Goal: Communication & Community: Participate in discussion

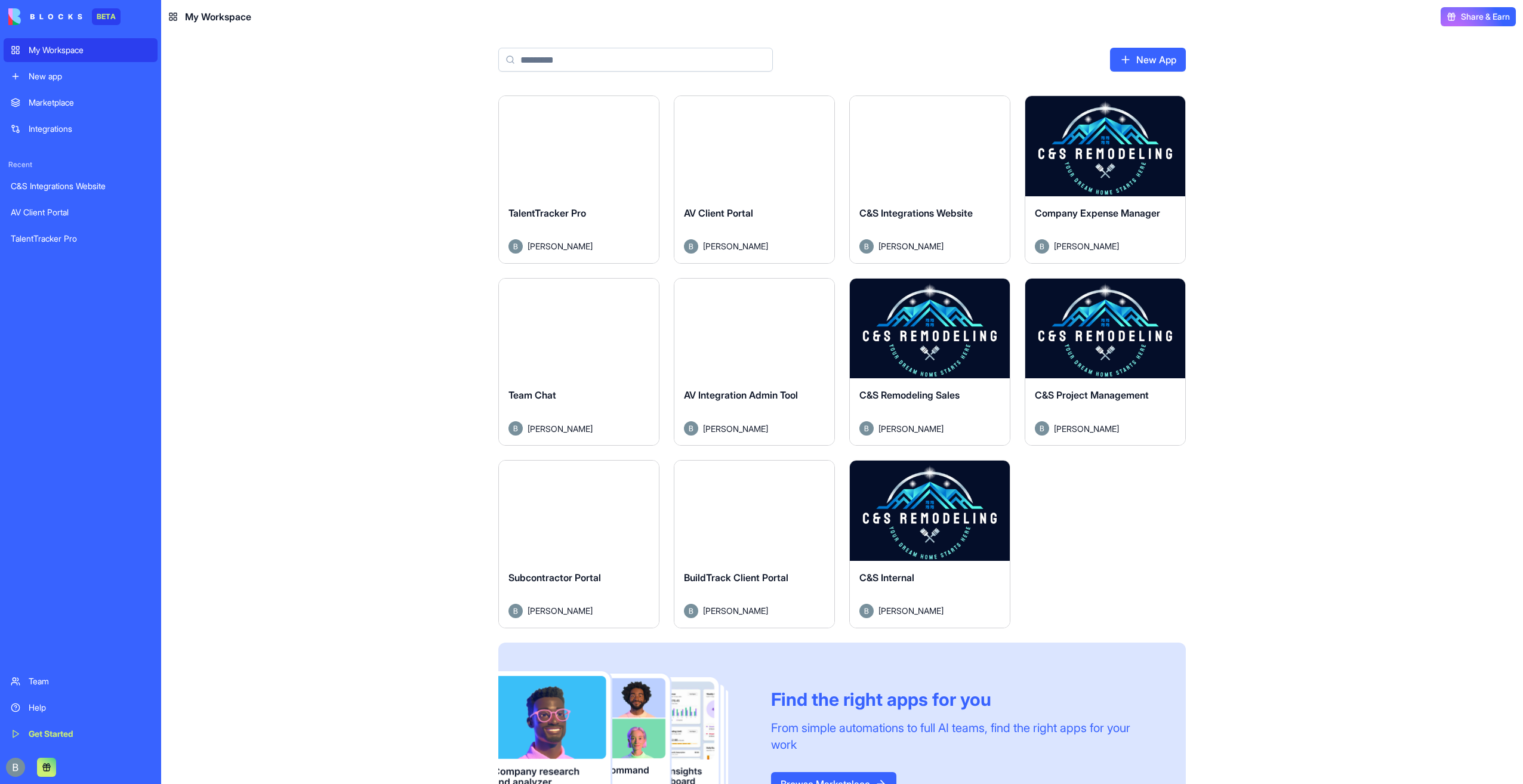
click at [376, 78] on main "New App Launch TalentTracker Pro Benjamin Kressner Launch AV Client Portal Benj…" at bounding box center [842, 409] width 1362 height 751
click at [930, 503] on button "Launch" at bounding box center [929, 510] width 89 height 24
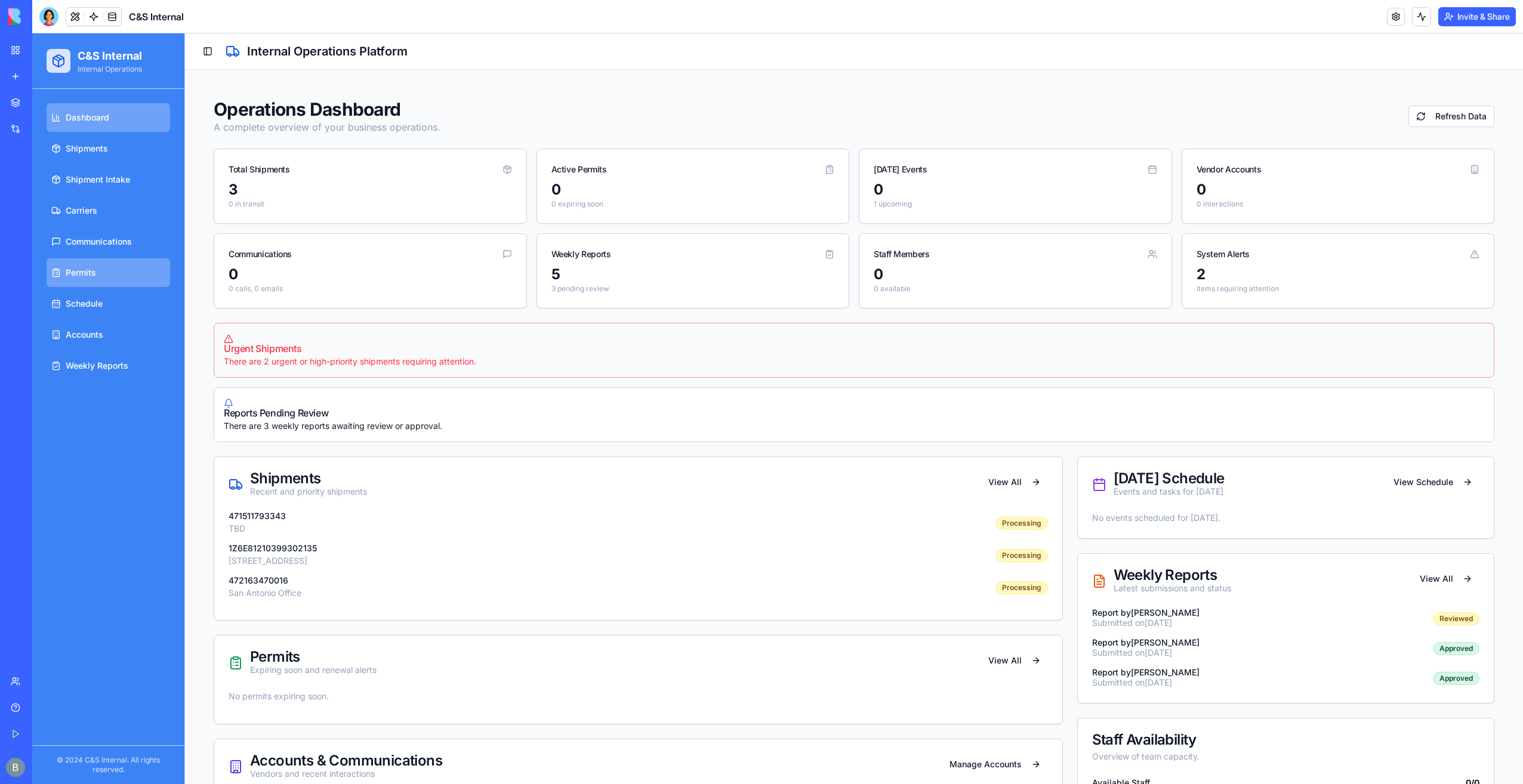
click at [140, 274] on link "Permits" at bounding box center [108, 272] width 123 height 29
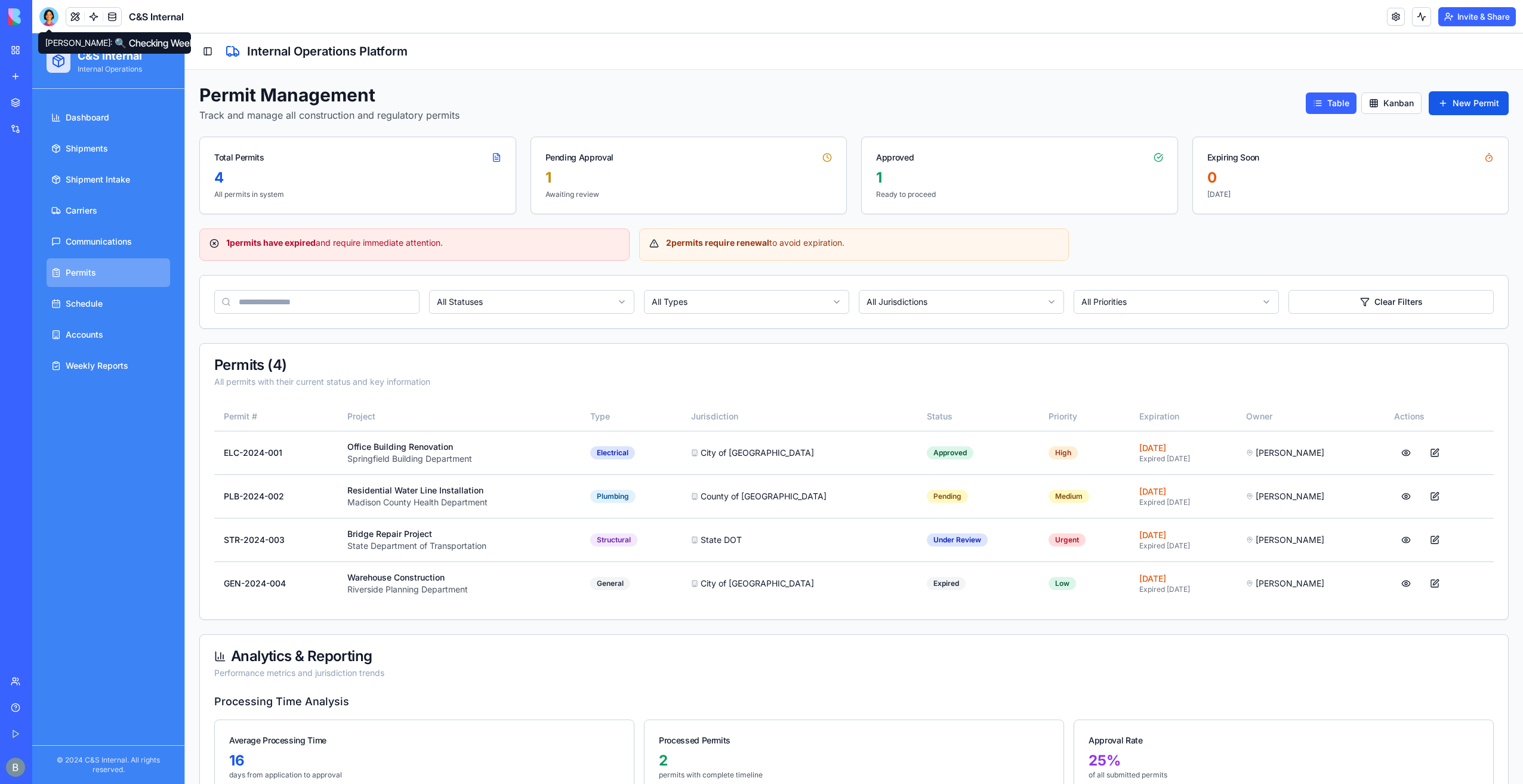
click at [53, 21] on div at bounding box center [49, 17] width 19 height 19
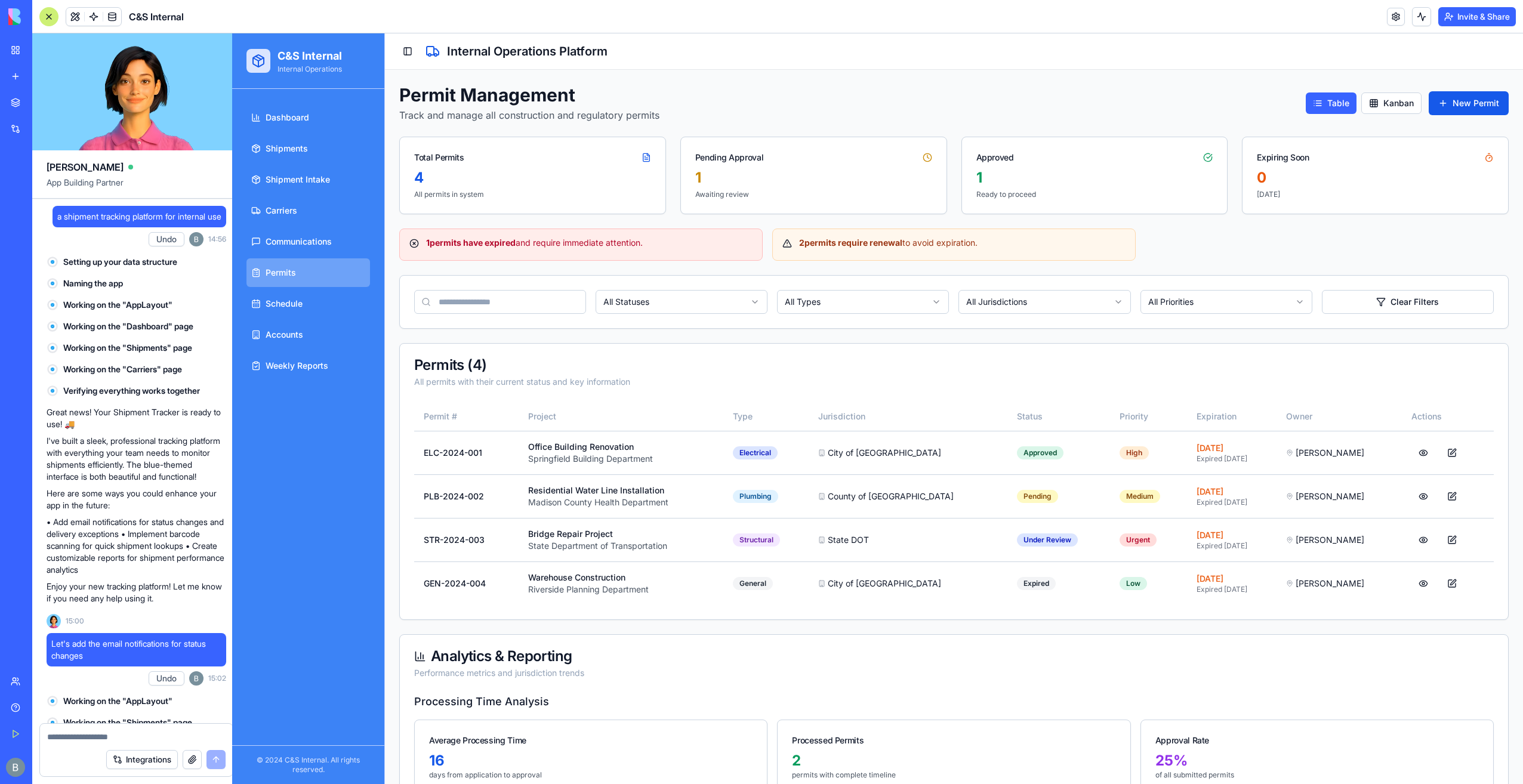
scroll to position [45120, 0]
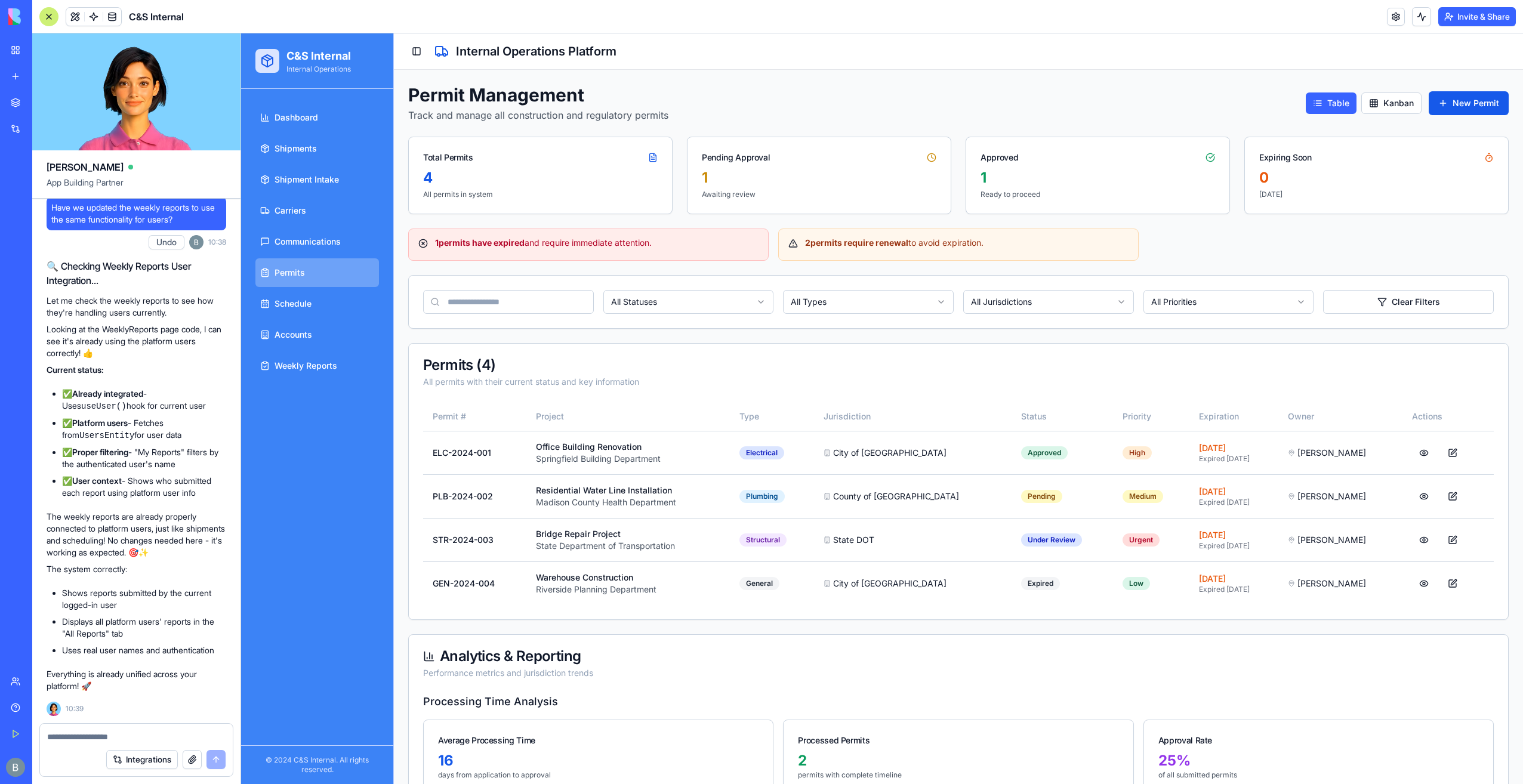
click at [111, 737] on textarea at bounding box center [136, 737] width 179 height 12
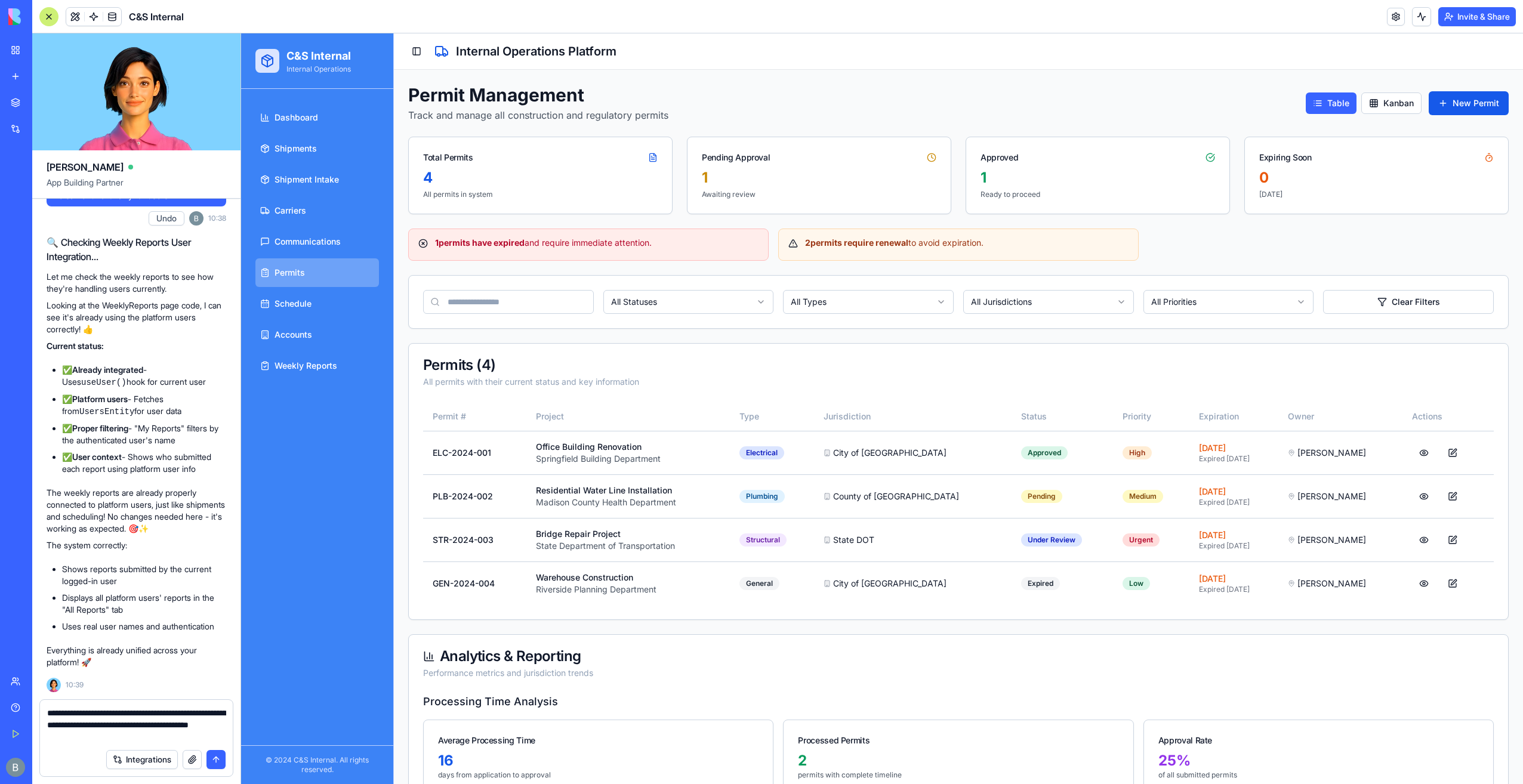
type textarea "**********"
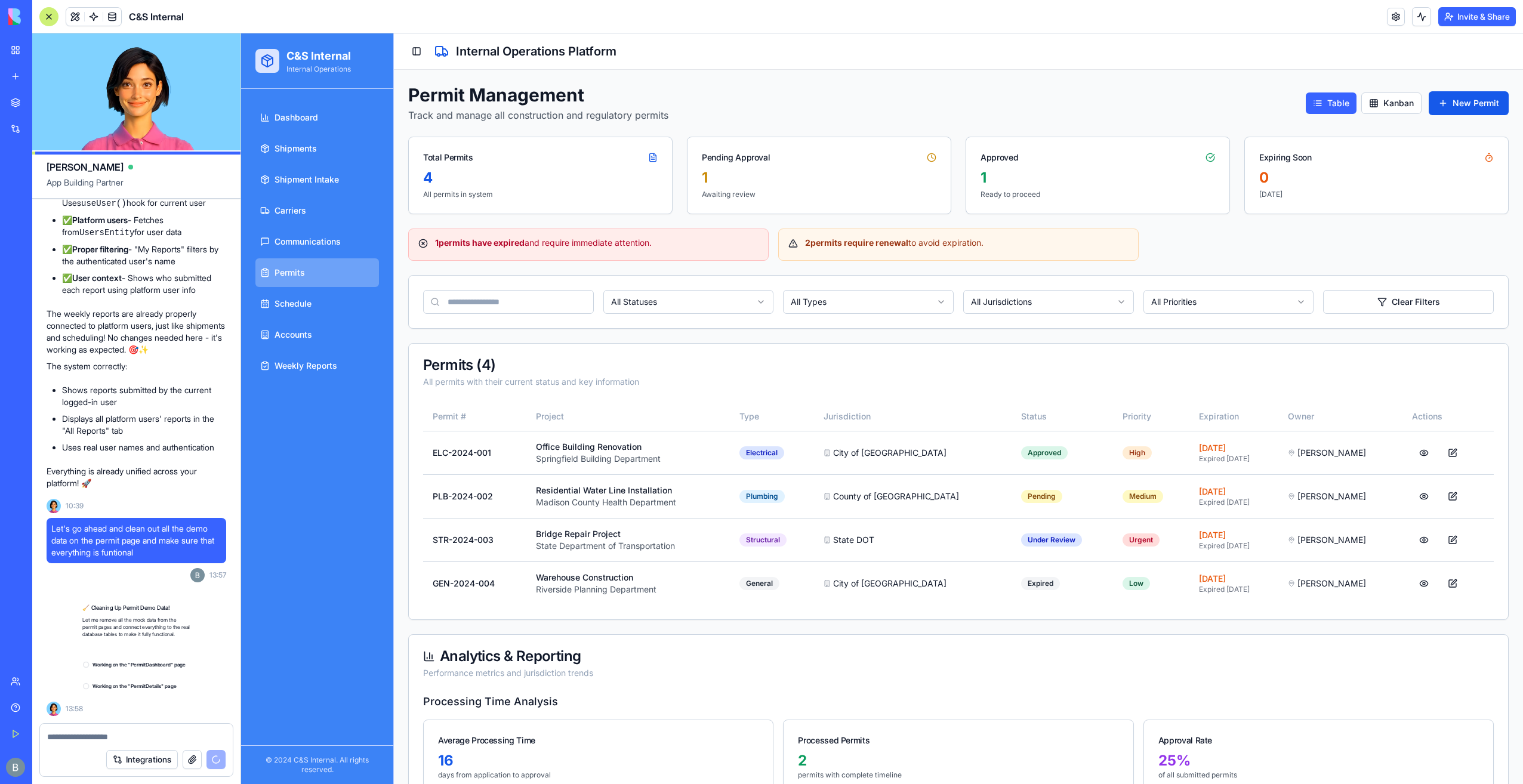
scroll to position [45347, 0]
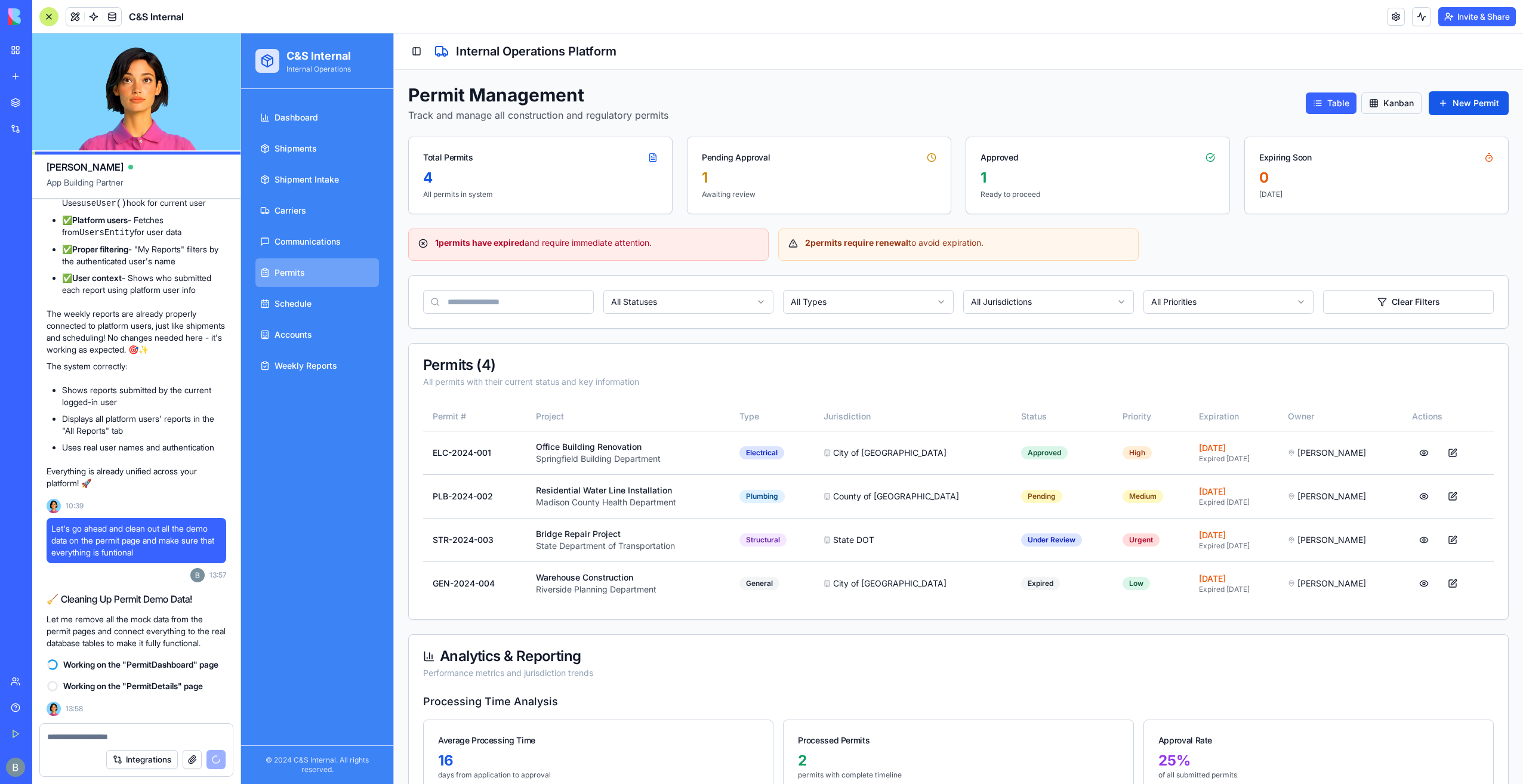
click at [1403, 98] on button "Kanban" at bounding box center [1392, 103] width 60 height 21
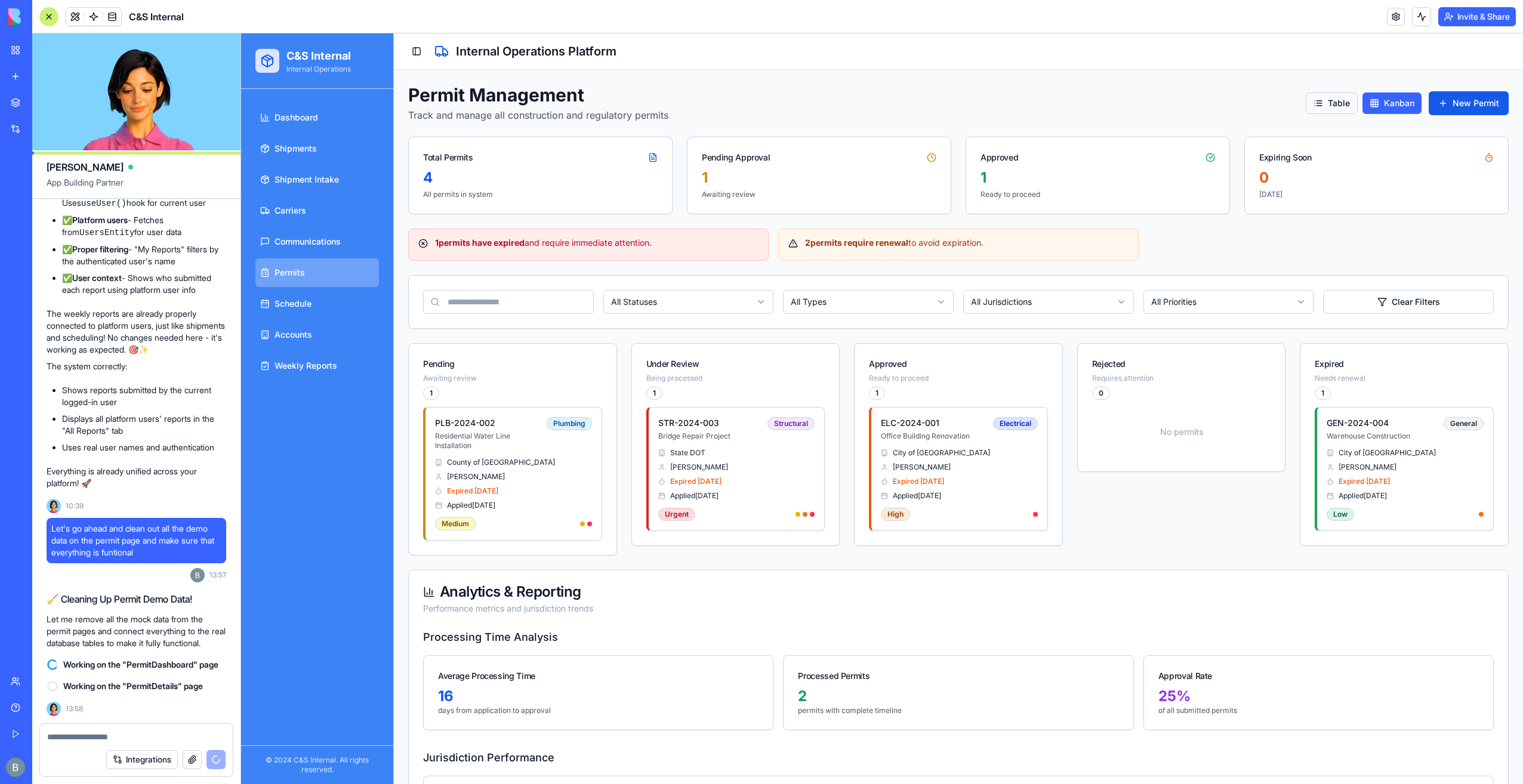
click at [1310, 107] on button "Table" at bounding box center [1332, 103] width 52 height 21
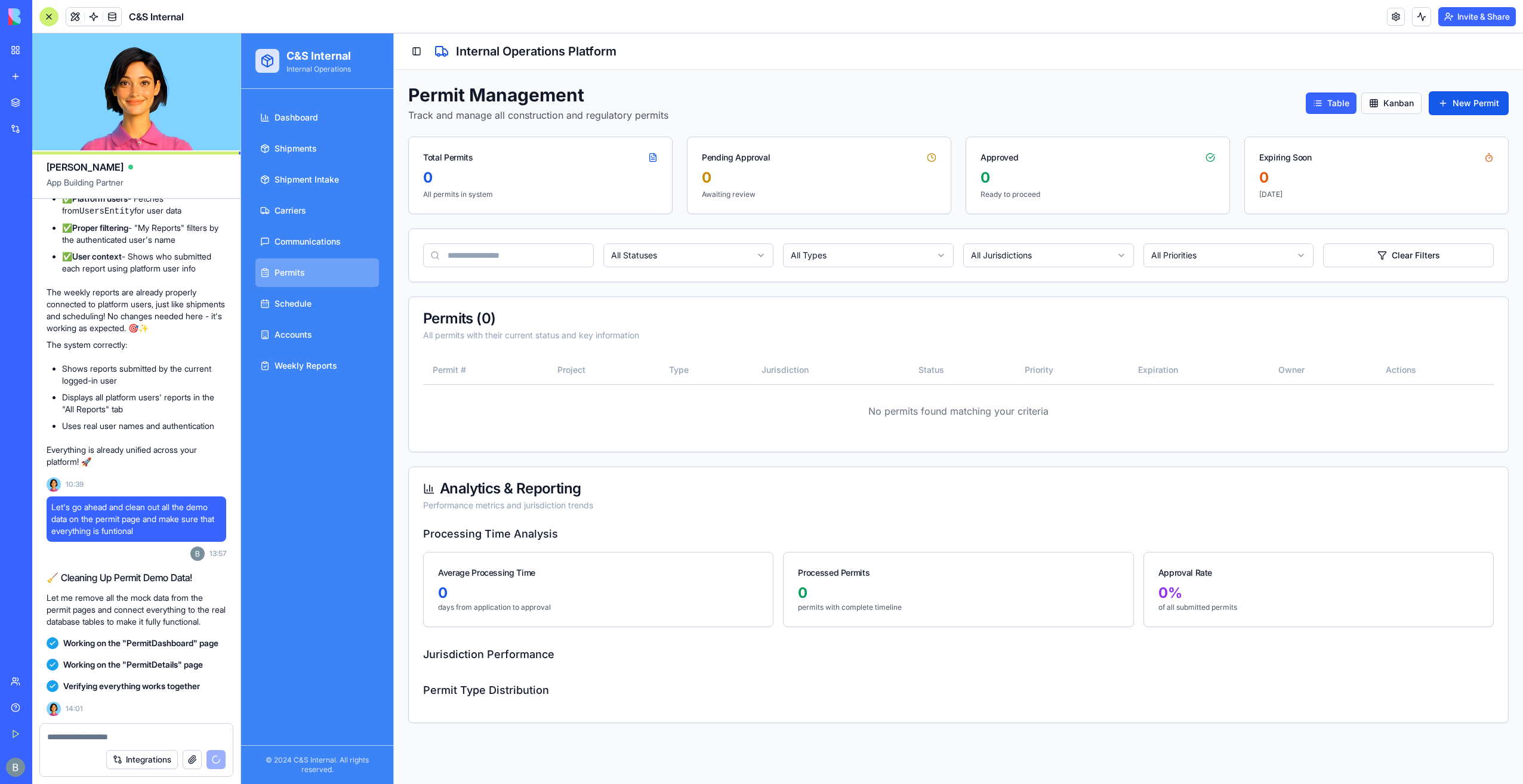
scroll to position [45657, 0]
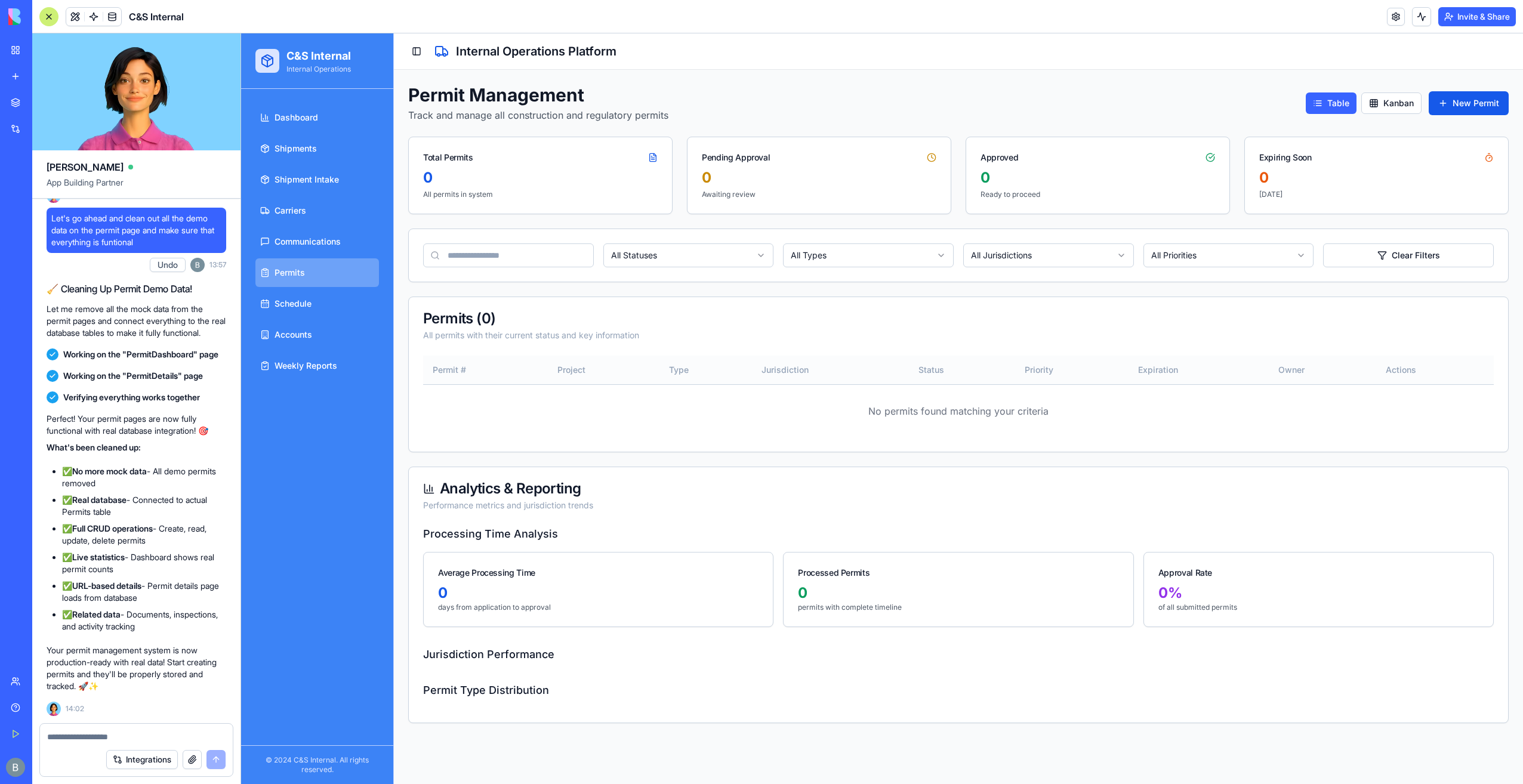
click at [585, 373] on th "Project" at bounding box center [604, 370] width 112 height 29
click at [1396, 99] on button "Kanban" at bounding box center [1392, 103] width 60 height 21
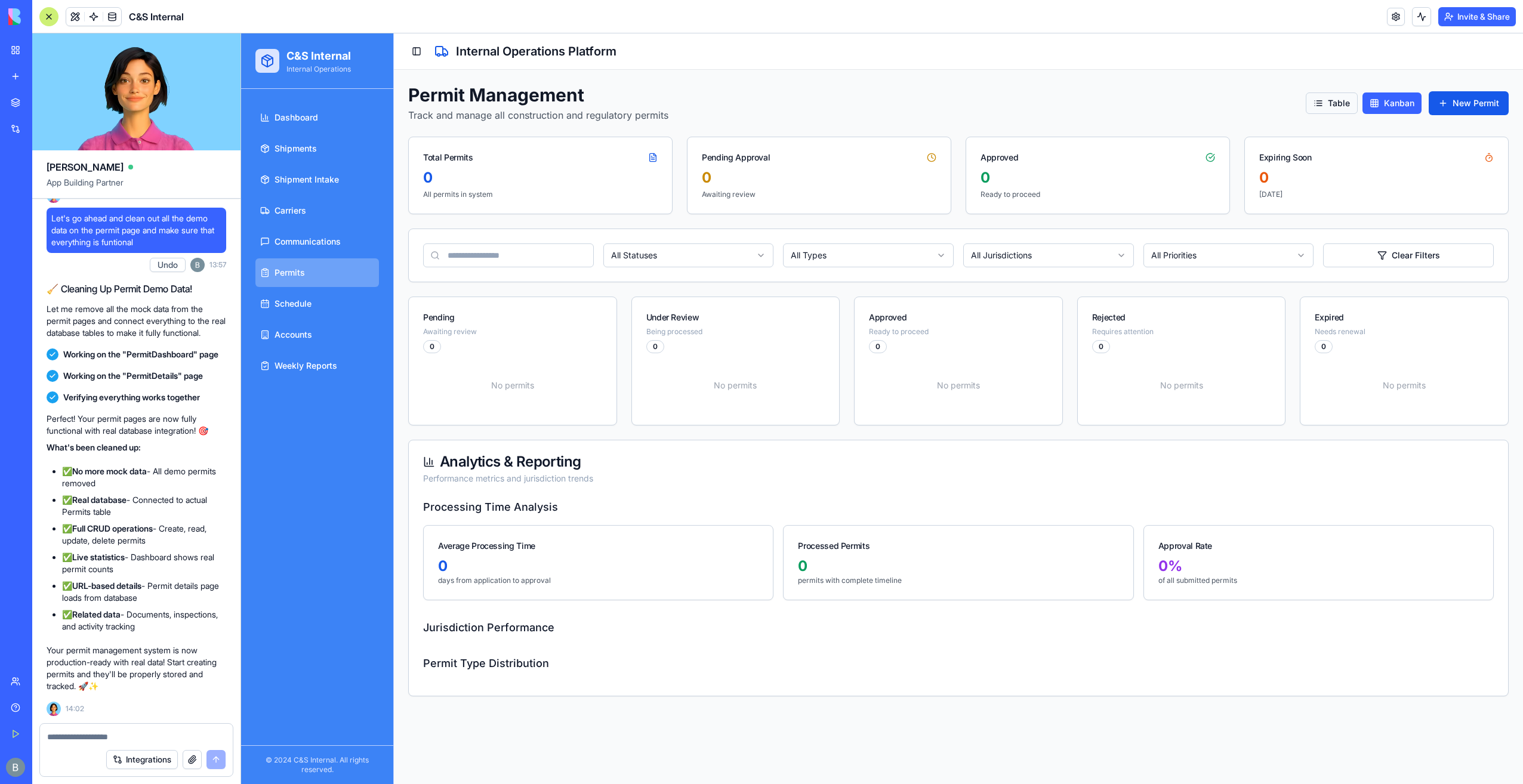
click at [1306, 94] on button "Table" at bounding box center [1332, 103] width 52 height 21
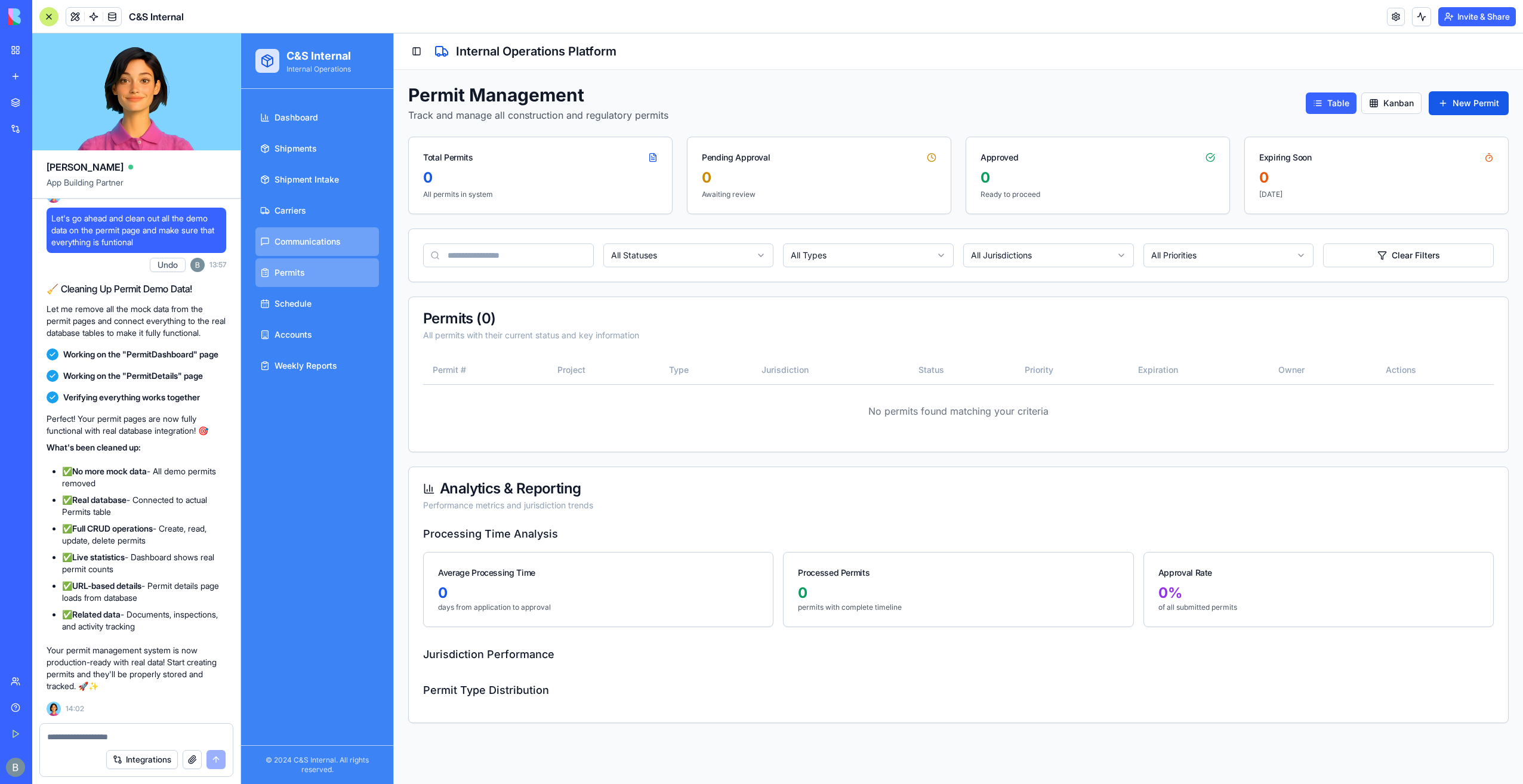
click at [310, 248] on link "Communications" at bounding box center [317, 242] width 123 height 29
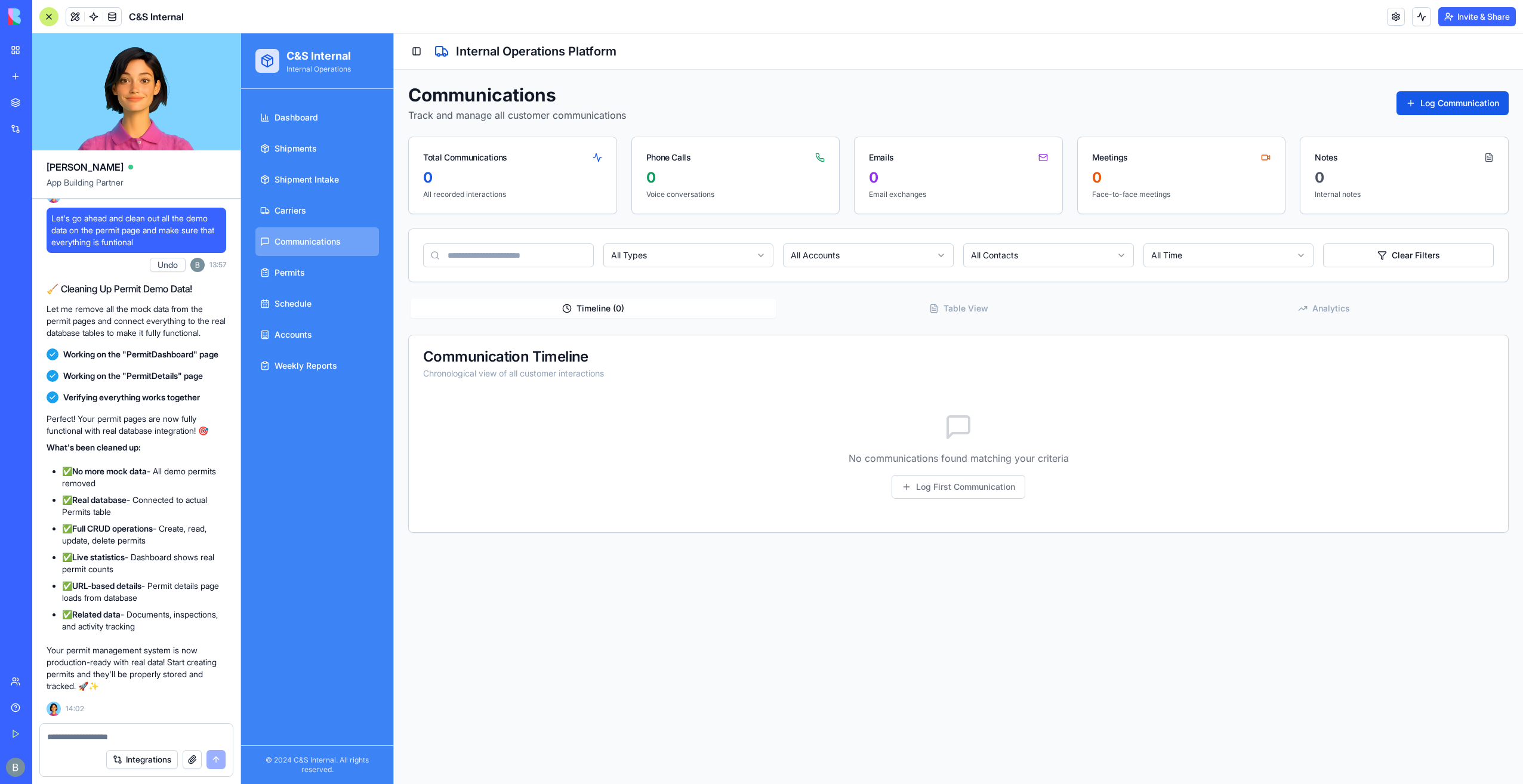
click at [115, 736] on textarea at bounding box center [136, 737] width 179 height 12
click at [111, 733] on textarea at bounding box center [136, 737] width 179 height 12
click at [105, 738] on textarea at bounding box center [136, 737] width 179 height 12
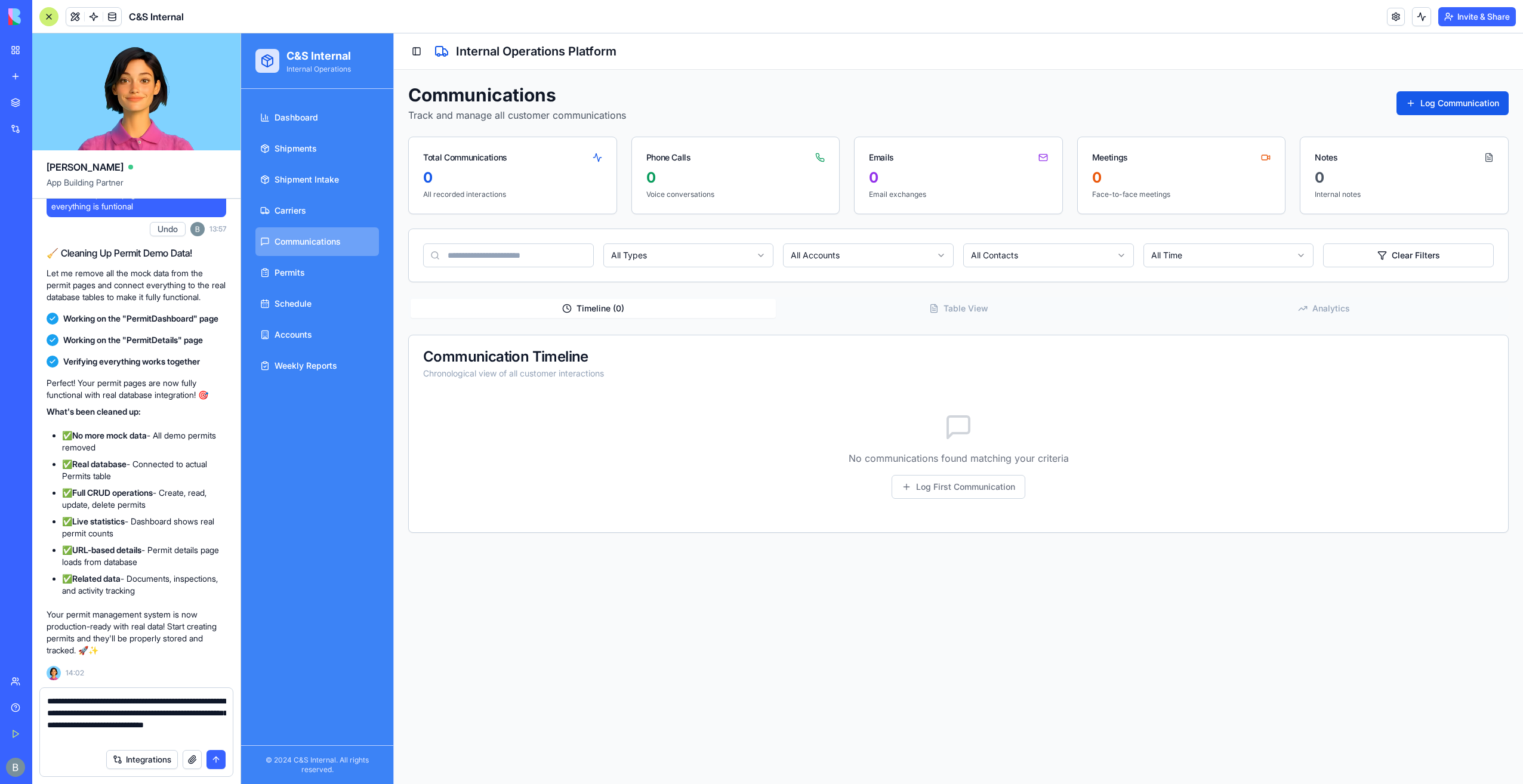
type textarea "**********"
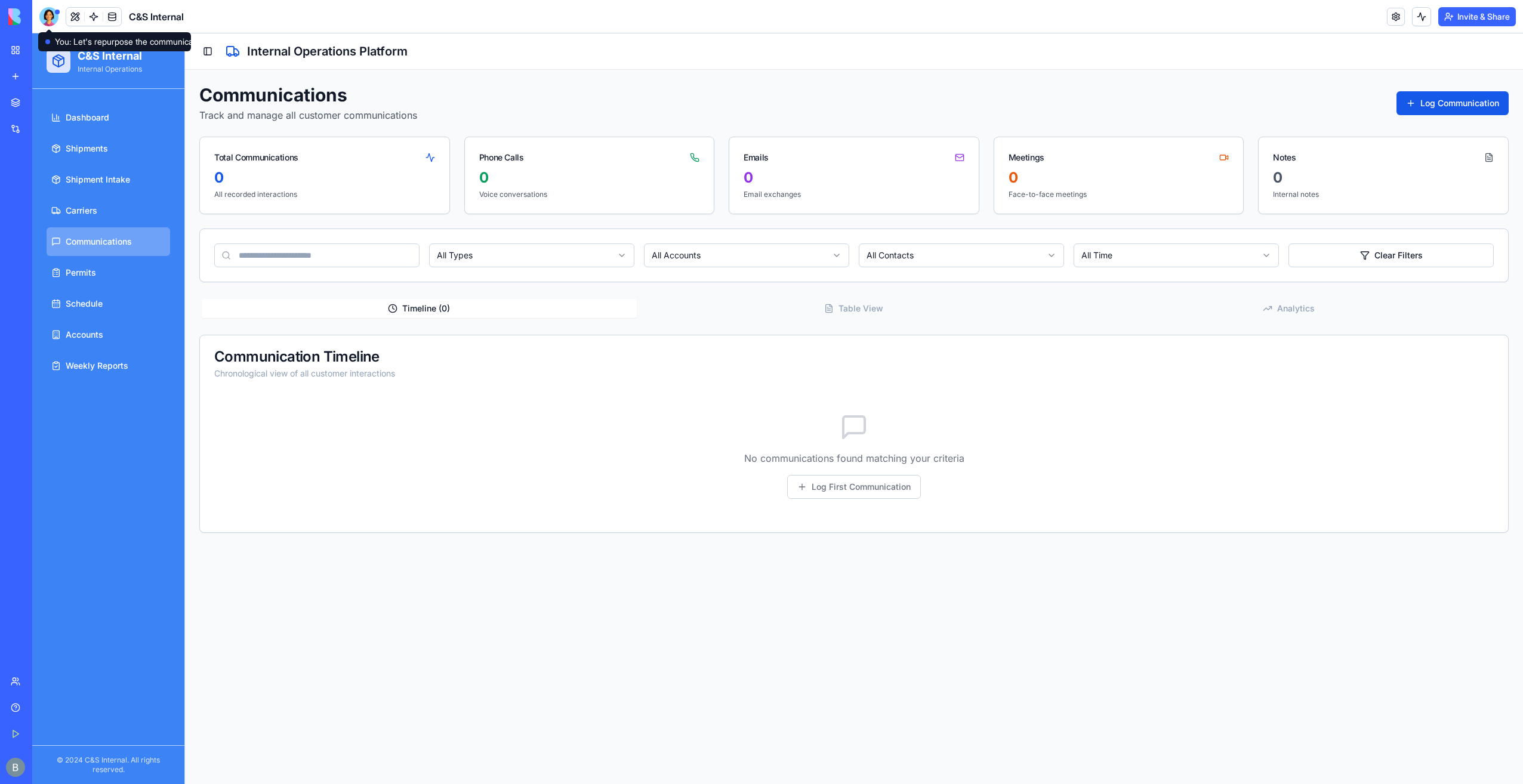
click at [50, 22] on div at bounding box center [49, 17] width 19 height 19
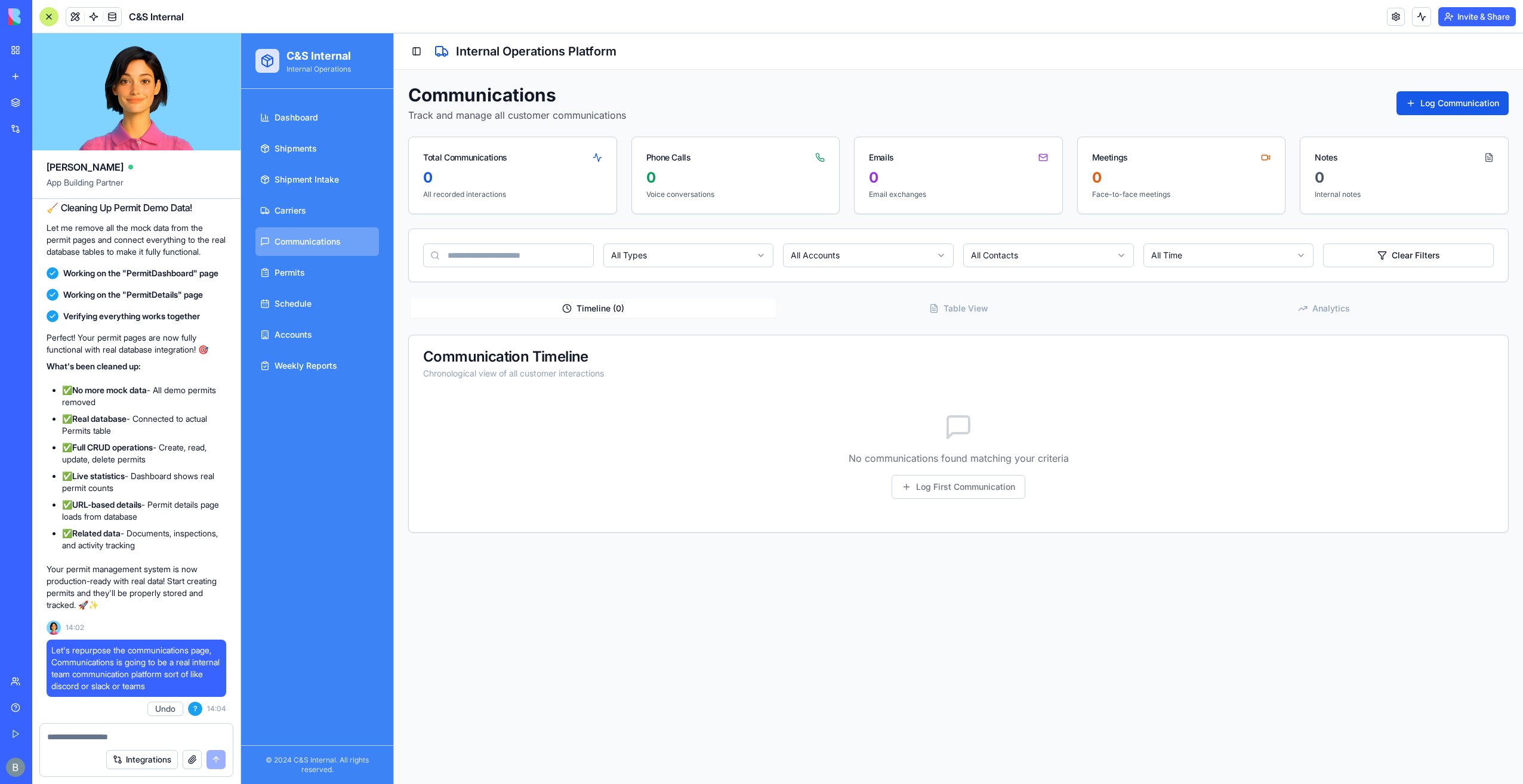
scroll to position [45739, 0]
drag, startPoint x: 184, startPoint y: 686, endPoint x: 51, endPoint y: 652, distance: 137.3
click at [51, 652] on span "Let's repurpose the communications page, Communications is going to be a real i…" at bounding box center [136, 668] width 170 height 48
copy span "Let's repurpose the communications page, Communications is going to be a real i…"
click at [123, 736] on textarea at bounding box center [136, 737] width 179 height 12
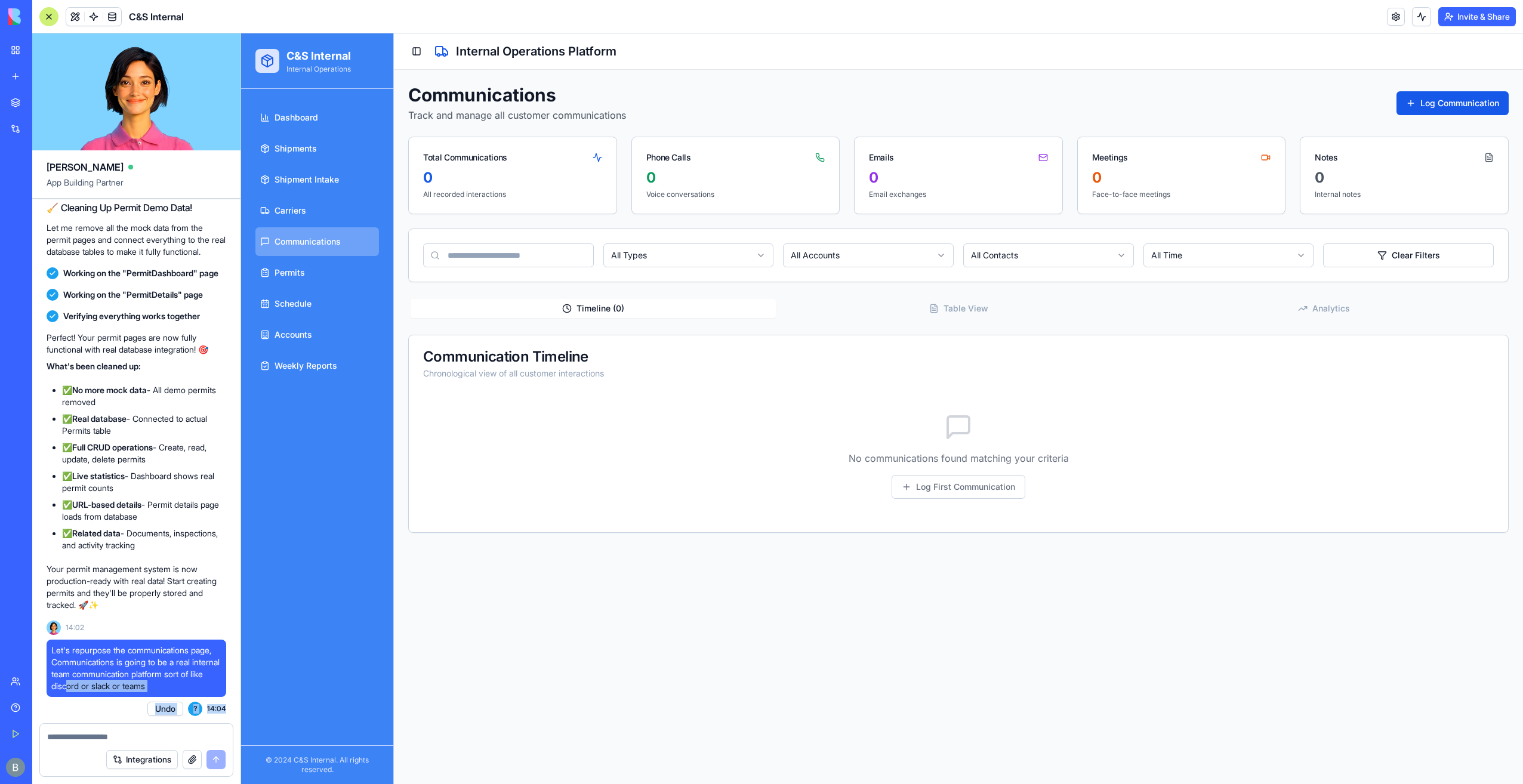
click at [88, 731] on div "[PERSON_NAME] App Building Partner a shipment tracking platform for internal us…" at bounding box center [136, 409] width 209 height 751
drag, startPoint x: 87, startPoint y: 731, endPoint x: 80, endPoint y: 742, distance: 13.0
click at [80, 742] on textarea at bounding box center [136, 737] width 179 height 12
paste textarea "**********"
type textarea "**********"
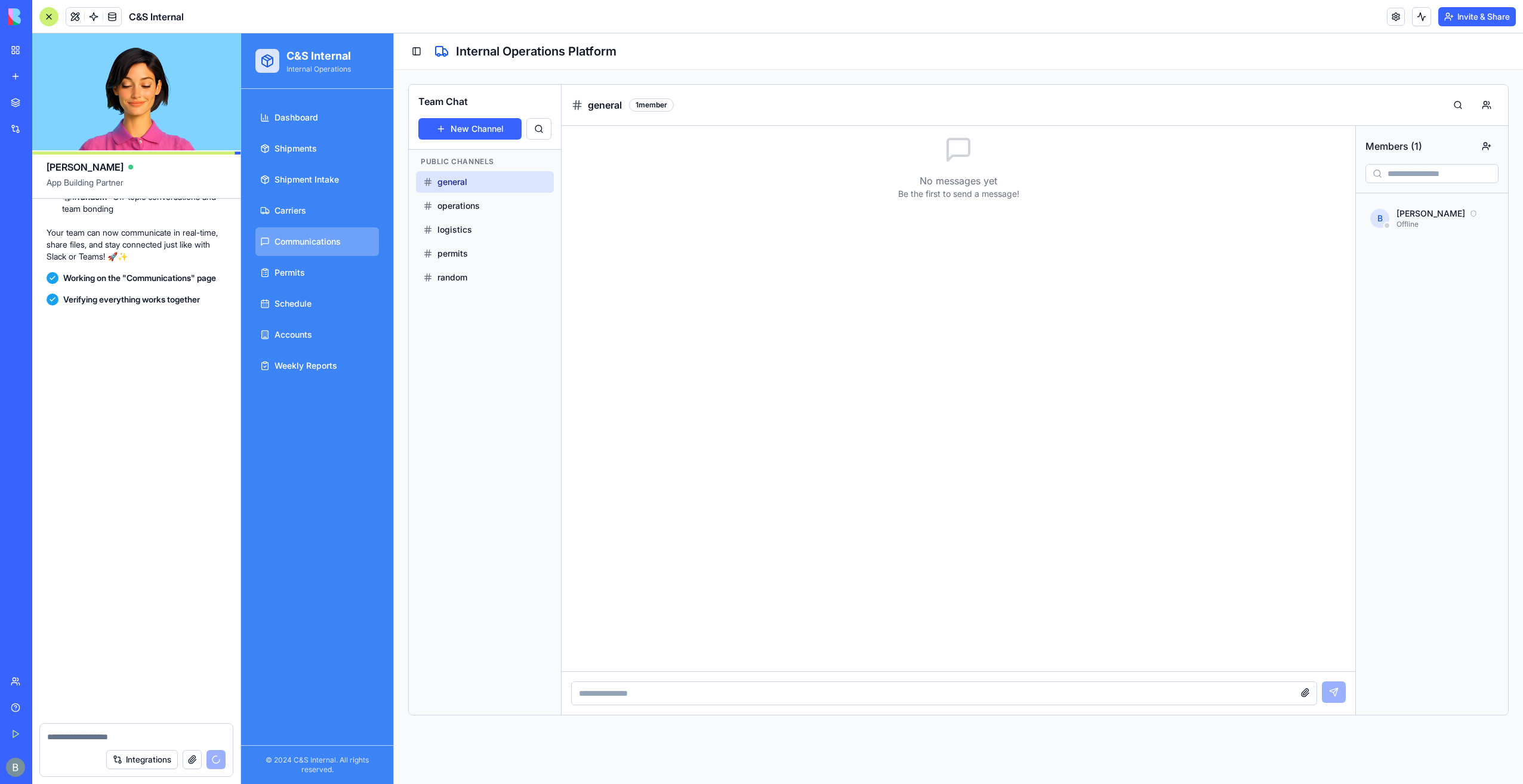
scroll to position [46973, 0]
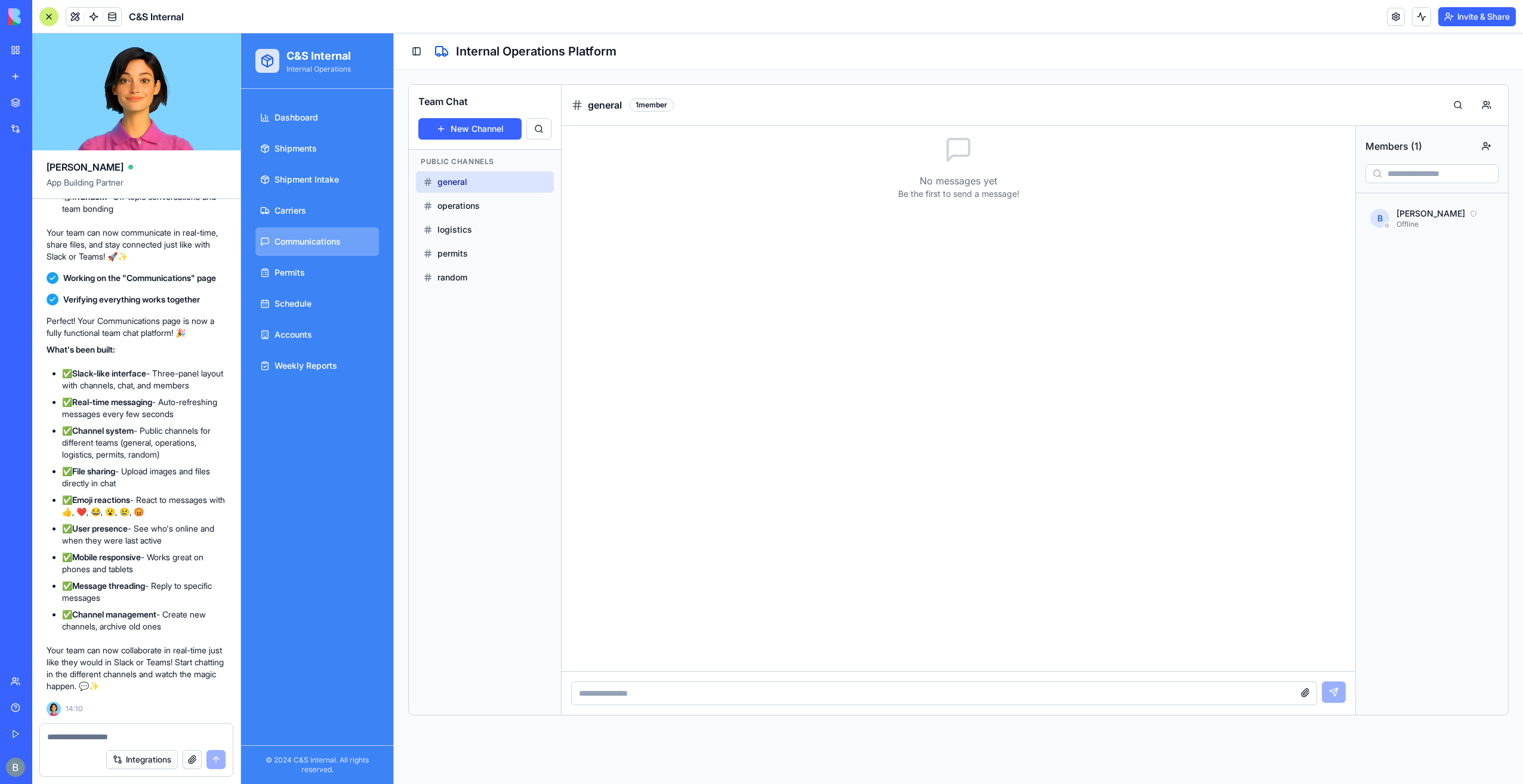
drag, startPoint x: 80, startPoint y: 742, endPoint x: 71, endPoint y: 319, distance: 423.1
click at [79, 730] on div at bounding box center [136, 734] width 193 height 19
click at [71, 482] on div "Perfect! Your Communications page is now a fully functional team chat platform!…" at bounding box center [136, 503] width 180 height 377
click at [1493, 111] on button at bounding box center [1486, 105] width 24 height 21
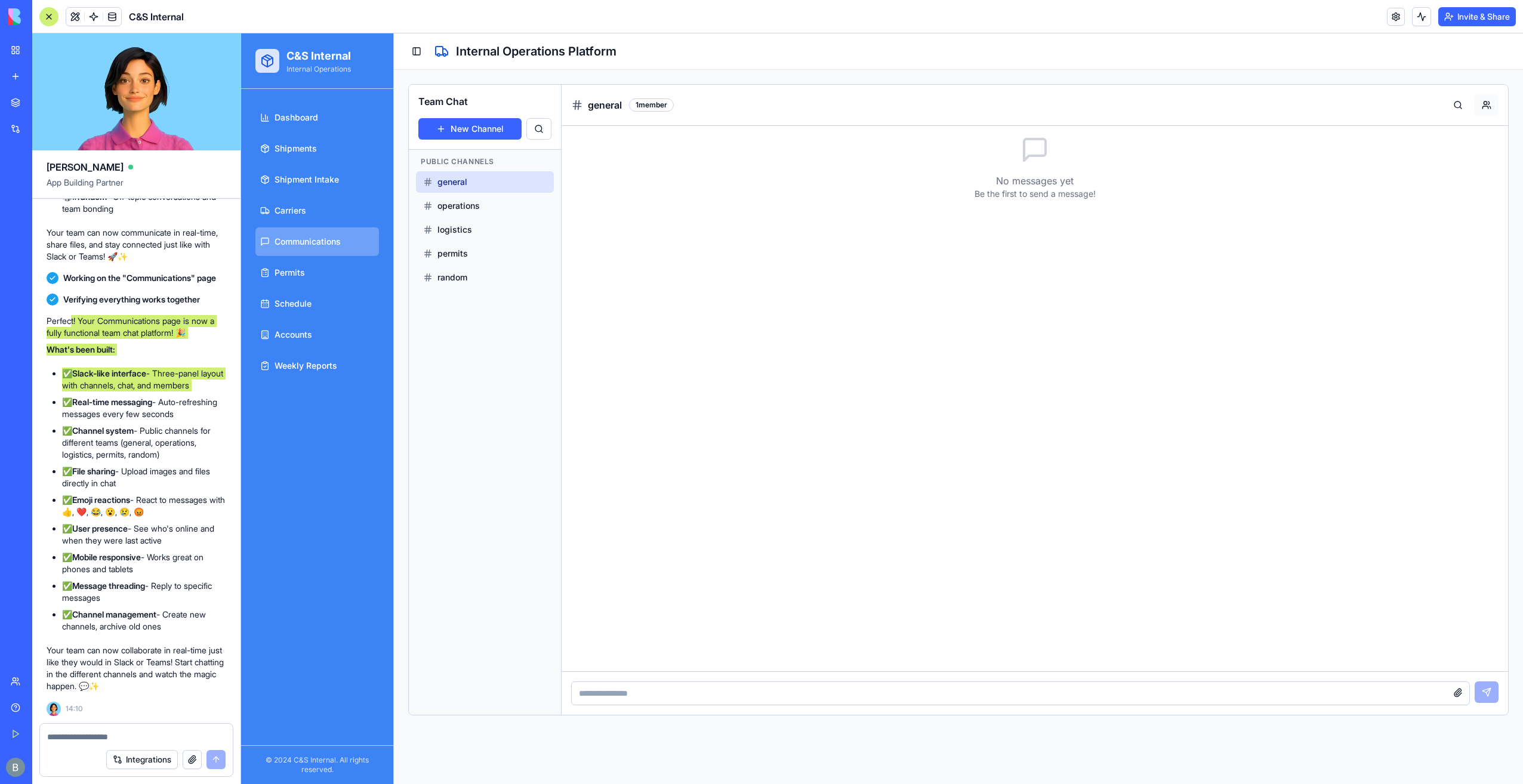
click at [1493, 111] on button at bounding box center [1486, 105] width 24 height 21
click at [1497, 146] on button "button" at bounding box center [1486, 146] width 24 height 21
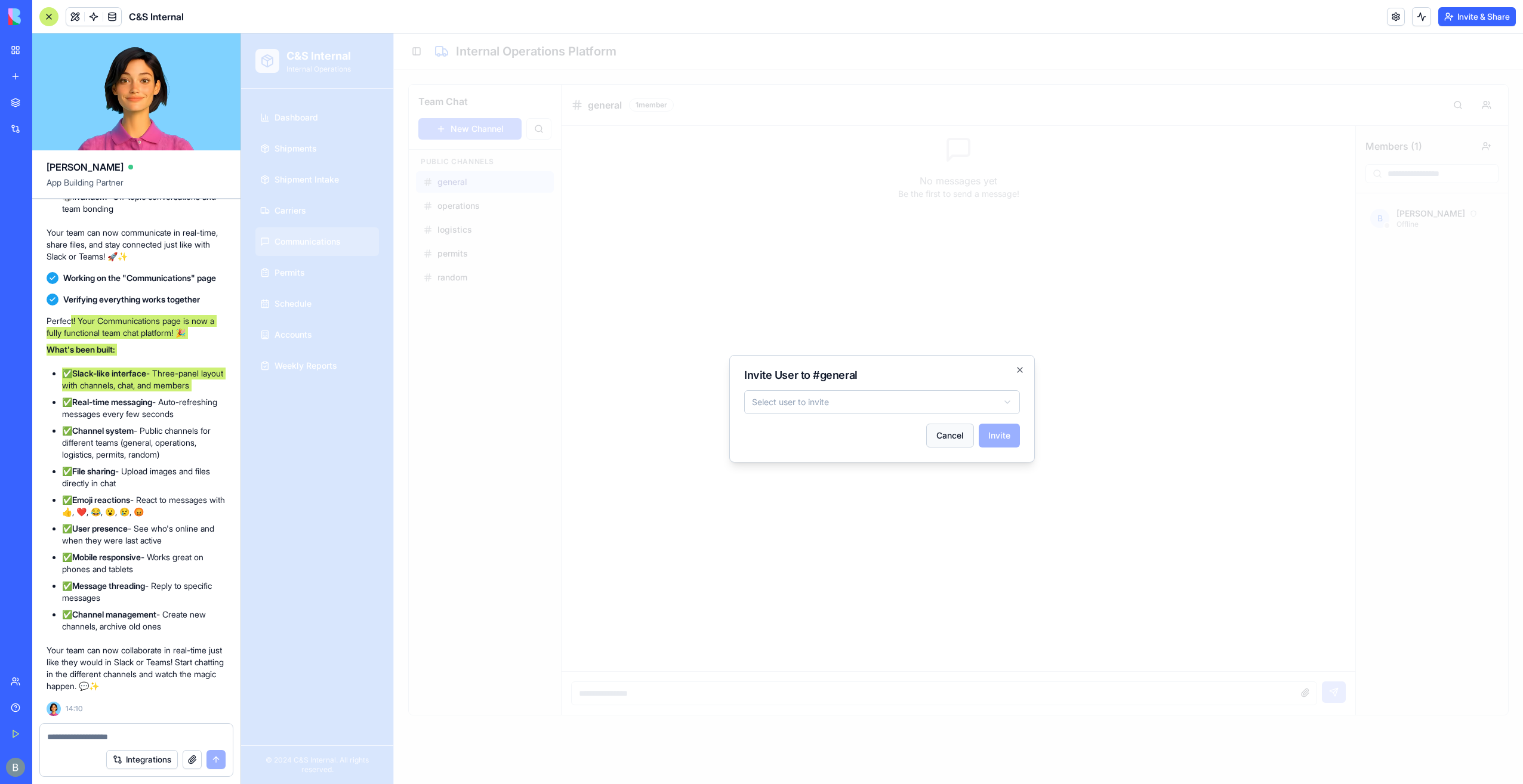
click at [959, 435] on button "Cancel" at bounding box center [950, 435] width 48 height 24
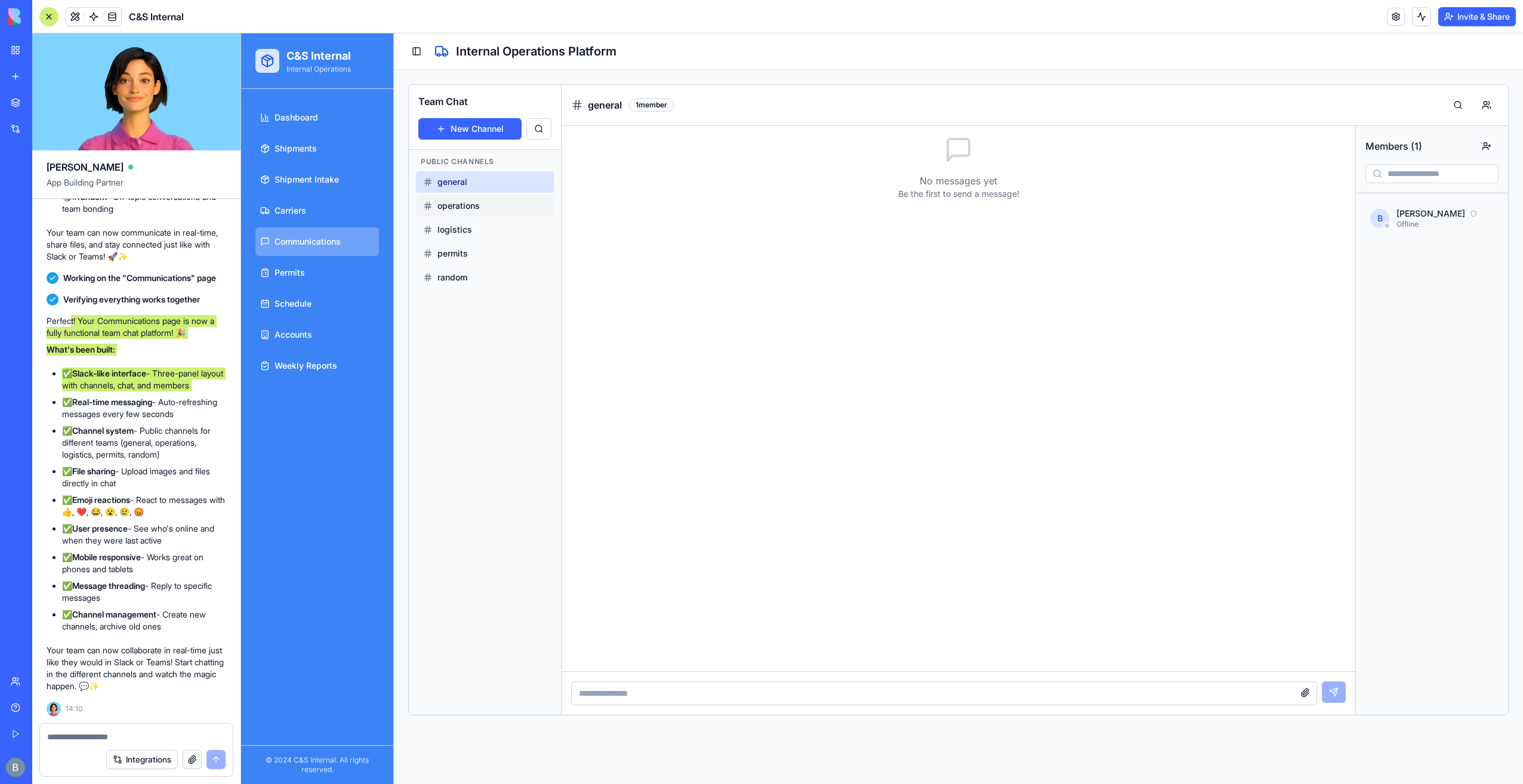
click at [483, 206] on div "operations" at bounding box center [485, 206] width 123 height 12
click at [485, 231] on div "logistics" at bounding box center [485, 229] width 123 height 12
click at [476, 254] on div "permits" at bounding box center [485, 253] width 123 height 12
click at [478, 219] on button "logistics" at bounding box center [485, 229] width 138 height 21
click at [476, 192] on div "general operations logistics permits random" at bounding box center [485, 230] width 138 height 117
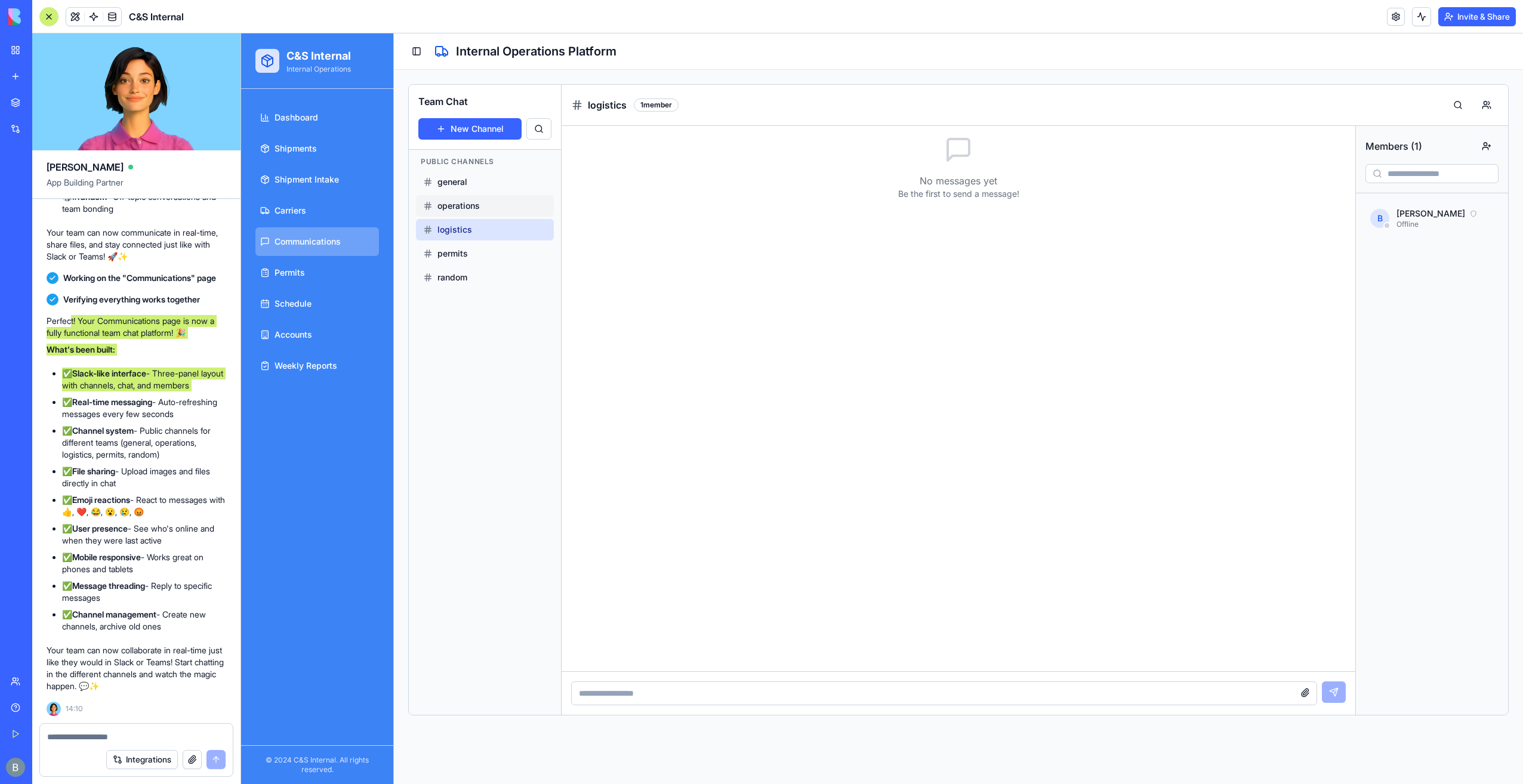
click at [469, 207] on span "operations" at bounding box center [459, 206] width 42 height 12
click at [656, 105] on div "1 member" at bounding box center [667, 105] width 45 height 13
click at [605, 110] on h3 "operations" at bounding box center [612, 105] width 49 height 14
click at [574, 107] on line at bounding box center [577, 107] width 8 height 0
click at [497, 183] on div "general" at bounding box center [485, 182] width 123 height 12
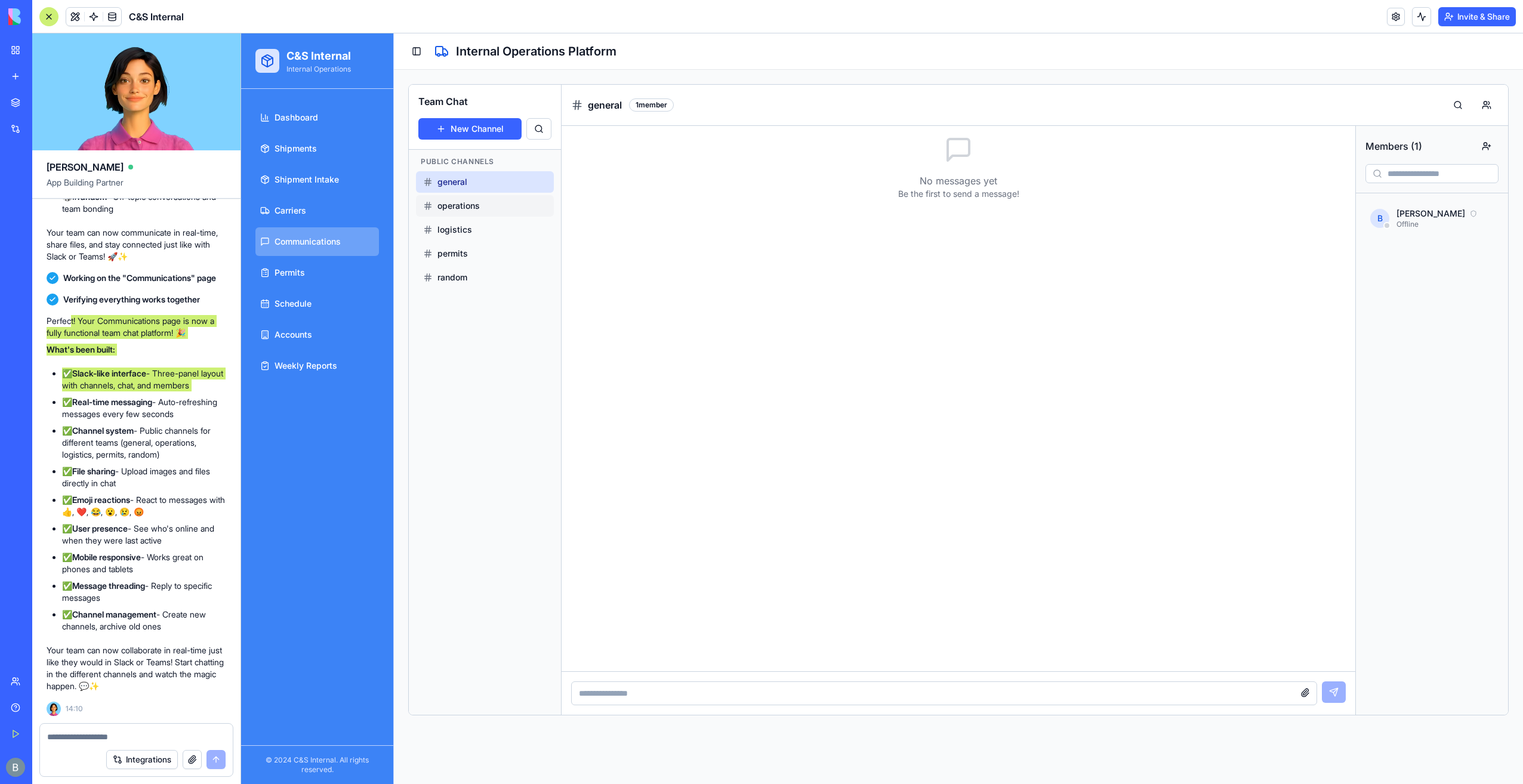
click at [488, 208] on div "operations" at bounding box center [485, 206] width 123 height 12
click at [483, 219] on button "logistics" at bounding box center [485, 229] width 138 height 21
click at [618, 704] on input at bounding box center [944, 693] width 746 height 24
click at [1477, 211] on icon at bounding box center [1474, 213] width 7 height 7
click at [1395, 220] on div "B [PERSON_NAME] Offline" at bounding box center [1432, 218] width 133 height 31
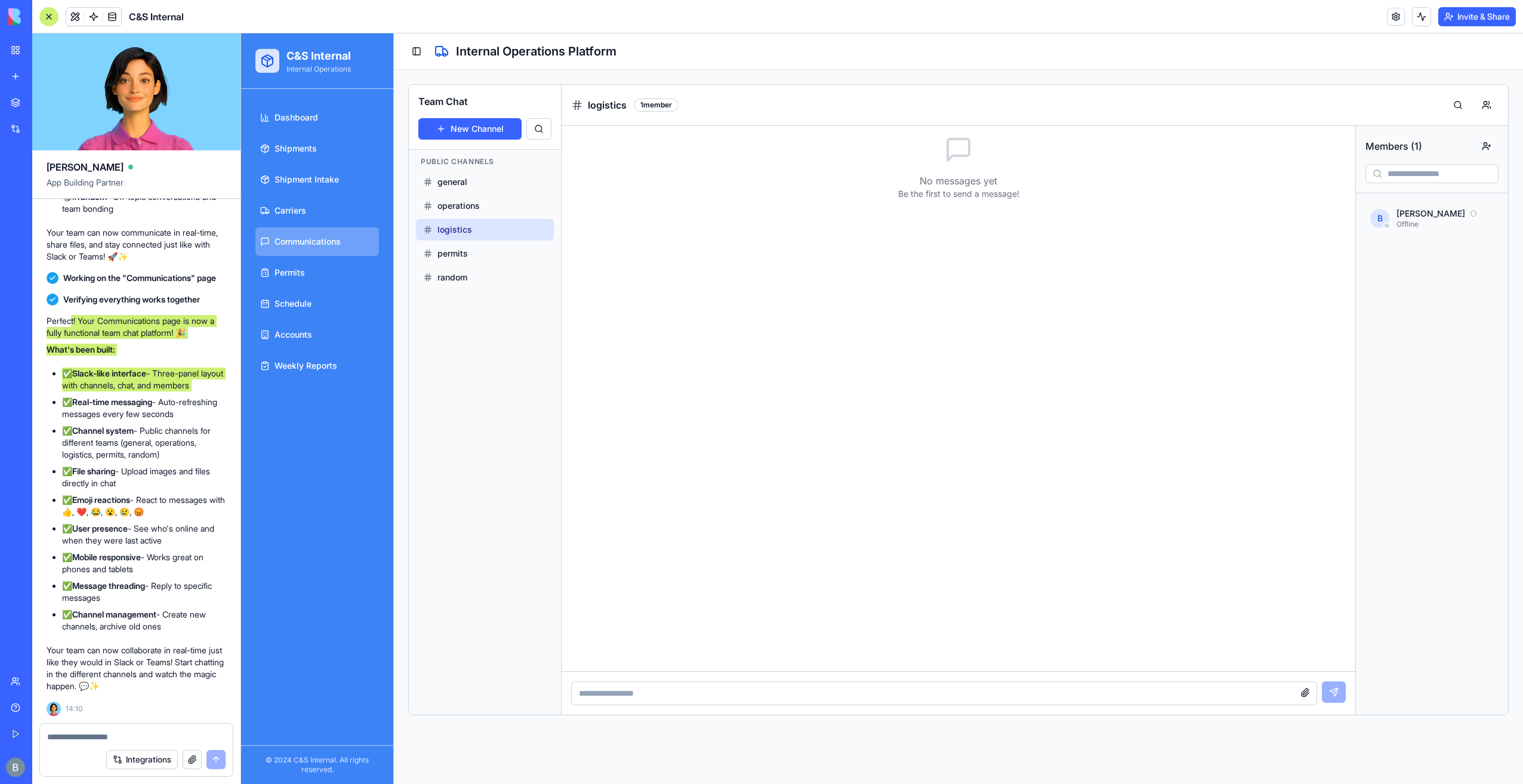
click at [1486, 143] on button "button" at bounding box center [1486, 146] width 24 height 21
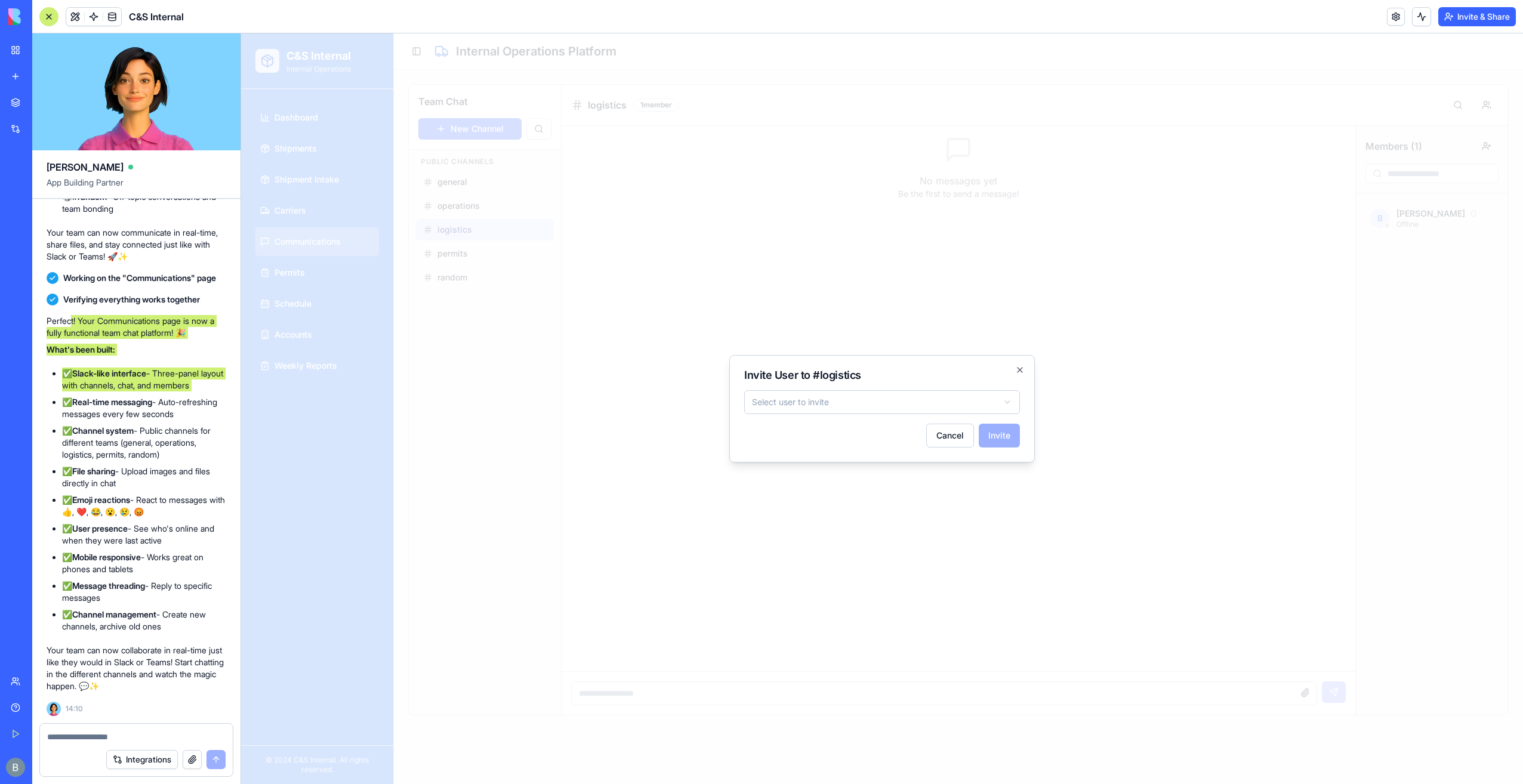
click at [1019, 377] on h2 "Invite User to # logistics" at bounding box center [882, 375] width 276 height 11
click at [1022, 373] on icon "button" at bounding box center [1020, 370] width 10 height 10
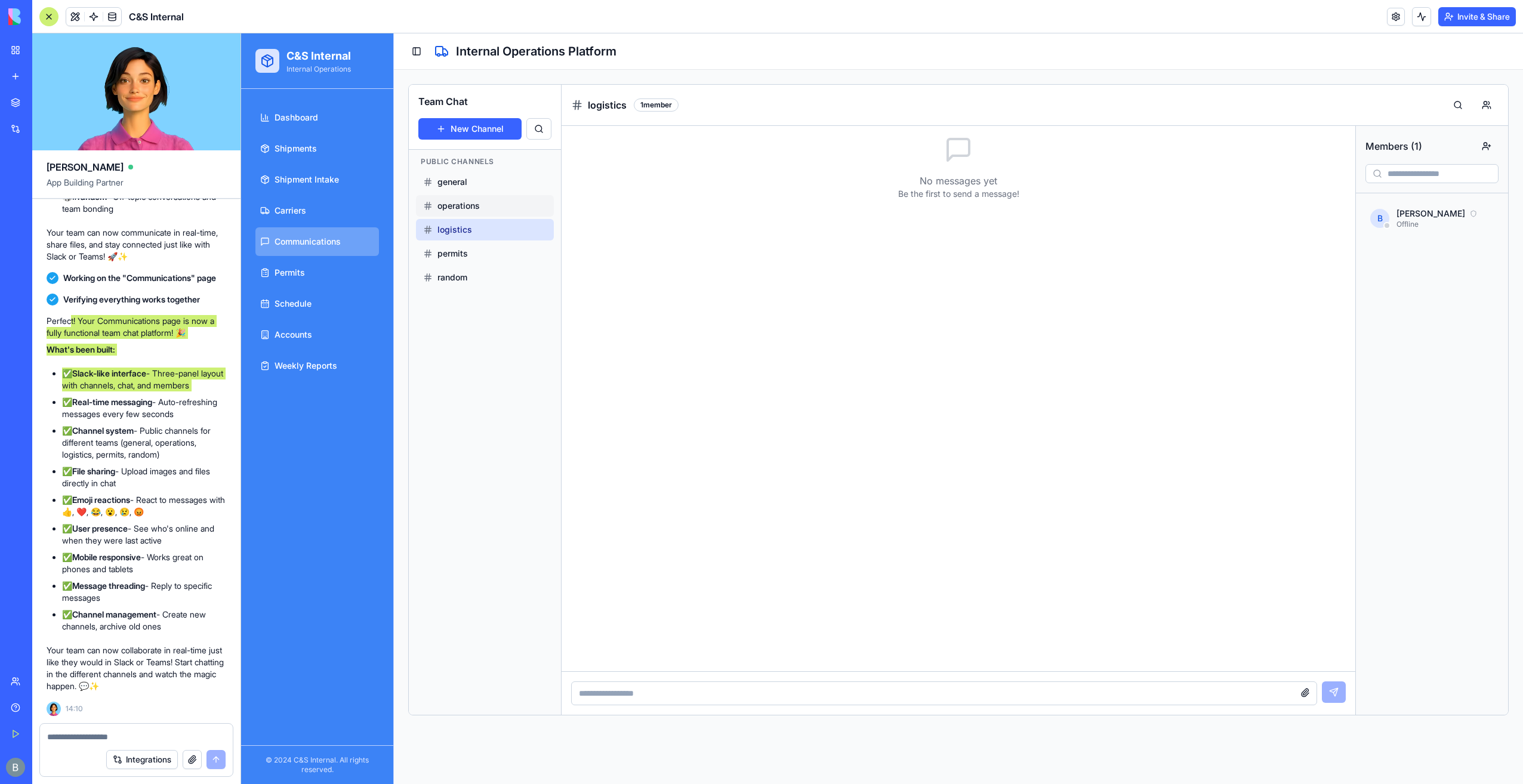
click at [510, 213] on button "operations" at bounding box center [485, 206] width 138 height 21
click at [494, 200] on div "operations" at bounding box center [485, 206] width 123 height 12
click at [492, 188] on button "general" at bounding box center [485, 182] width 138 height 21
click at [423, 51] on button "Toggle Sidebar" at bounding box center [416, 51] width 17 height 17
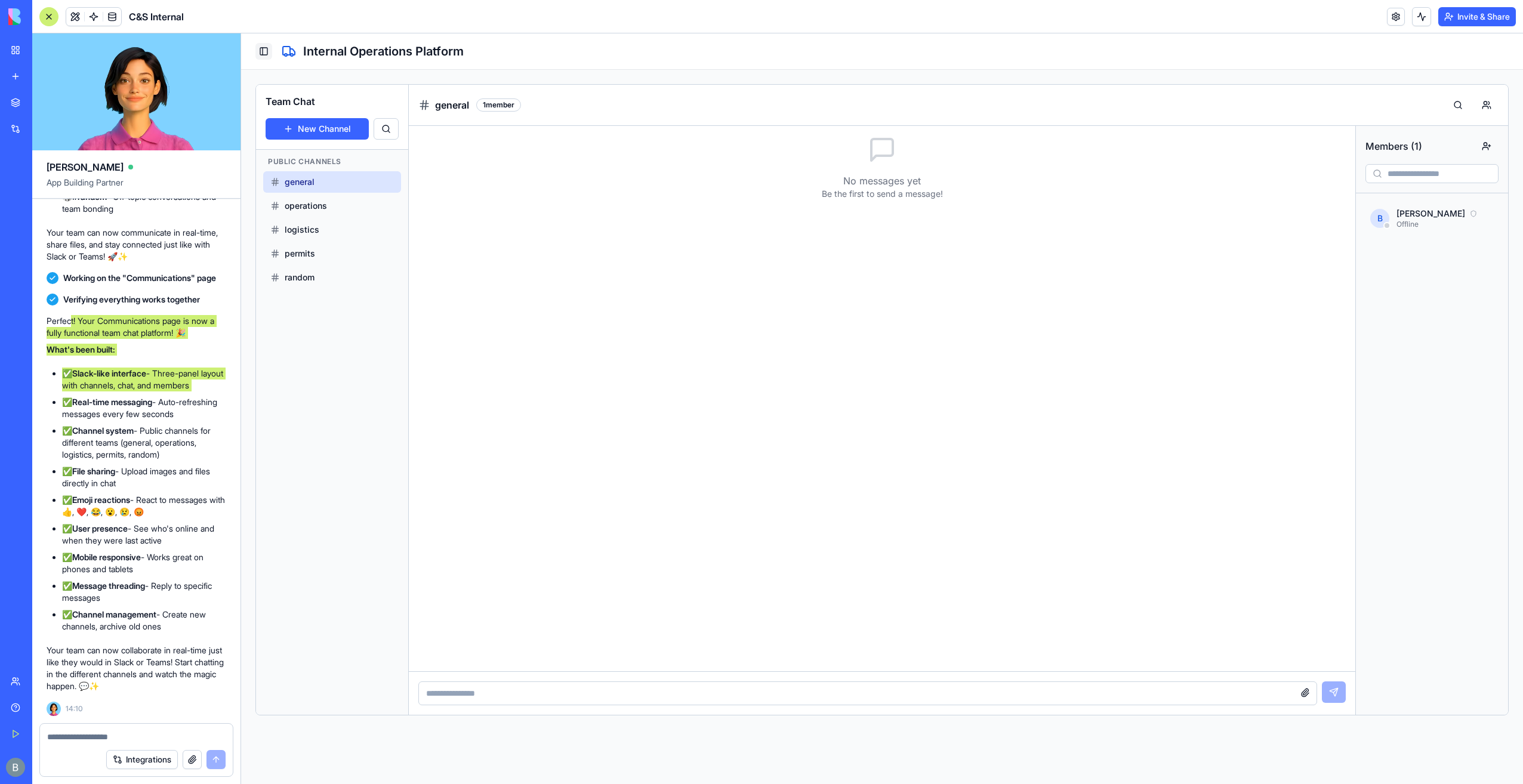
click at [258, 53] on button "Toggle Sidebar" at bounding box center [264, 51] width 17 height 17
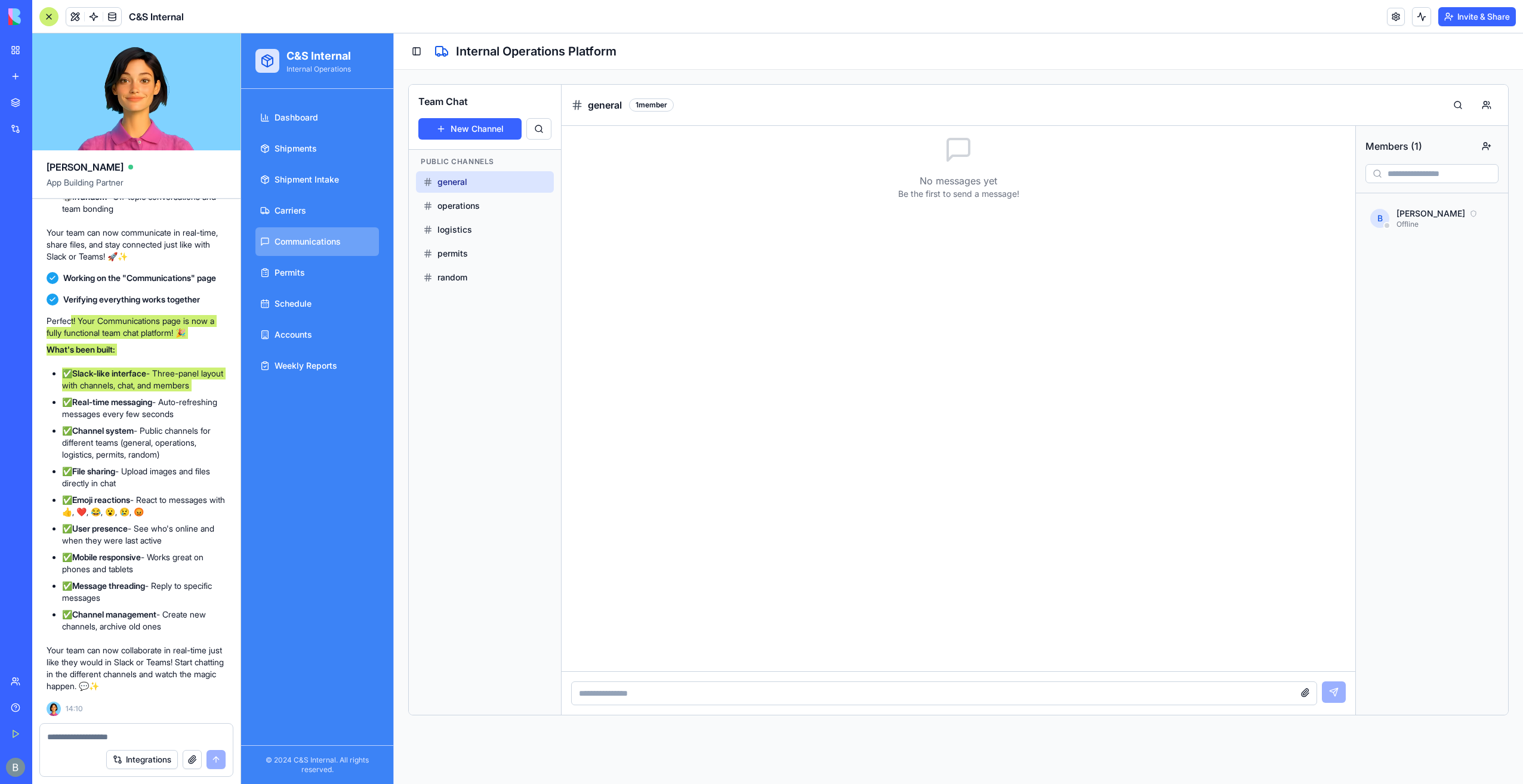
click at [1209, 682] on input at bounding box center [944, 693] width 746 height 24
click at [1298, 695] on div at bounding box center [944, 693] width 746 height 24
click at [1308, 692] on button "button" at bounding box center [1305, 693] width 14 height 14
drag, startPoint x: 654, startPoint y: 708, endPoint x: 649, endPoint y: 689, distance: 19.6
click at [654, 707] on div at bounding box center [958, 693] width 794 height 44
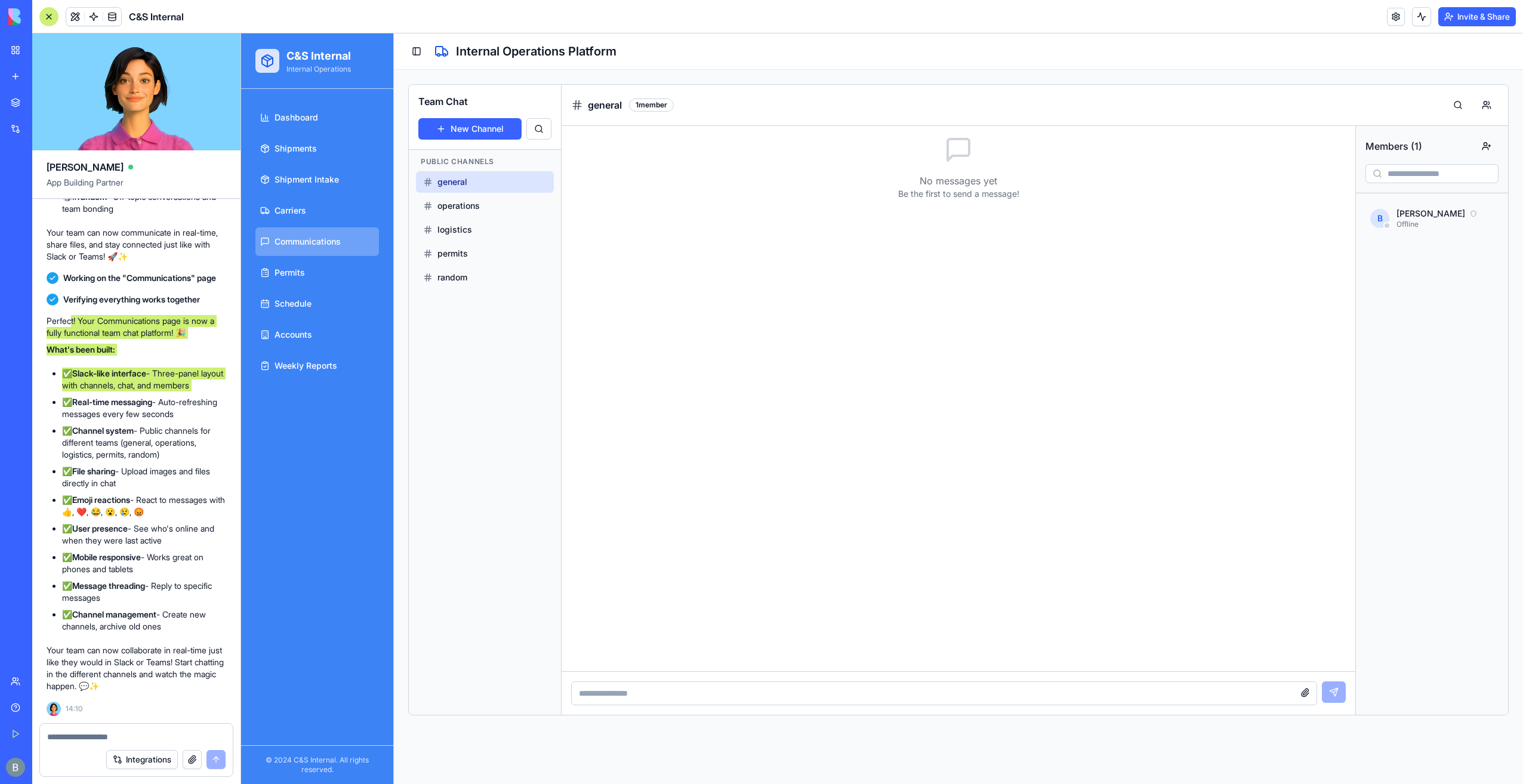
click at [649, 686] on input at bounding box center [944, 693] width 746 height 24
type input "****"
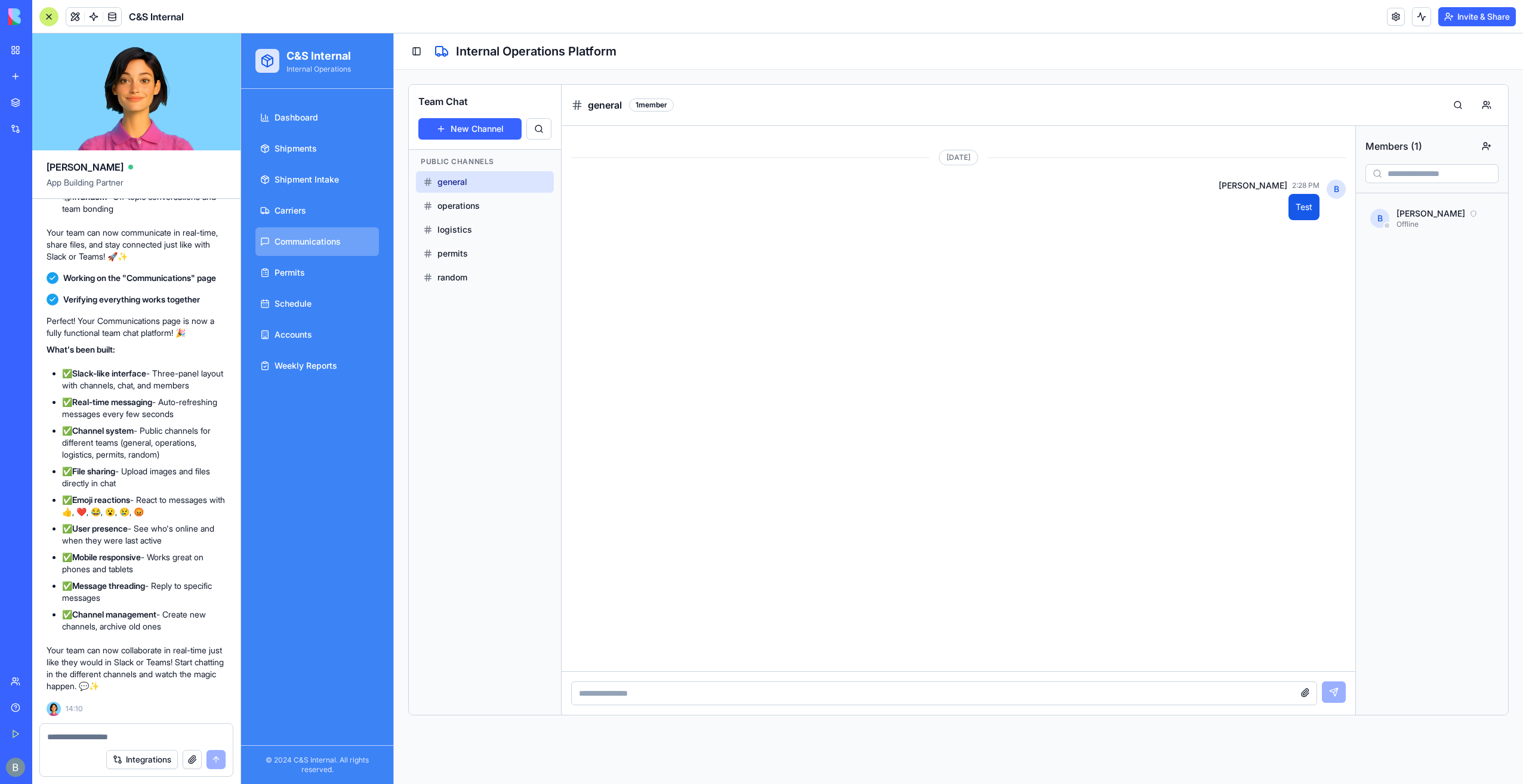
click at [163, 733] on textarea at bounding box center [136, 737] width 179 height 12
click at [1037, 218] on button "button" at bounding box center [1040, 217] width 14 height 14
click at [1025, 242] on button "😂" at bounding box center [1030, 240] width 19 height 19
click at [1028, 245] on button "😂" at bounding box center [1030, 240] width 19 height 19
drag, startPoint x: 1019, startPoint y: 310, endPoint x: 1228, endPoint y: 249, distance: 217.7
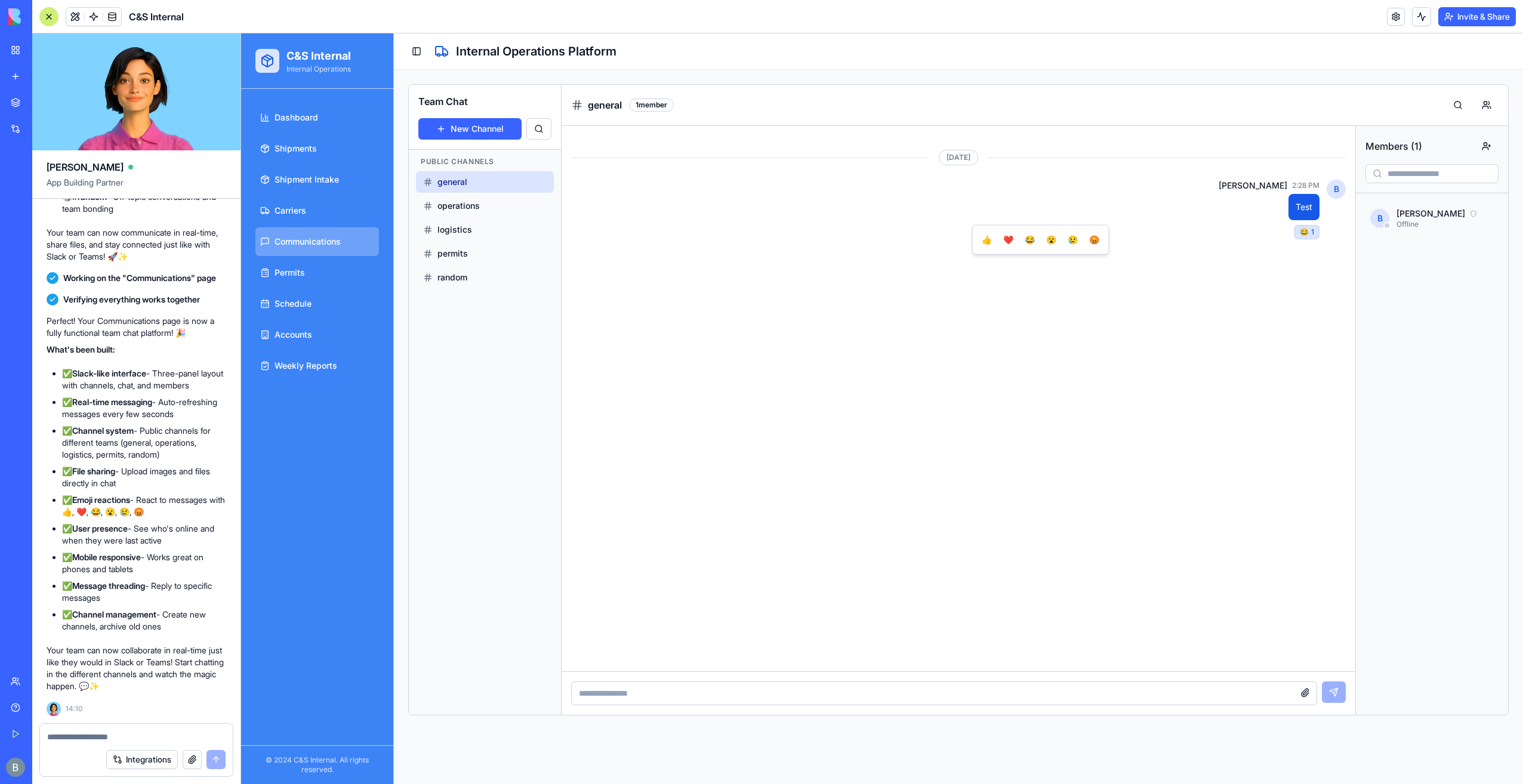
click at [1020, 310] on div "[DATE] B [PERSON_NAME] 2:28 PM Test 😂 1" at bounding box center [959, 398] width 775 height 526
click at [1044, 218] on button "button" at bounding box center [1040, 217] width 14 height 14
click at [1024, 196] on button "button" at bounding box center [1031, 196] width 14 height 14
click at [1026, 218] on button "Edit" at bounding box center [1031, 218] width 71 height 21
click at [1263, 262] on button "Cancel" at bounding box center [1259, 257] width 43 height 21
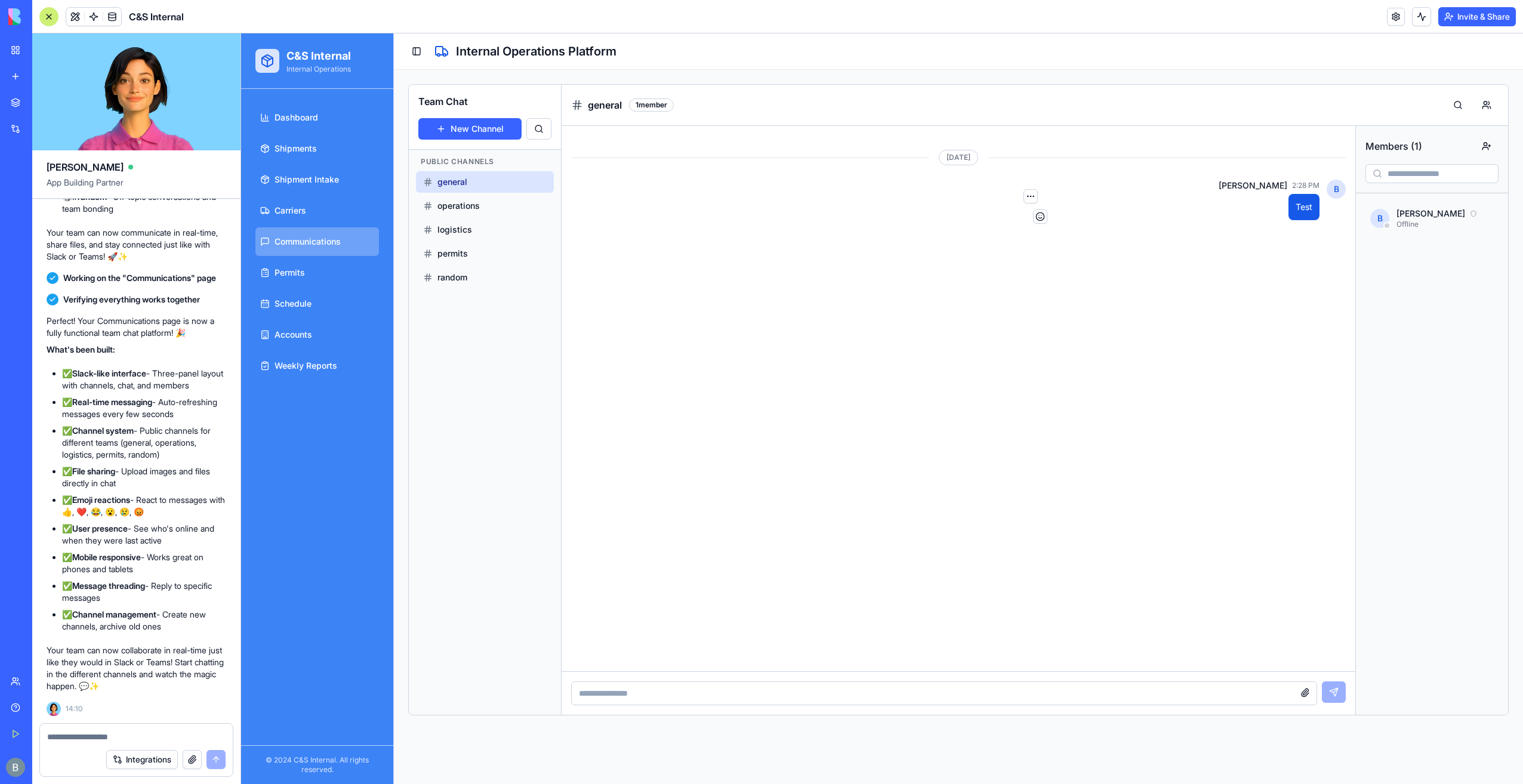
click at [730, 690] on input at bounding box center [944, 693] width 746 height 24
click at [123, 742] on textarea at bounding box center [136, 737] width 179 height 12
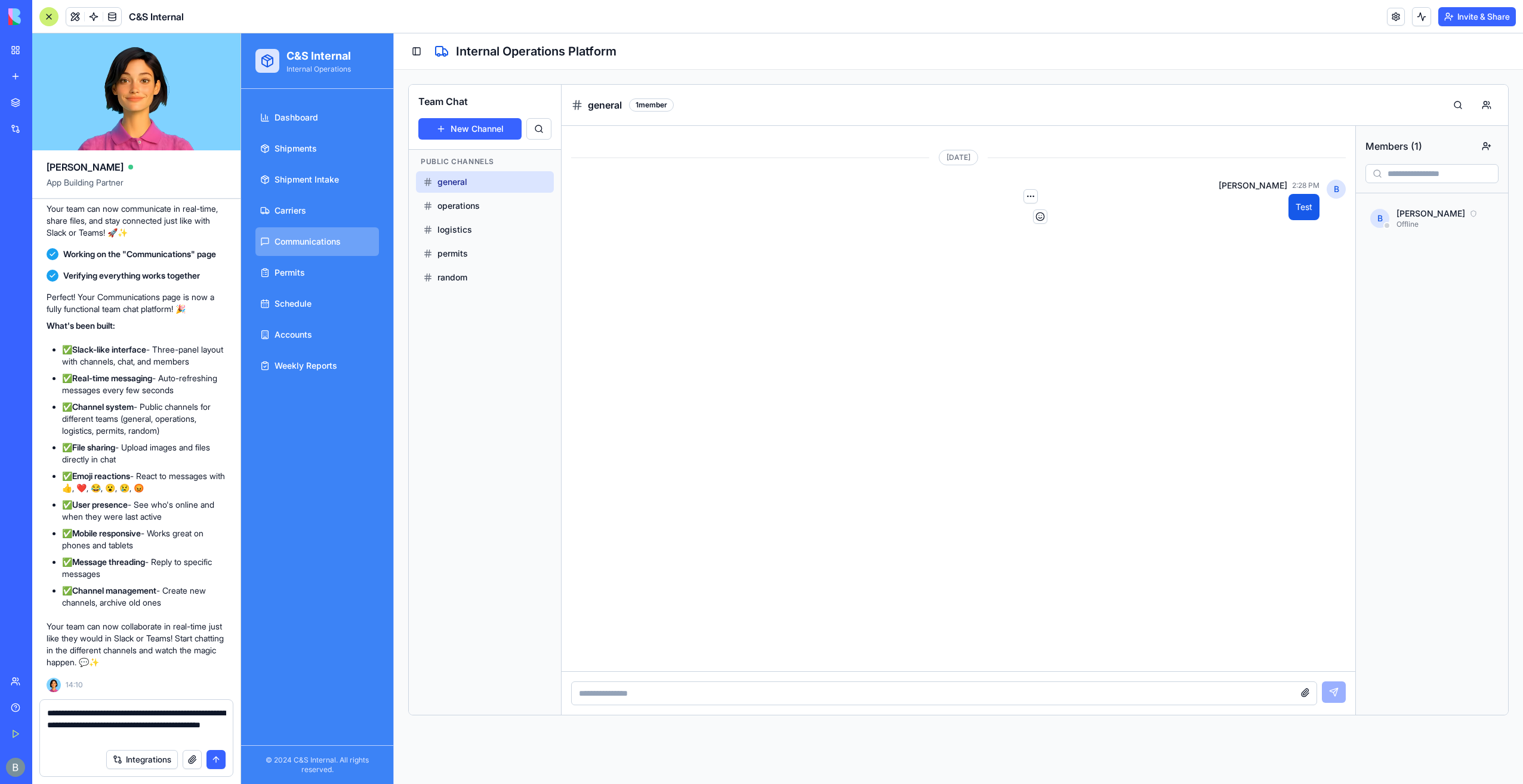
type textarea "**********"
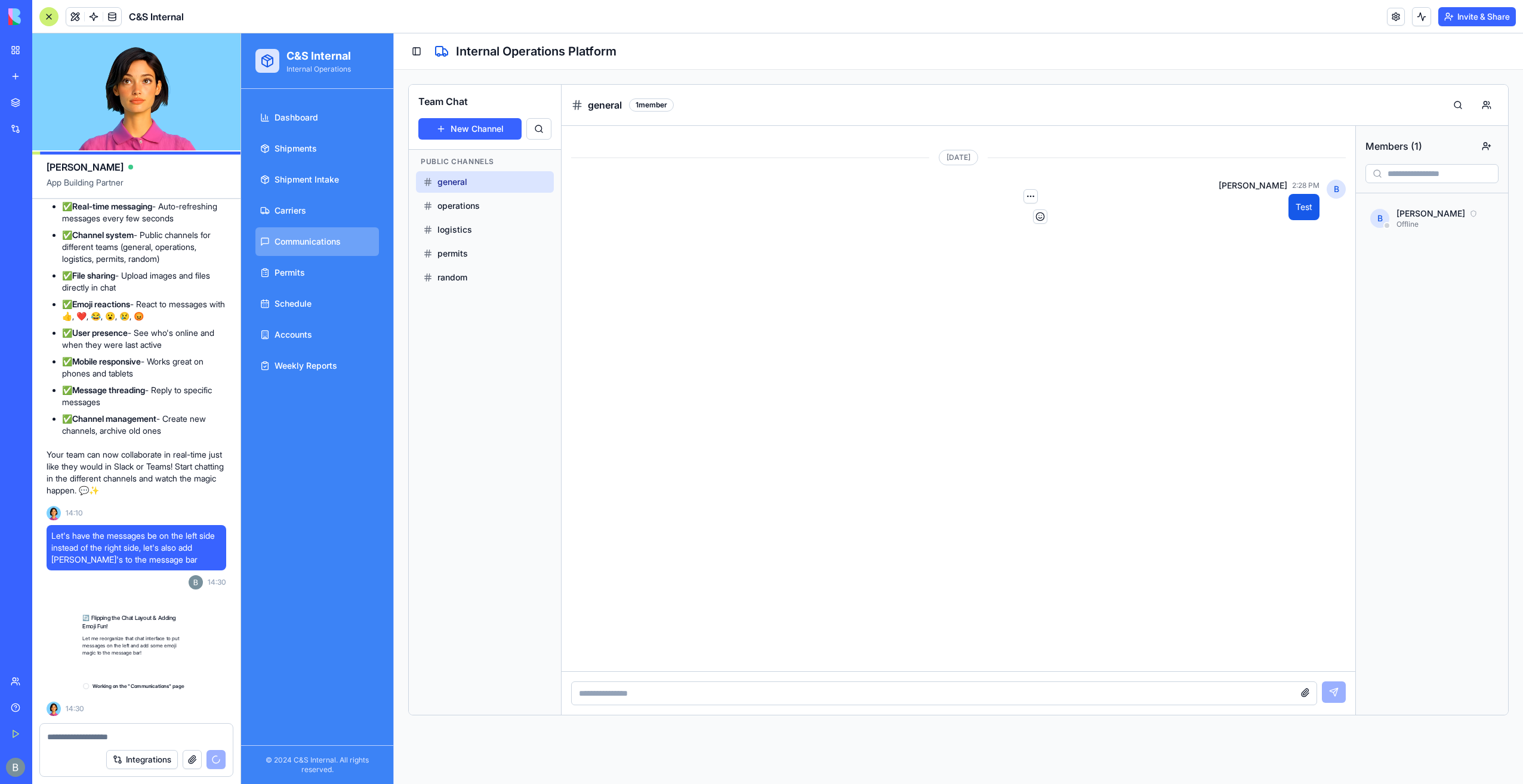
scroll to position [47169, 0]
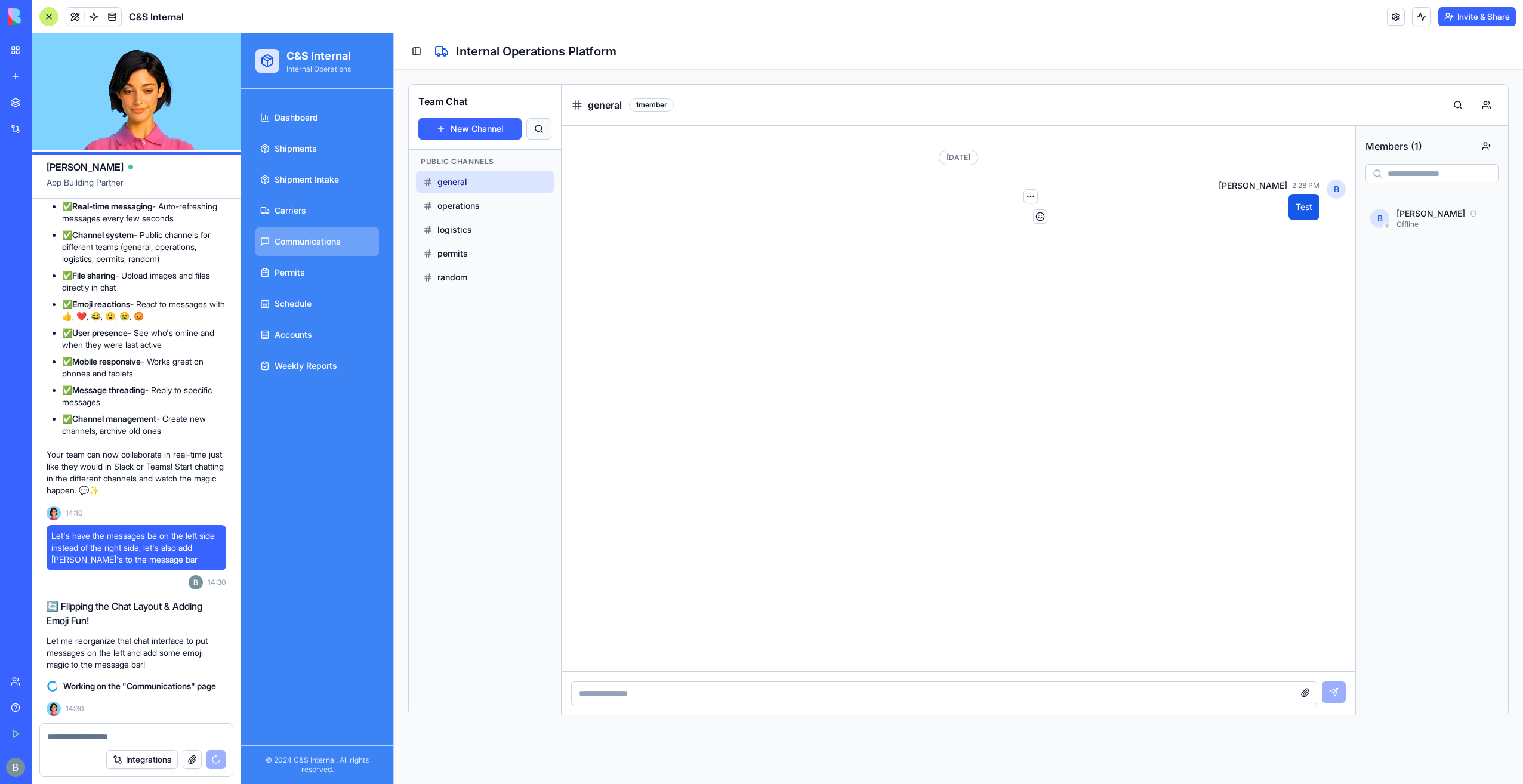
drag, startPoint x: 551, startPoint y: 130, endPoint x: 537, endPoint y: 133, distance: 14.3
click at [551, 130] on div "Team Chat New Channel" at bounding box center [485, 117] width 152 height 65
click at [537, 133] on button at bounding box center [539, 129] width 25 height 21
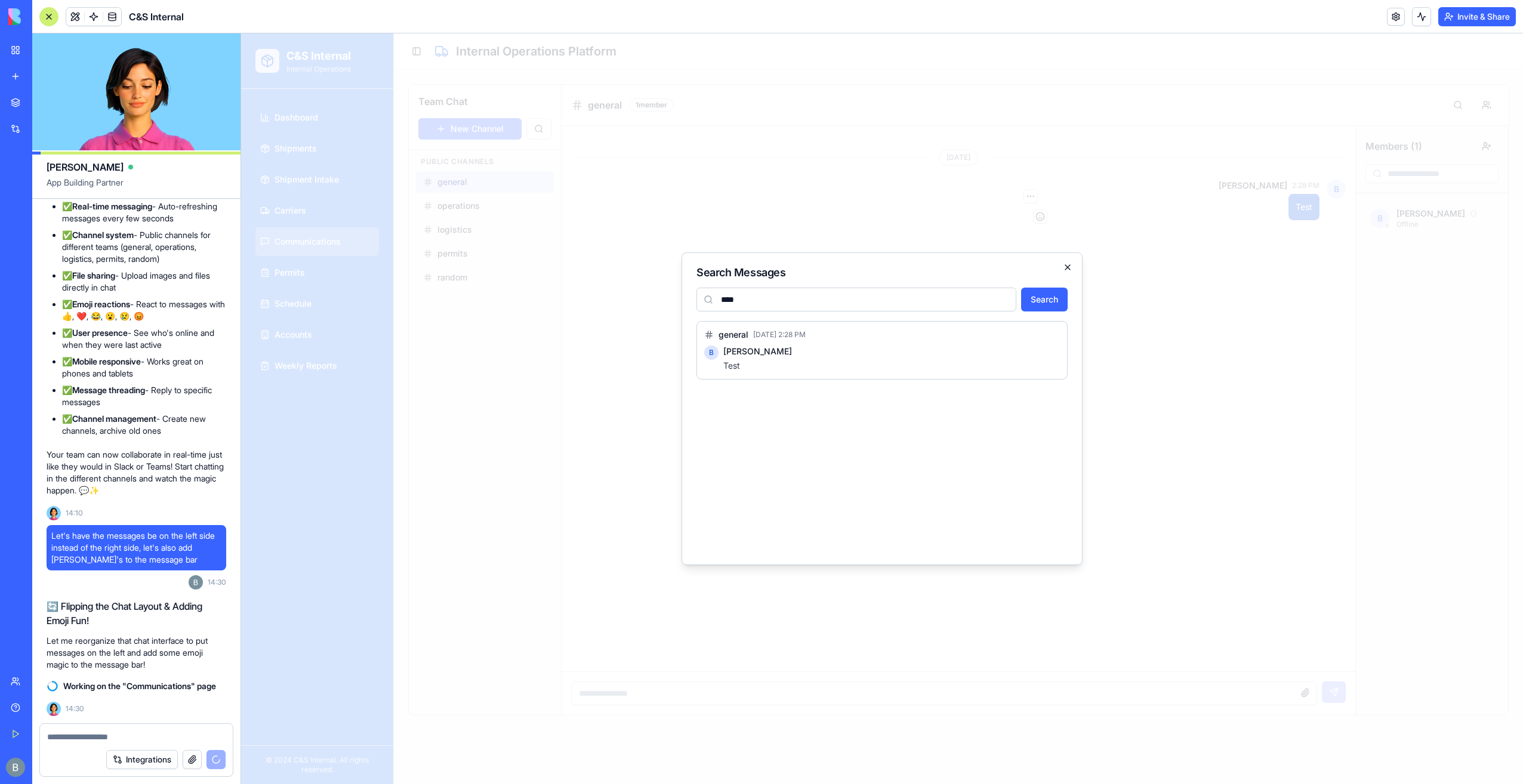
type input "****"
click at [1068, 268] on icon "button" at bounding box center [1067, 267] width 4 height 4
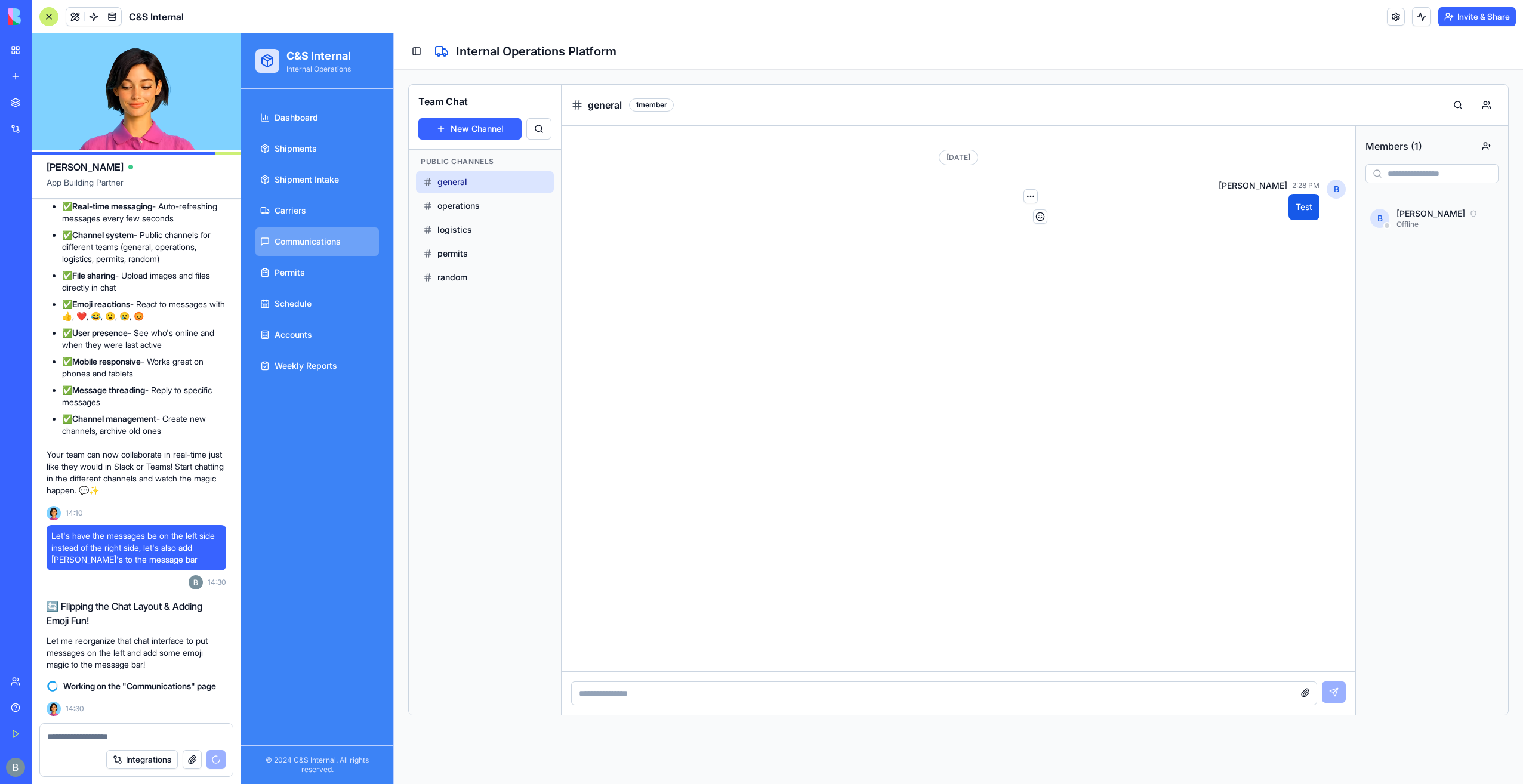
click at [1068, 268] on div "[DATE] B [PERSON_NAME] 2:28 PM Test" at bounding box center [959, 398] width 775 height 526
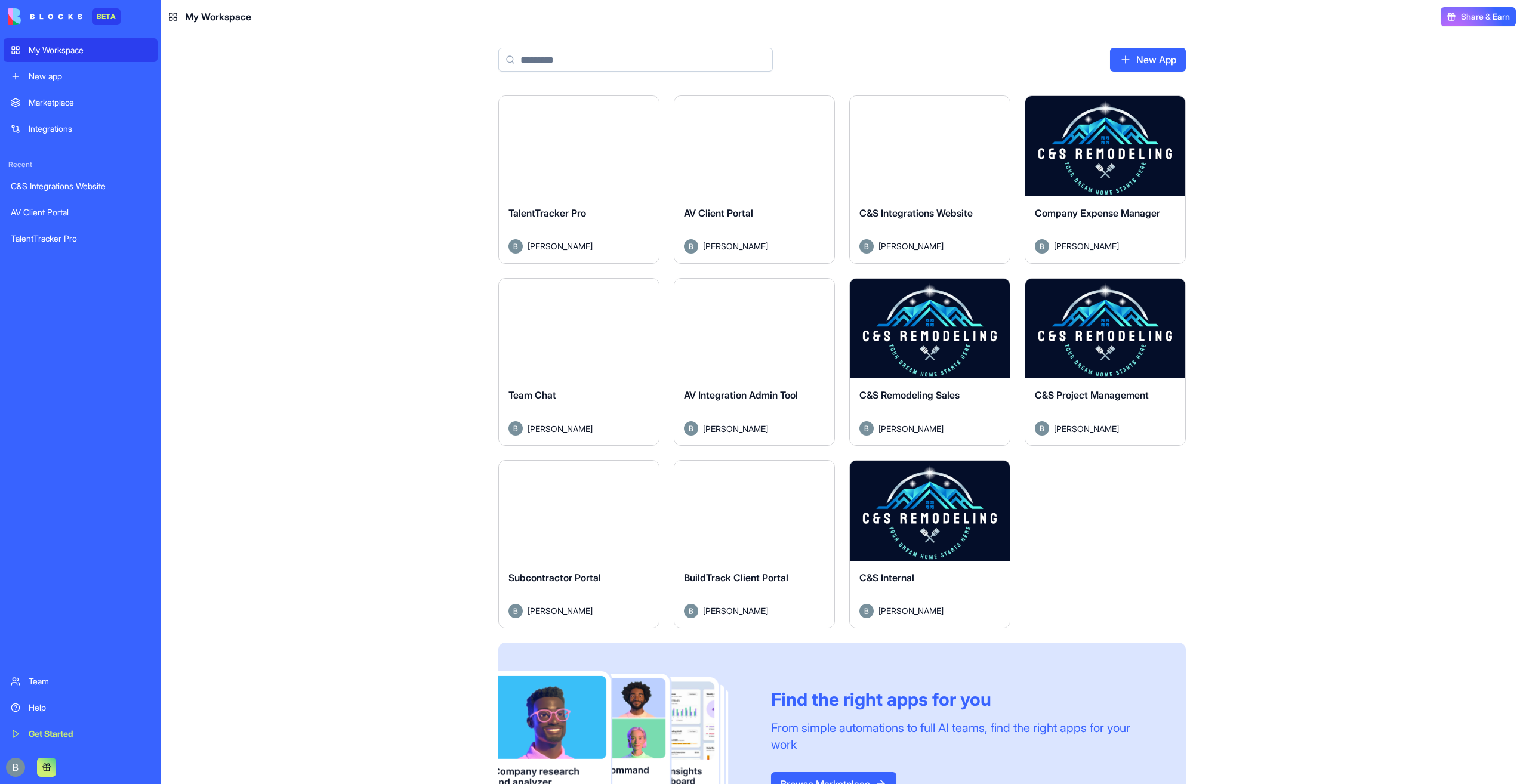
click at [586, 328] on button "Launch" at bounding box center [578, 328] width 89 height 24
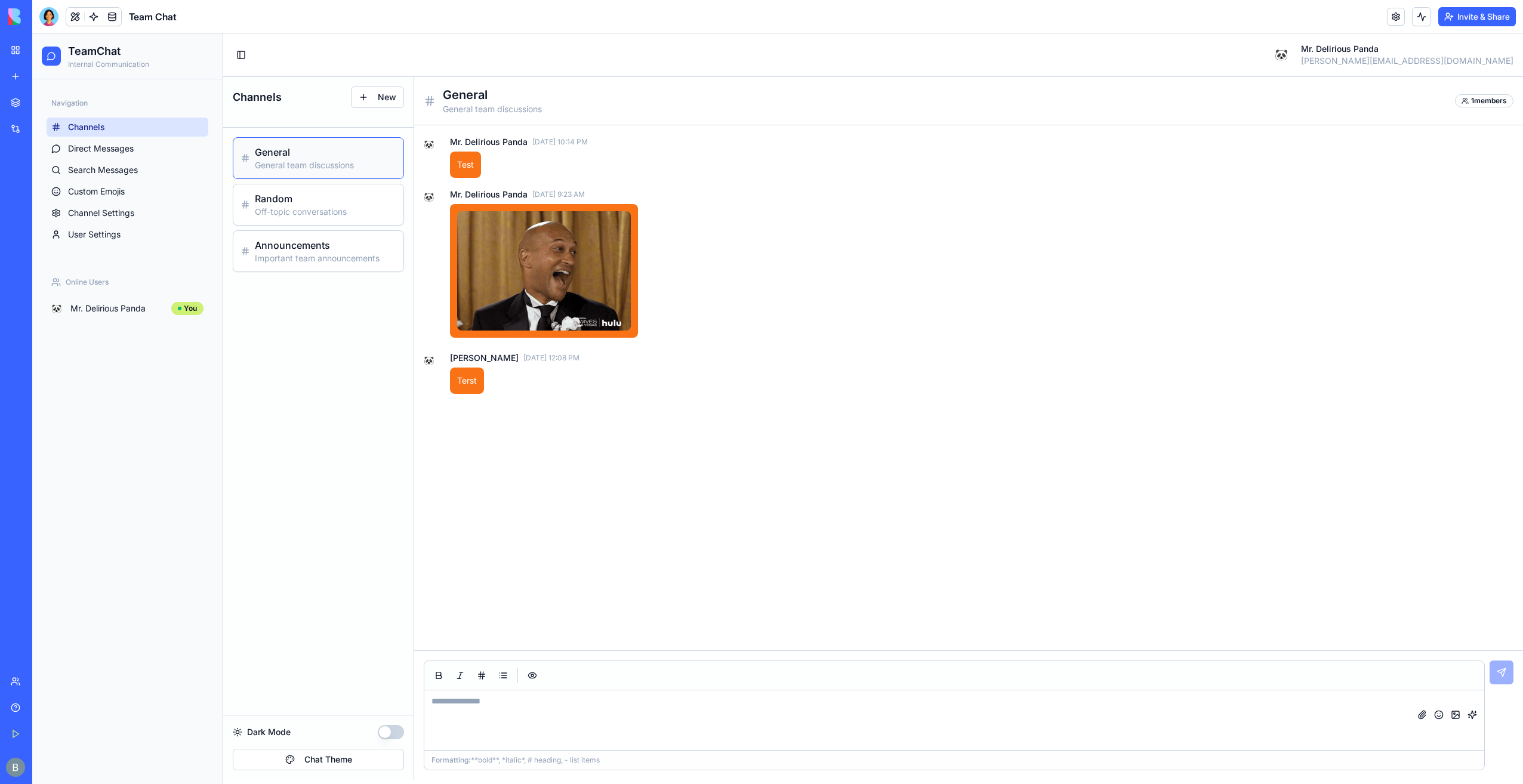
click at [75, 18] on button at bounding box center [75, 17] width 18 height 18
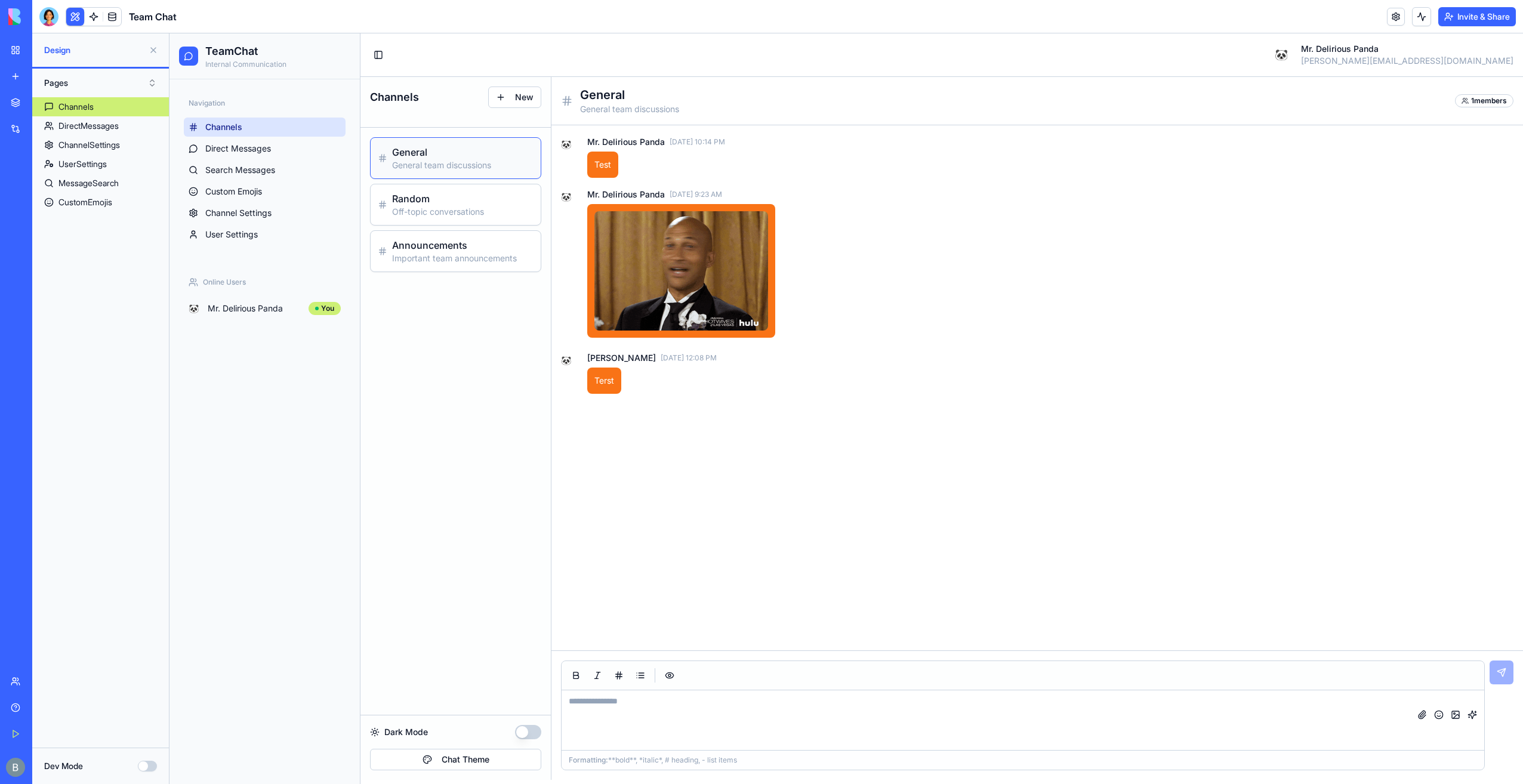
drag, startPoint x: 75, startPoint y: 18, endPoint x: 3, endPoint y: 19, distance: 72.0
click at [75, 18] on button at bounding box center [75, 17] width 18 height 18
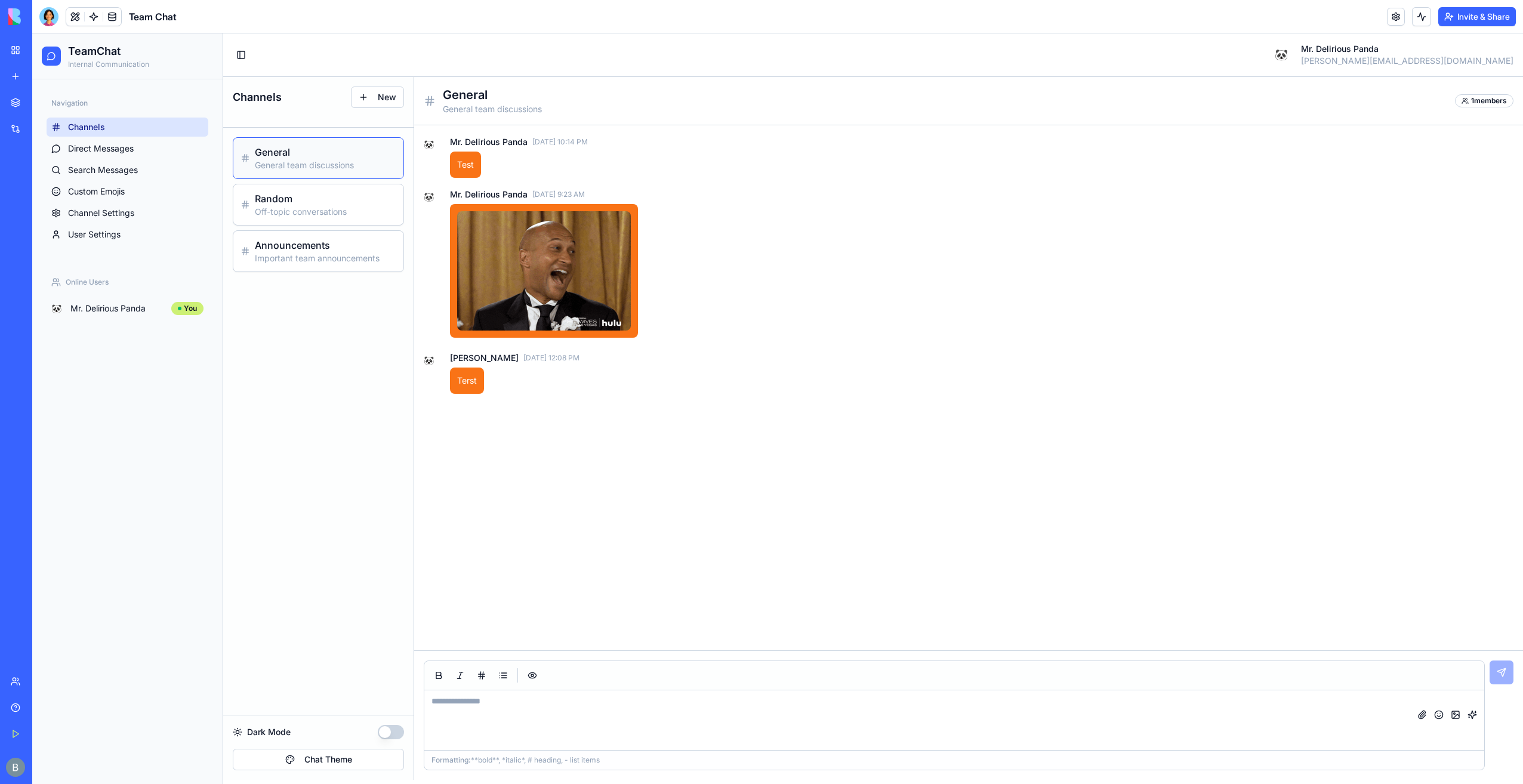
click at [120, 136] on ul "Channels Direct Messages Search Messages Custom Emojis Channel Settings User Se…" at bounding box center [127, 181] width 162 height 127
click at [118, 147] on span "Direct Messages" at bounding box center [101, 148] width 66 height 12
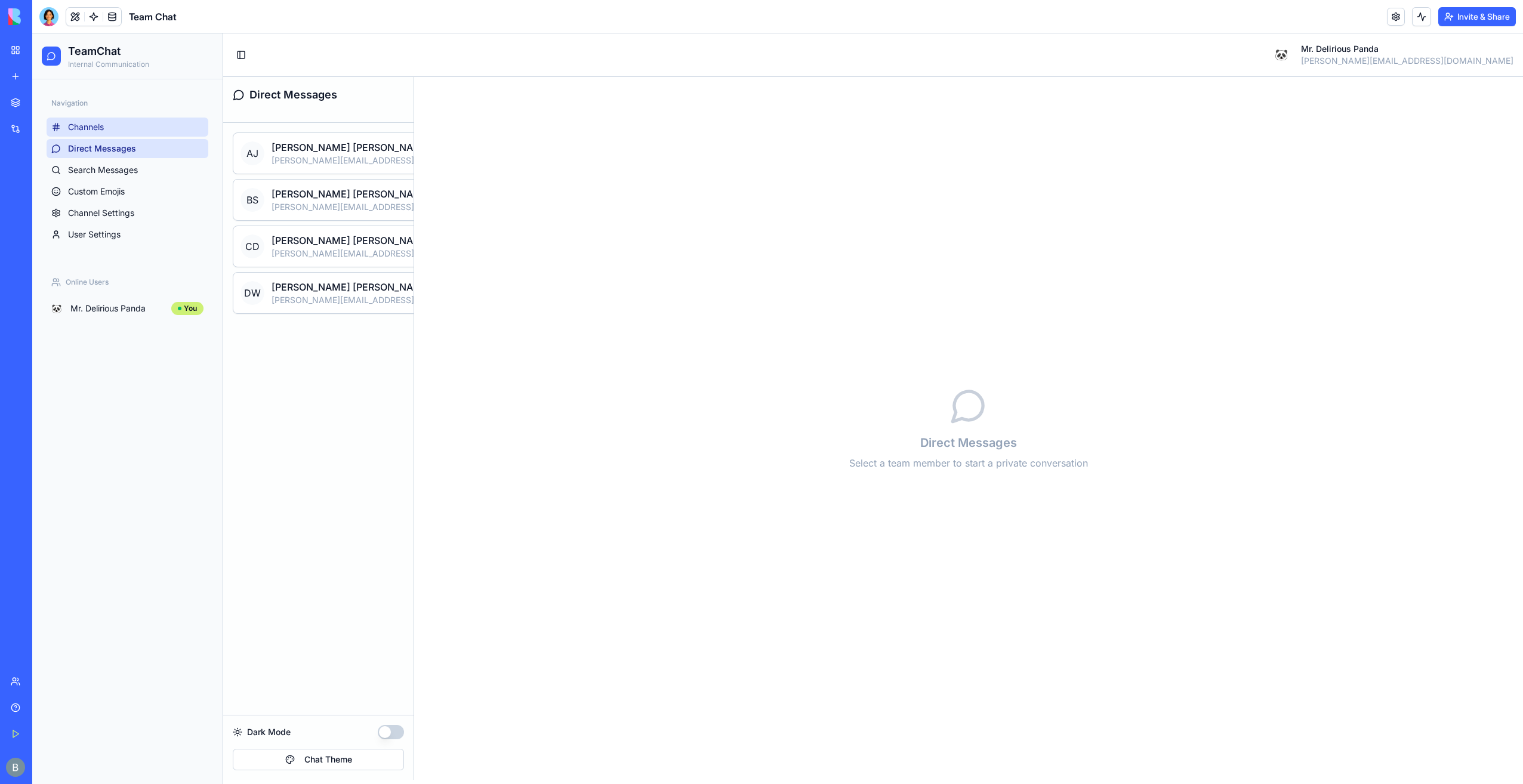
click at [117, 125] on link "Channels" at bounding box center [127, 127] width 162 height 19
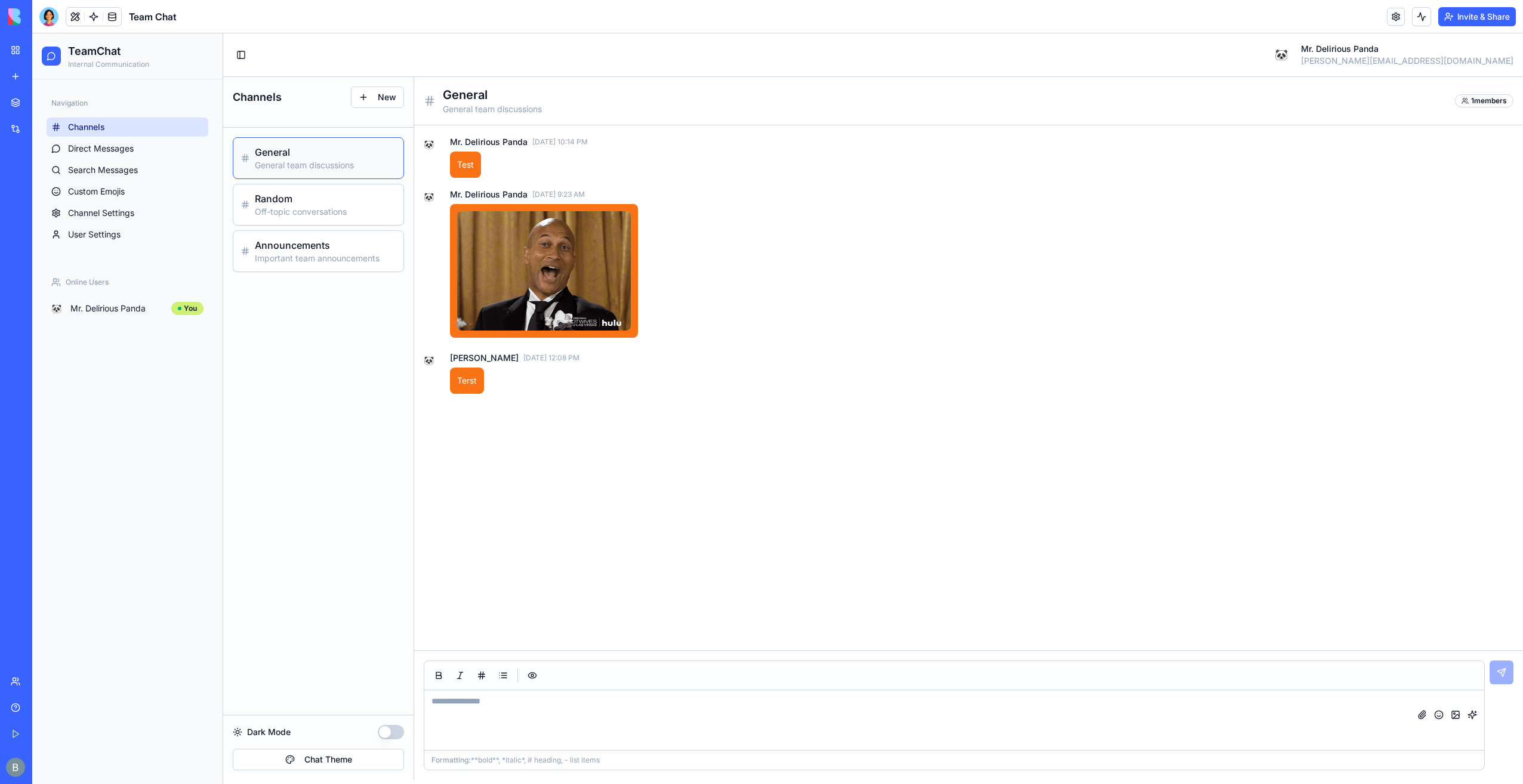
click at [165, 158] on ul "Channels Direct Messages Search Messages Custom Emojis Channel Settings User Se…" at bounding box center [127, 181] width 162 height 127
click at [161, 143] on link "Direct Messages" at bounding box center [127, 148] width 162 height 19
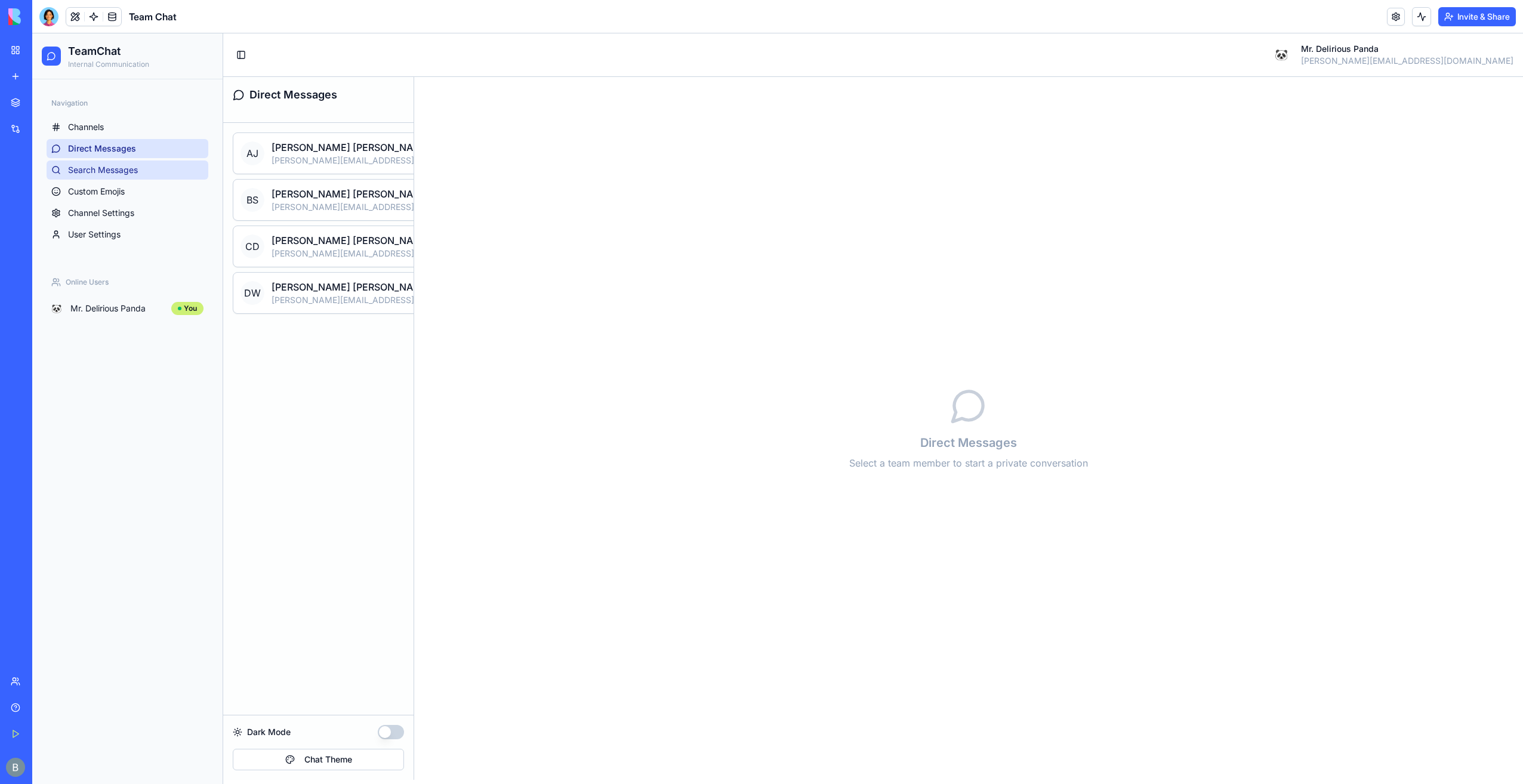
click at [164, 163] on link "Search Messages" at bounding box center [127, 170] width 162 height 19
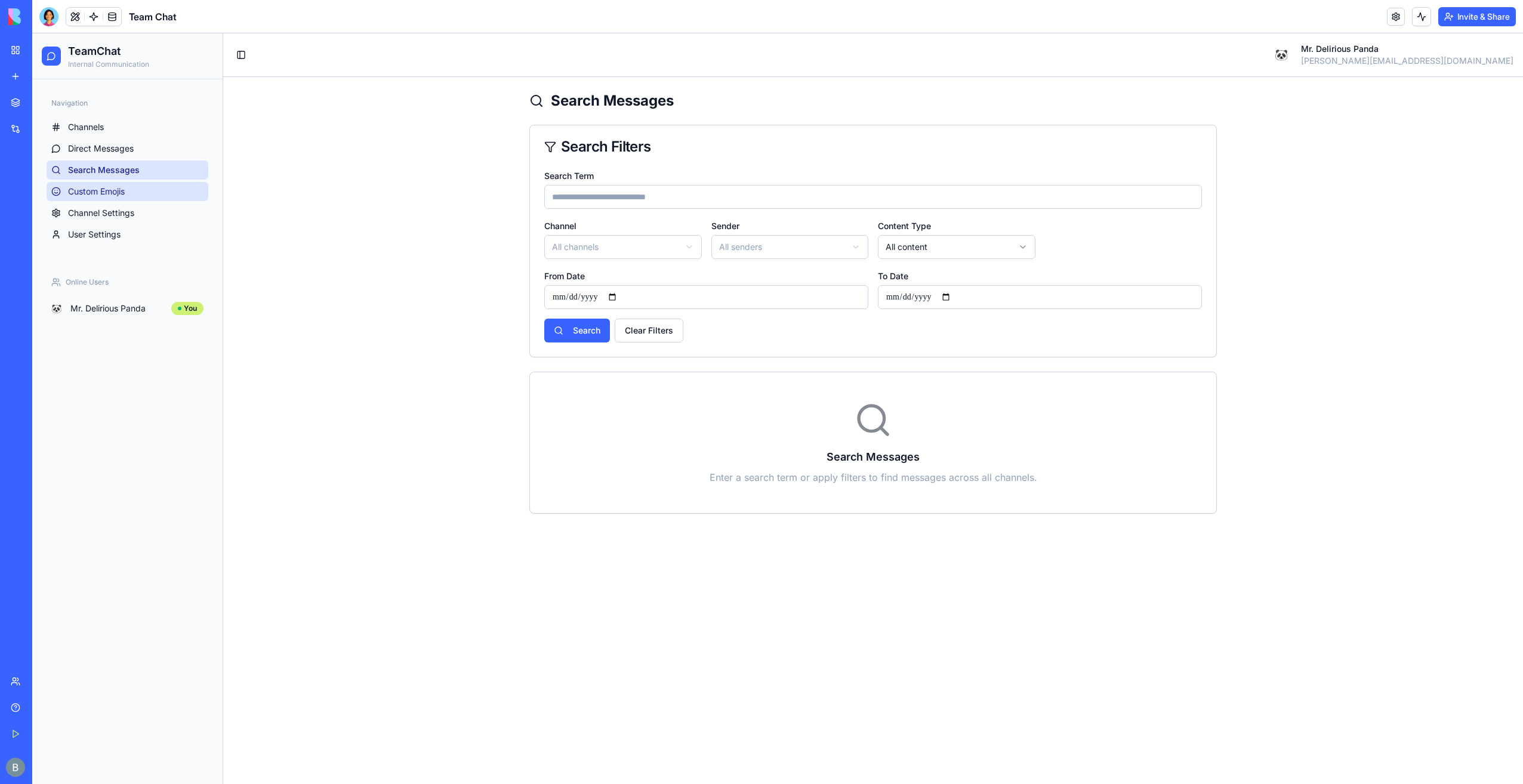
click at [152, 184] on link "Custom Emojis" at bounding box center [127, 192] width 162 height 19
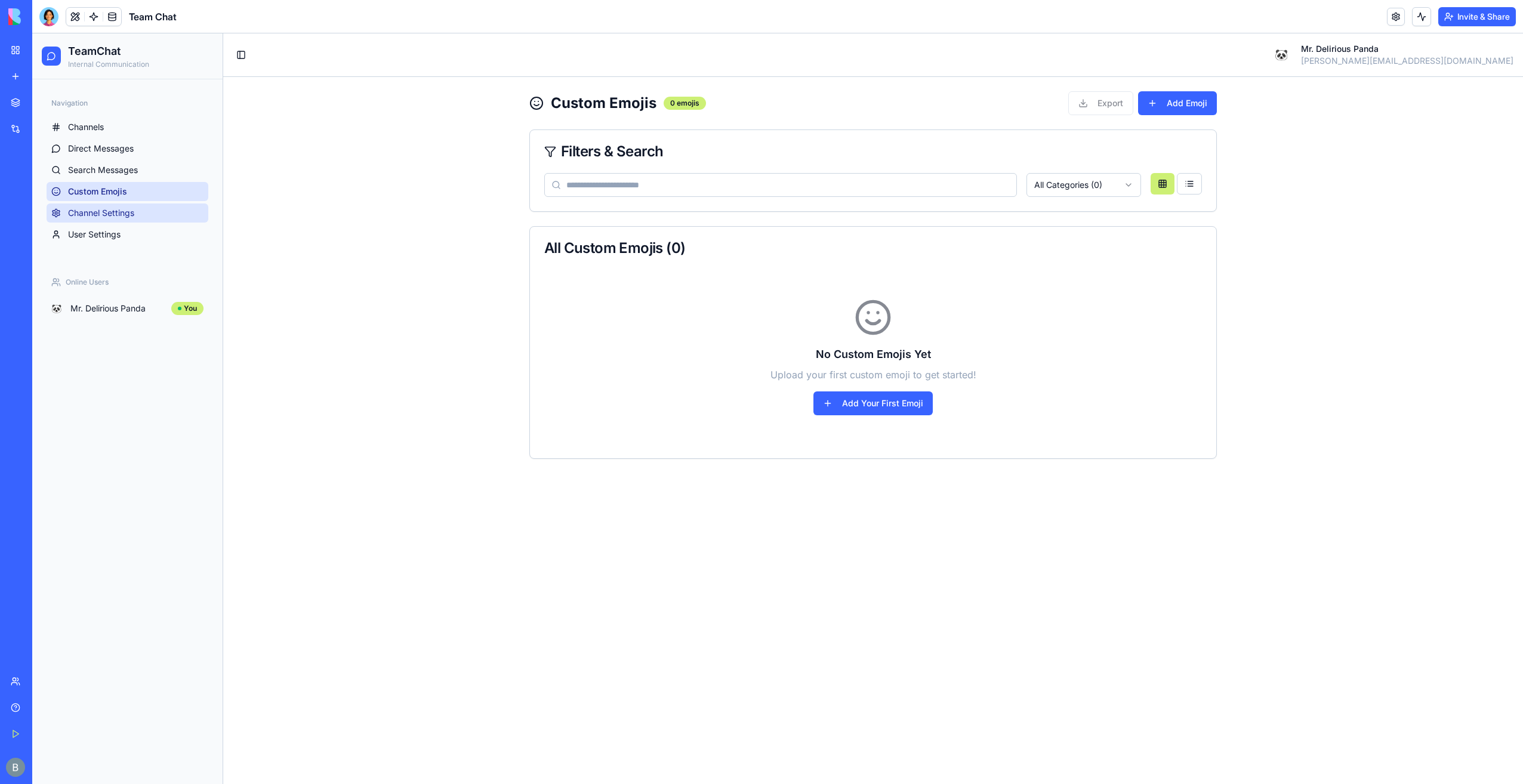
click at [141, 210] on link "Channel Settings" at bounding box center [127, 213] width 162 height 19
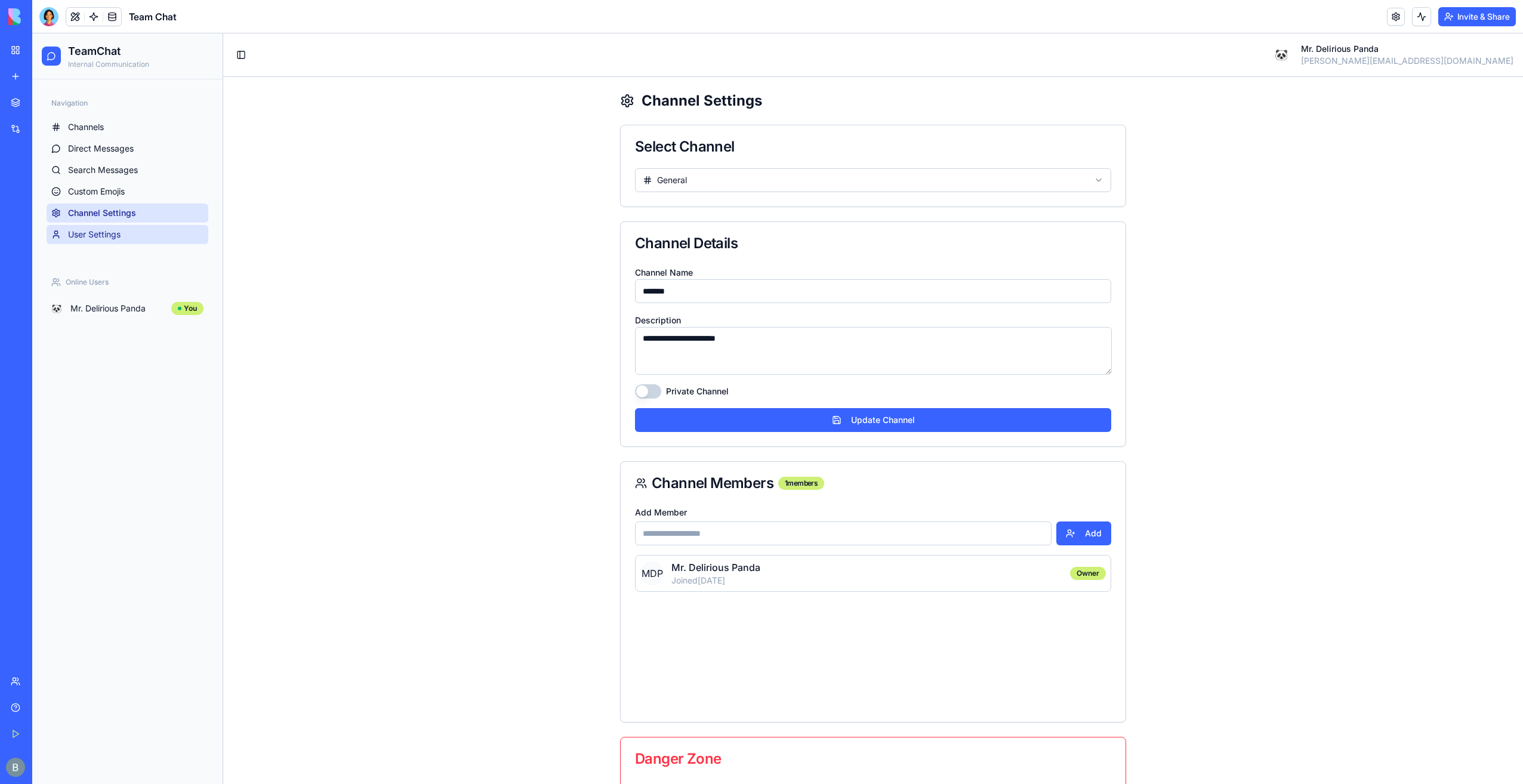
click at [133, 234] on link "User Settings" at bounding box center [127, 235] width 162 height 19
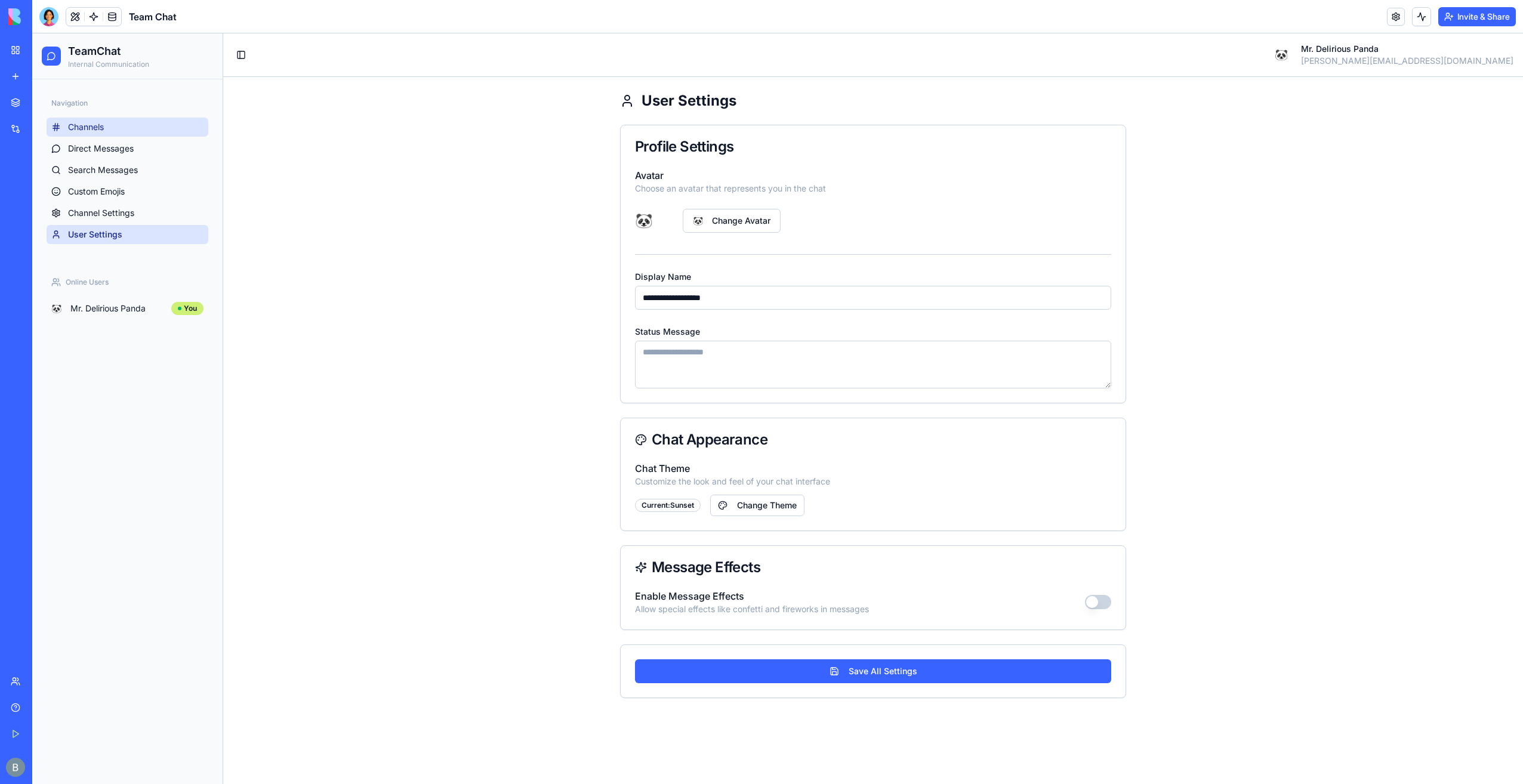
click at [112, 125] on link "Channels" at bounding box center [127, 127] width 162 height 19
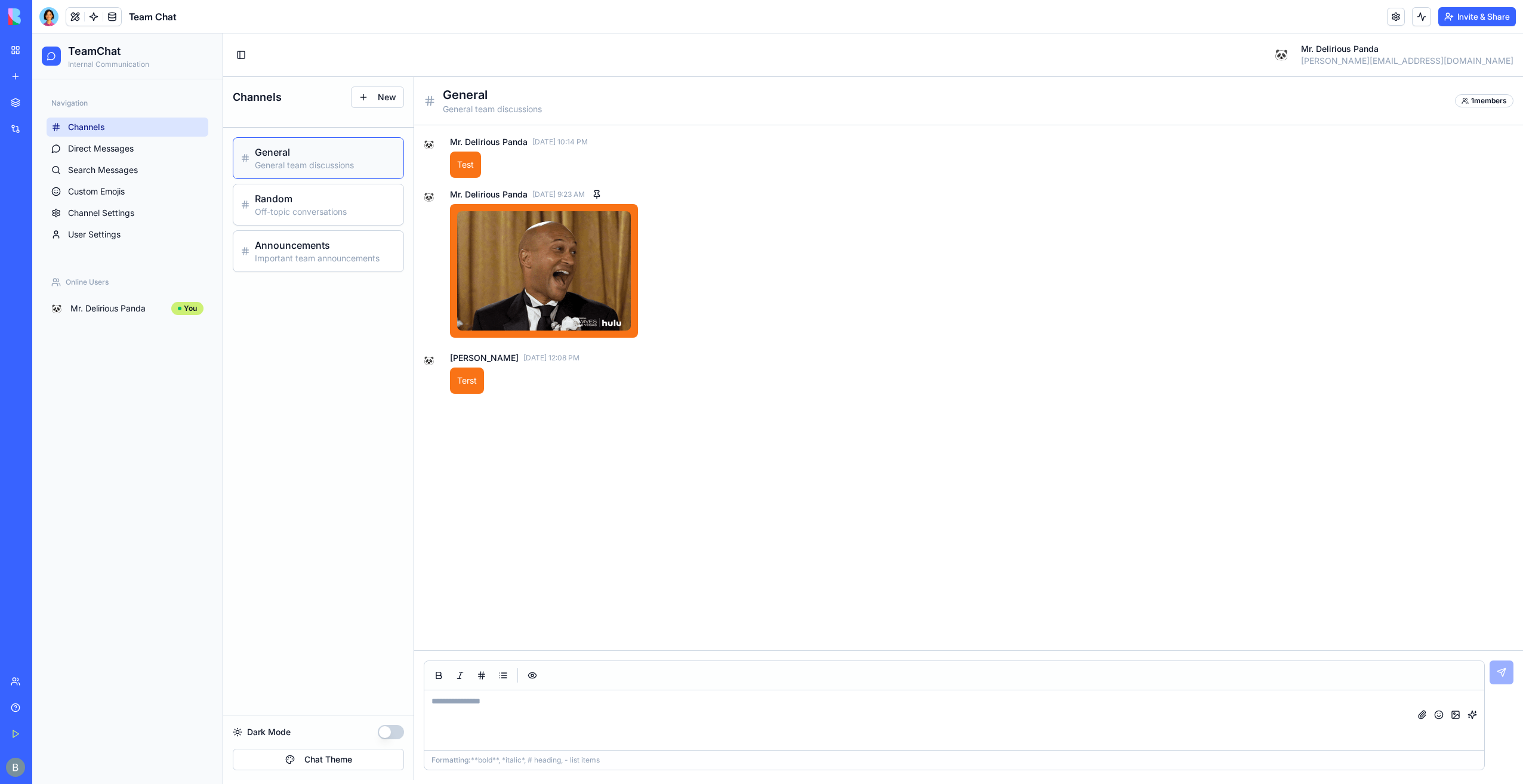
click at [519, 308] on img at bounding box center [544, 271] width 174 height 120
click at [1477, 715] on button "button" at bounding box center [1472, 715] width 14 height 14
click at [1456, 715] on button "button" at bounding box center [1456, 715] width 14 height 14
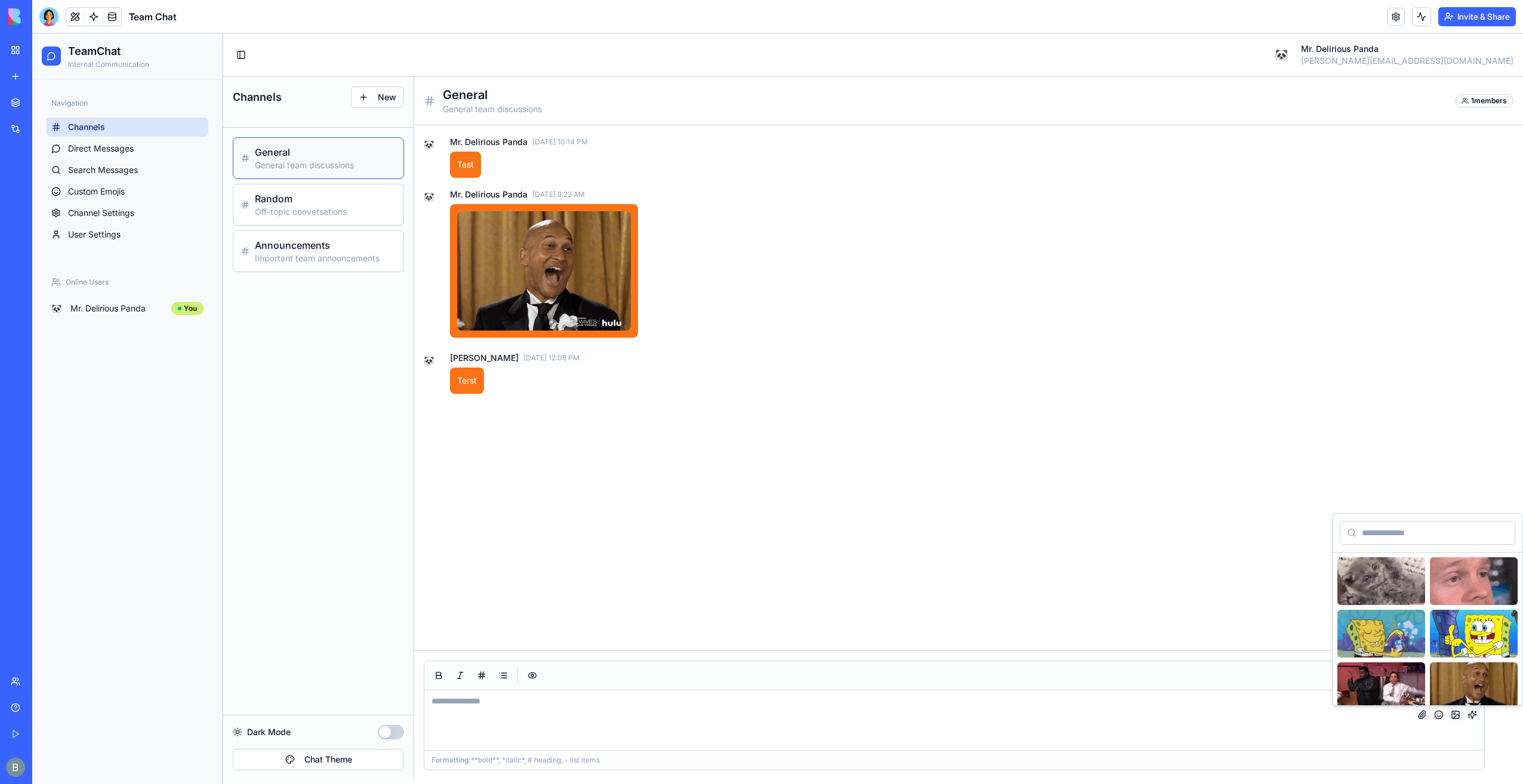
click at [1456, 715] on button "button" at bounding box center [1456, 715] width 14 height 14
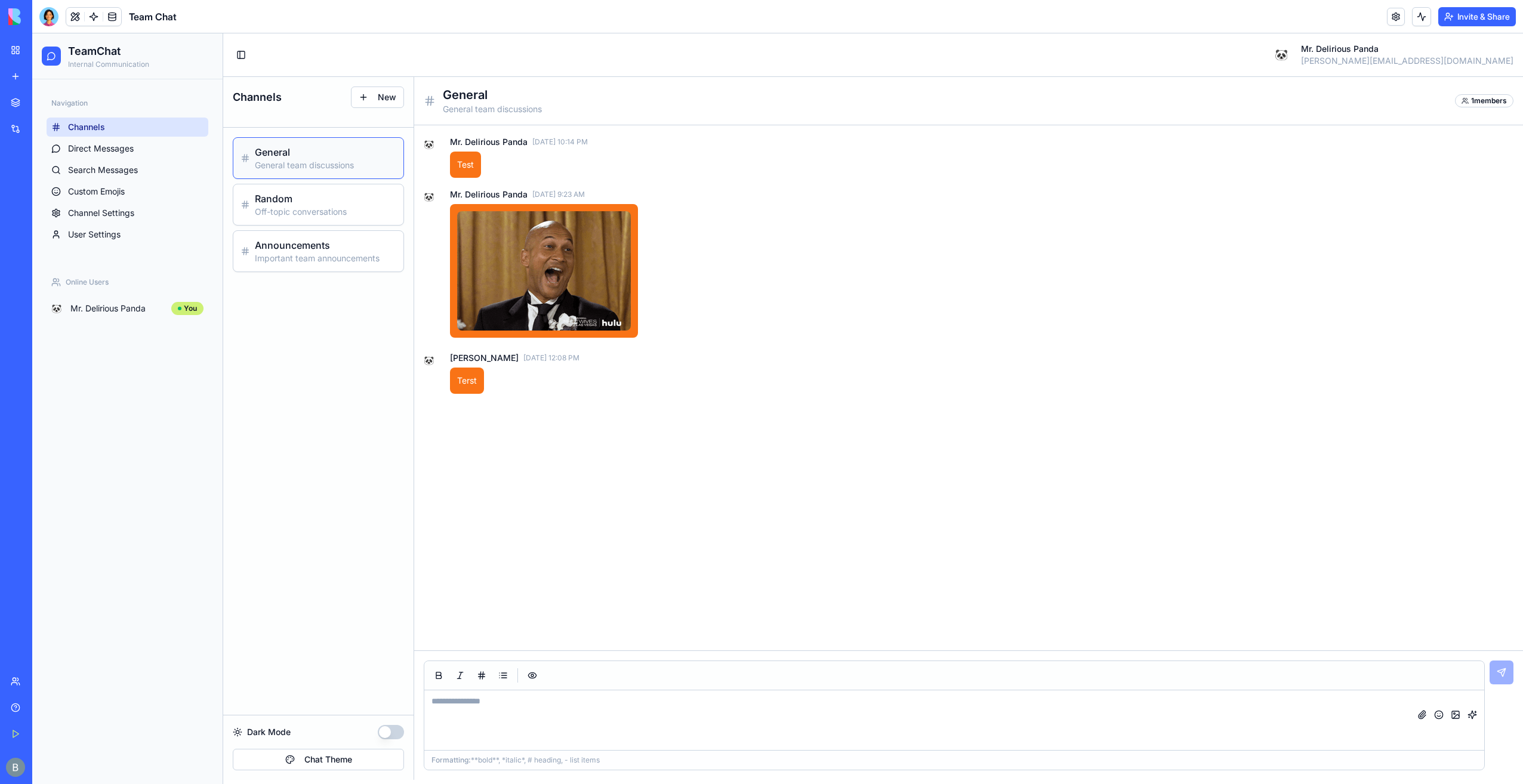
click at [1021, 565] on div "🐼 Mr. Delirious Panda Aug 10, 10:14 PM Test 🐼 Mr. Delirious Panda Aug 11, 9:23 …" at bounding box center [968, 388] width 1090 height 506
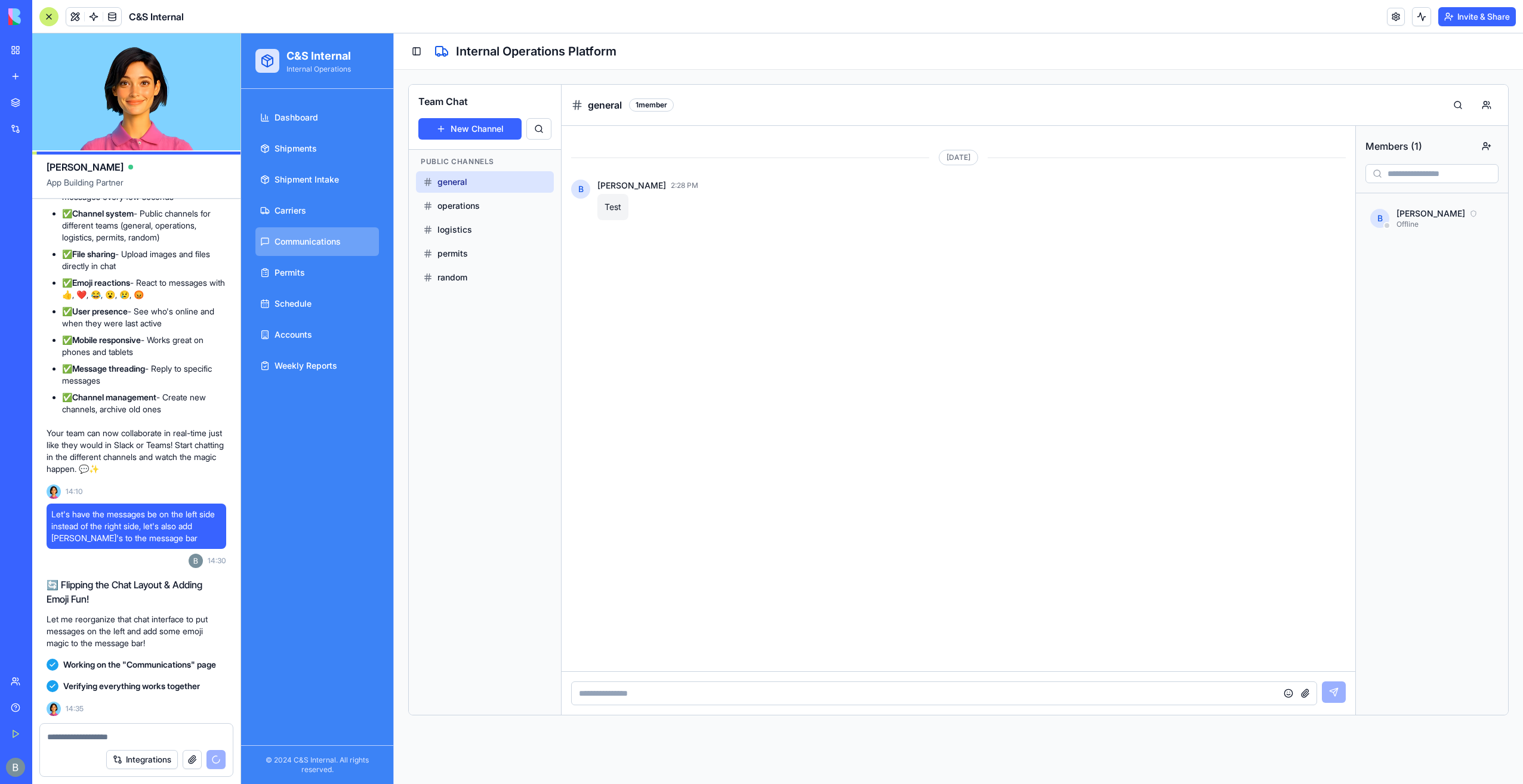
scroll to position [47458, 0]
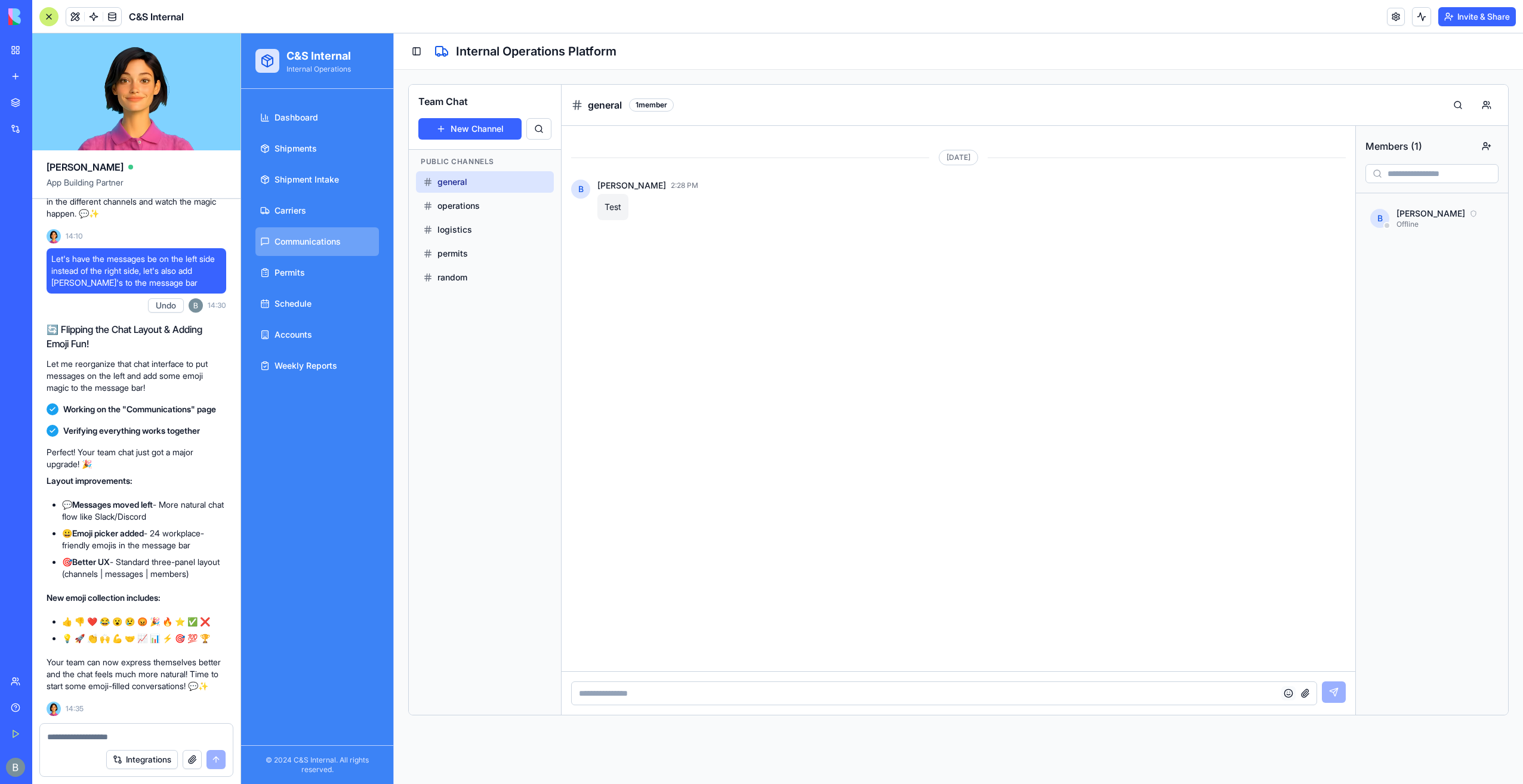
click at [1286, 695] on button "button" at bounding box center [1288, 693] width 14 height 14
click at [1286, 693] on button "button" at bounding box center [1288, 693] width 14 height 14
click at [416, 50] on button "Toggle Sidebar" at bounding box center [416, 51] width 17 height 17
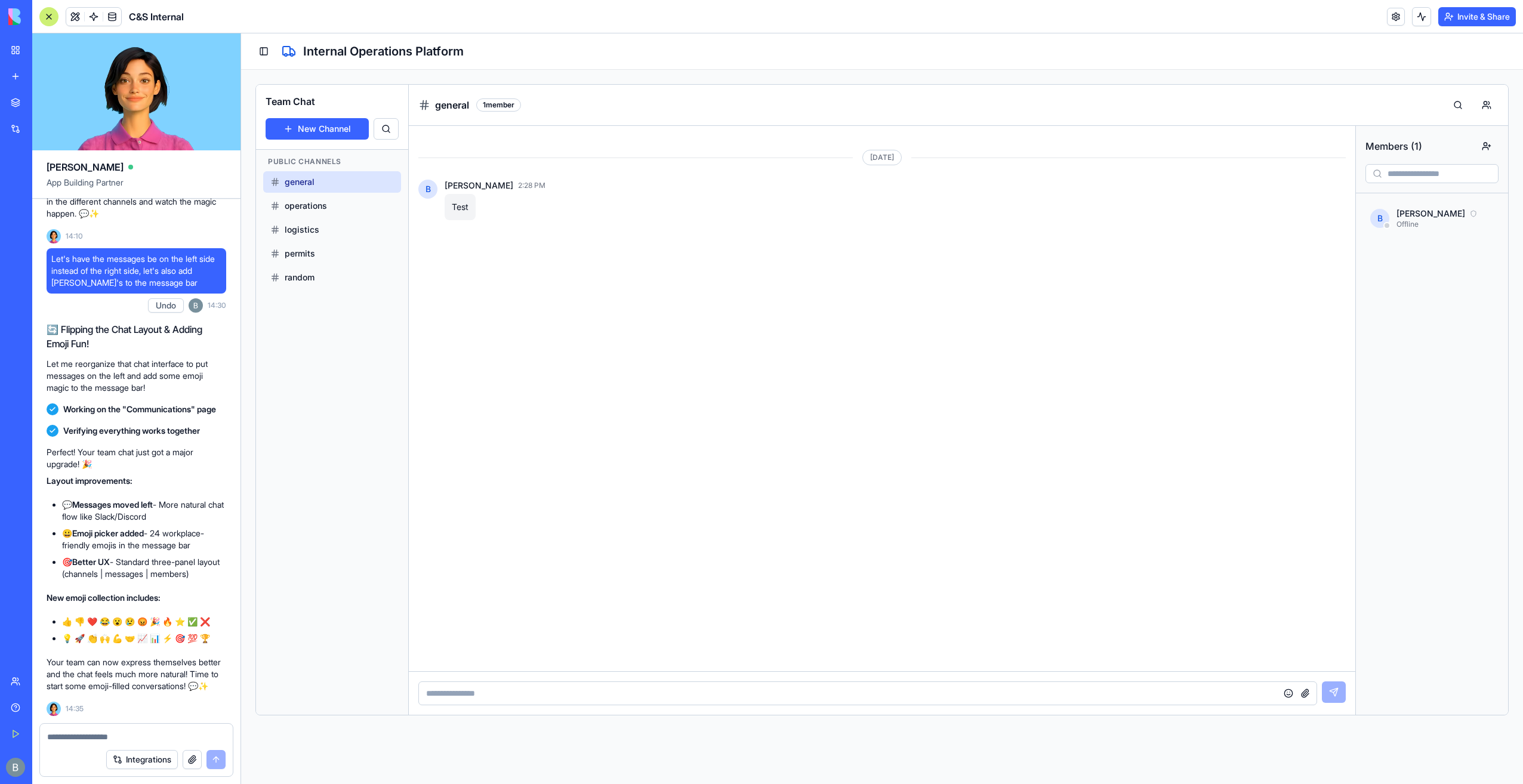
drag, startPoint x: 279, startPoint y: 54, endPoint x: 281, endPoint y: 48, distance: 6.3
click at [279, 53] on div "Toggle Sidebar Internal Operations Platform" at bounding box center [882, 51] width 1253 height 17
click at [284, 46] on icon at bounding box center [289, 51] width 14 height 14
click at [271, 54] on div "Toggle Sidebar Internal Operations Platform" at bounding box center [882, 51] width 1253 height 17
click at [271, 54] on button "Toggle Sidebar" at bounding box center [264, 51] width 17 height 17
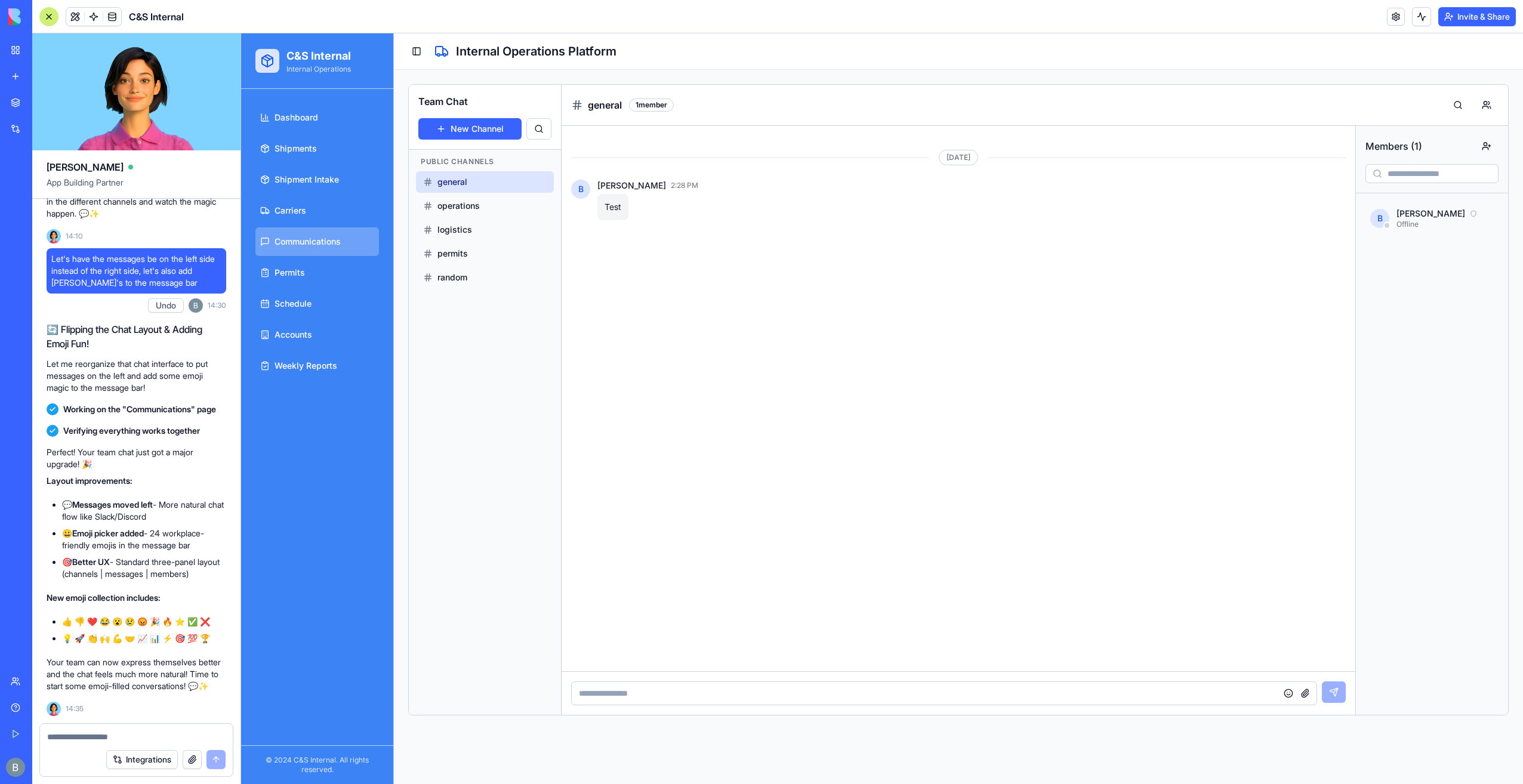
click at [170, 730] on div at bounding box center [136, 734] width 193 height 19
click at [167, 736] on textarea at bounding box center [136, 737] width 179 height 12
type textarea "**********"
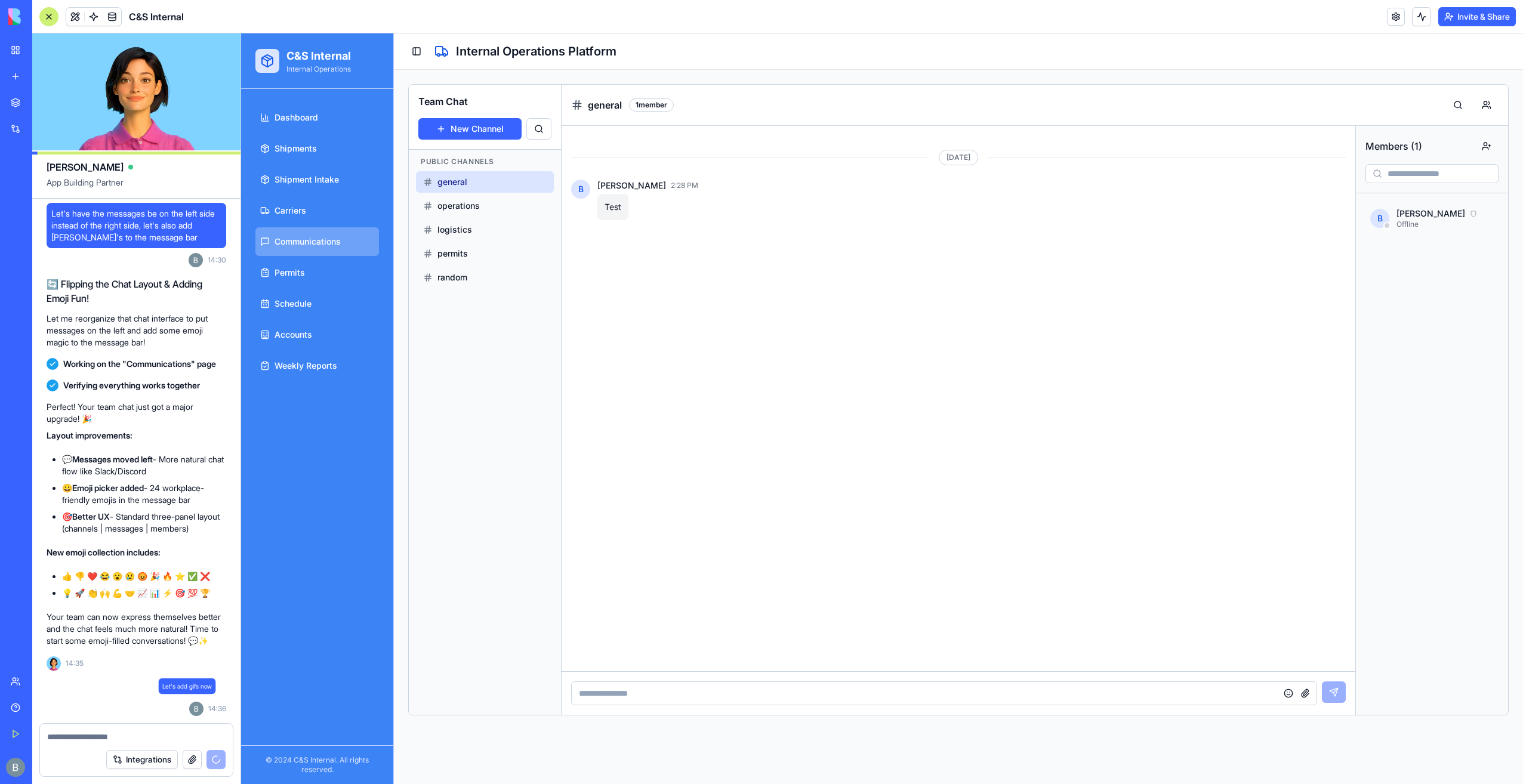
scroll to position [47503, 0]
click at [114, 17] on span at bounding box center [112, 17] width 33 height 33
click at [118, 20] on span at bounding box center [112, 17] width 33 height 33
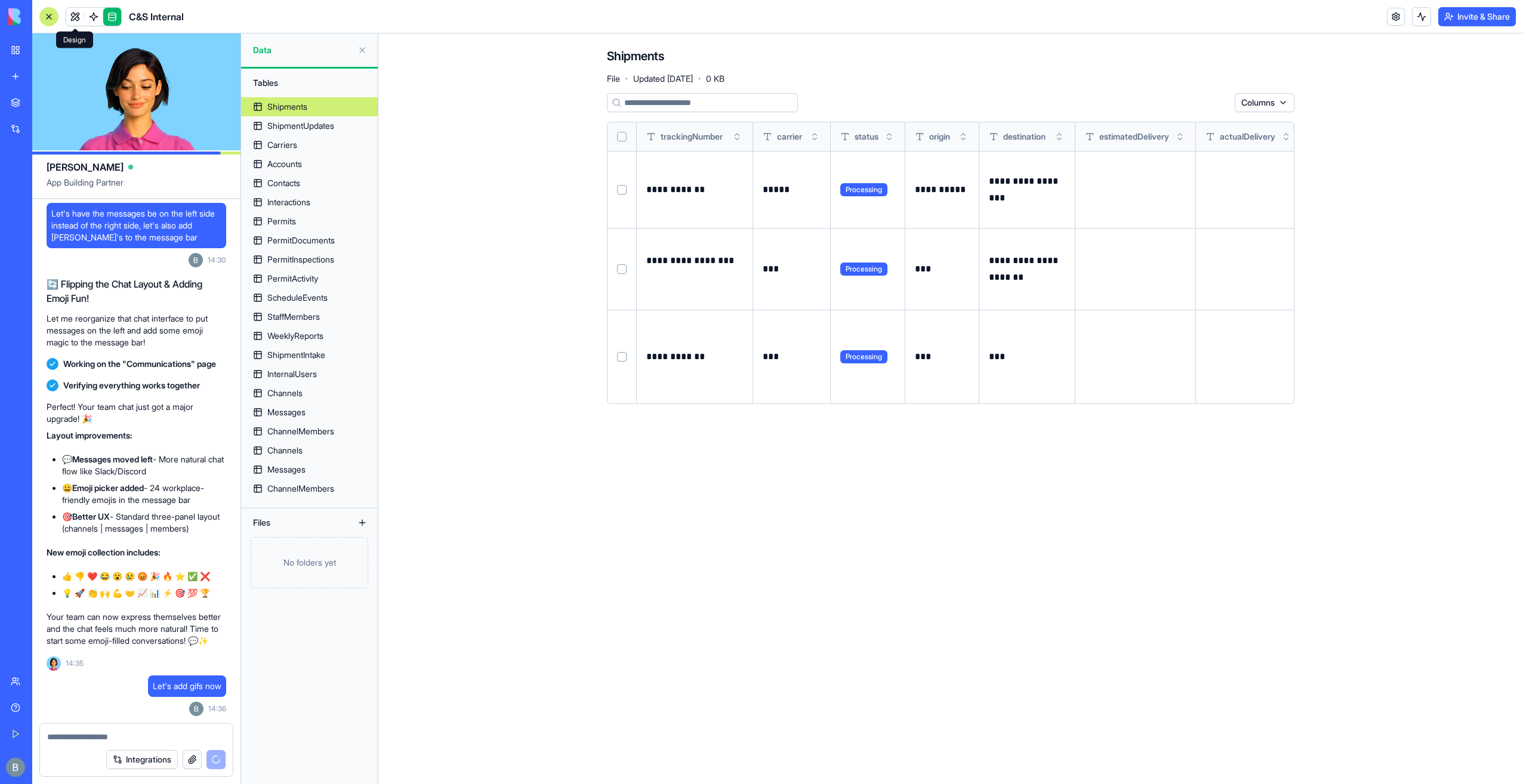
click at [67, 19] on link at bounding box center [75, 17] width 18 height 18
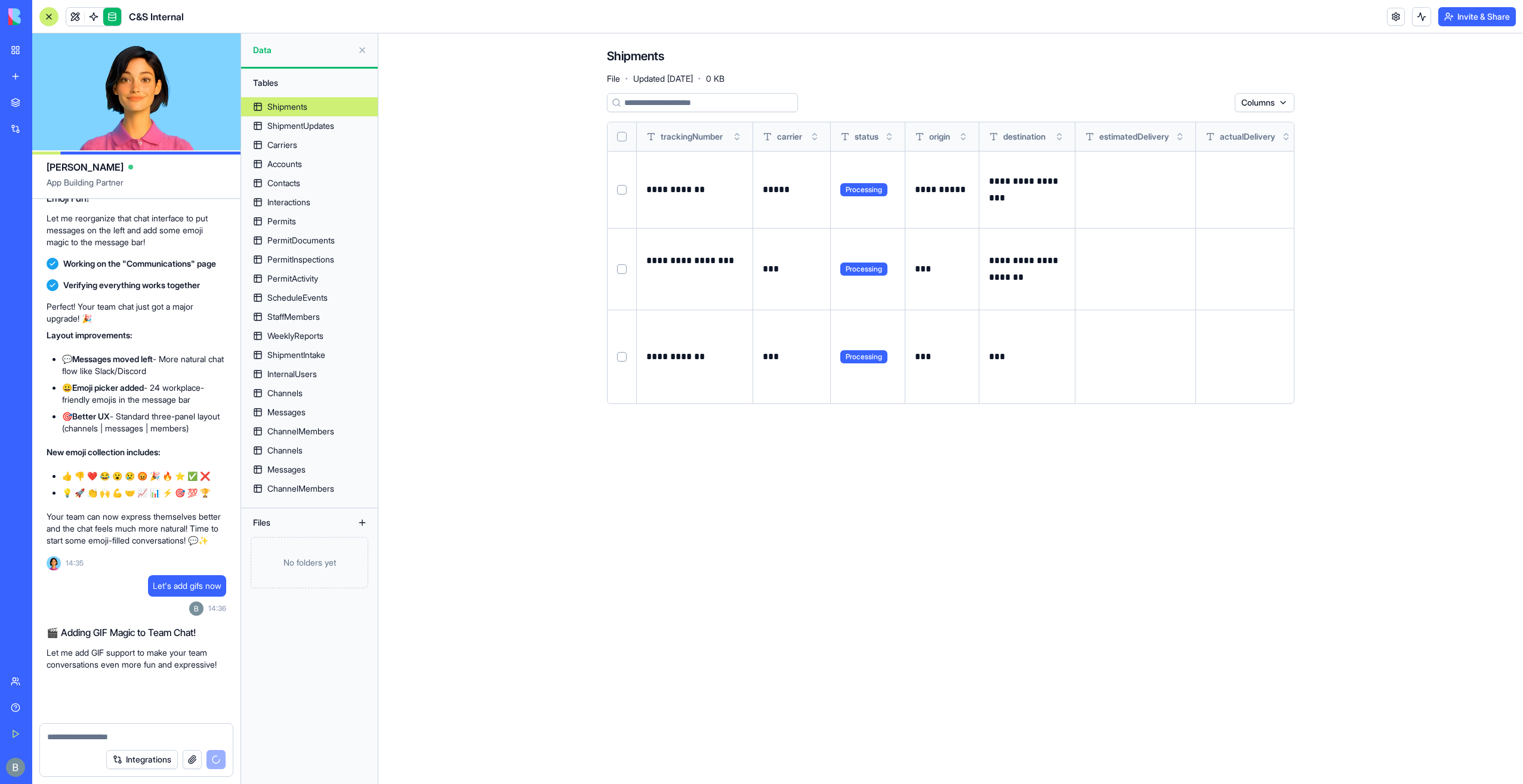
scroll to position [47603, 0]
click at [71, 19] on link at bounding box center [75, 17] width 18 height 18
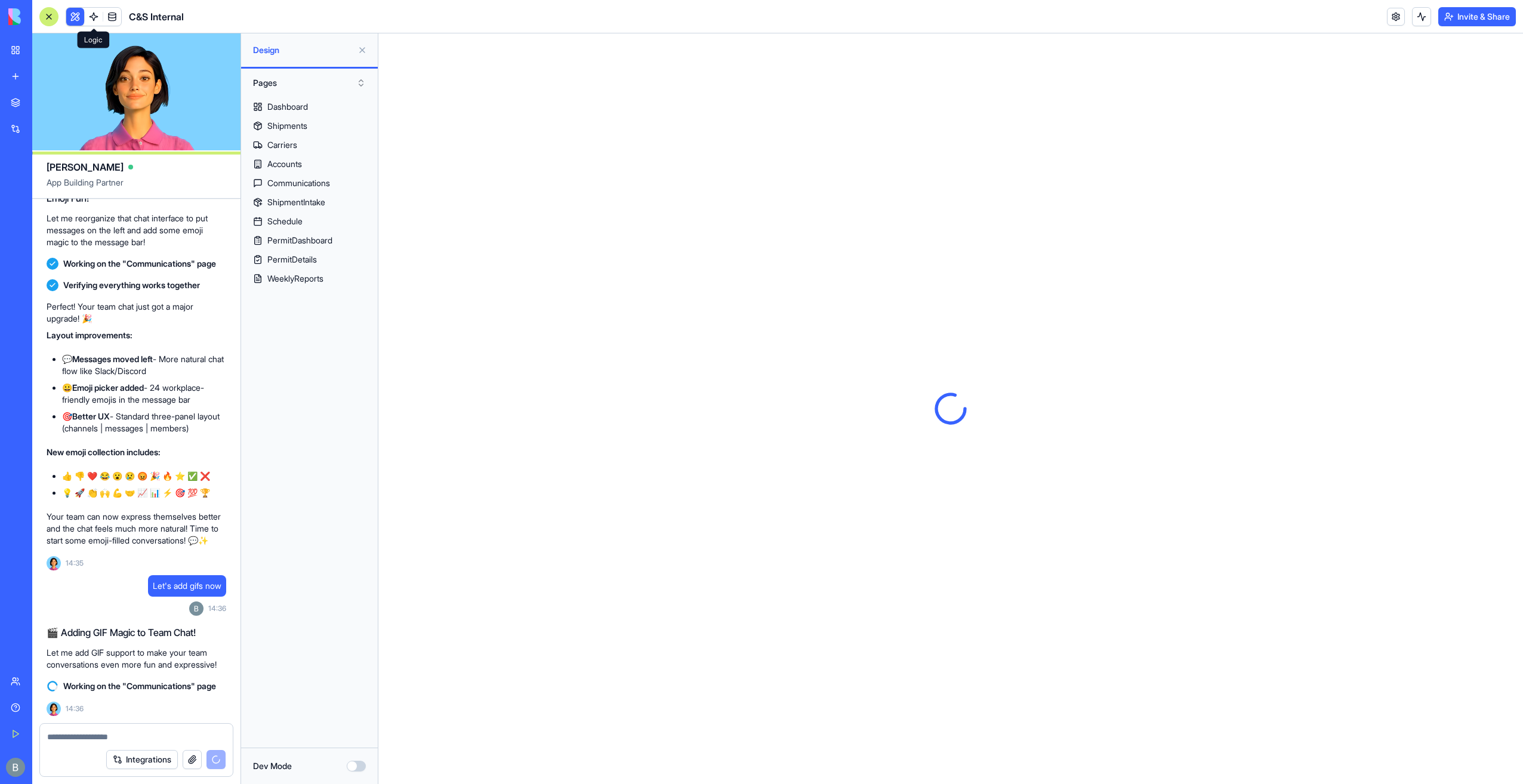
scroll to position [0, 0]
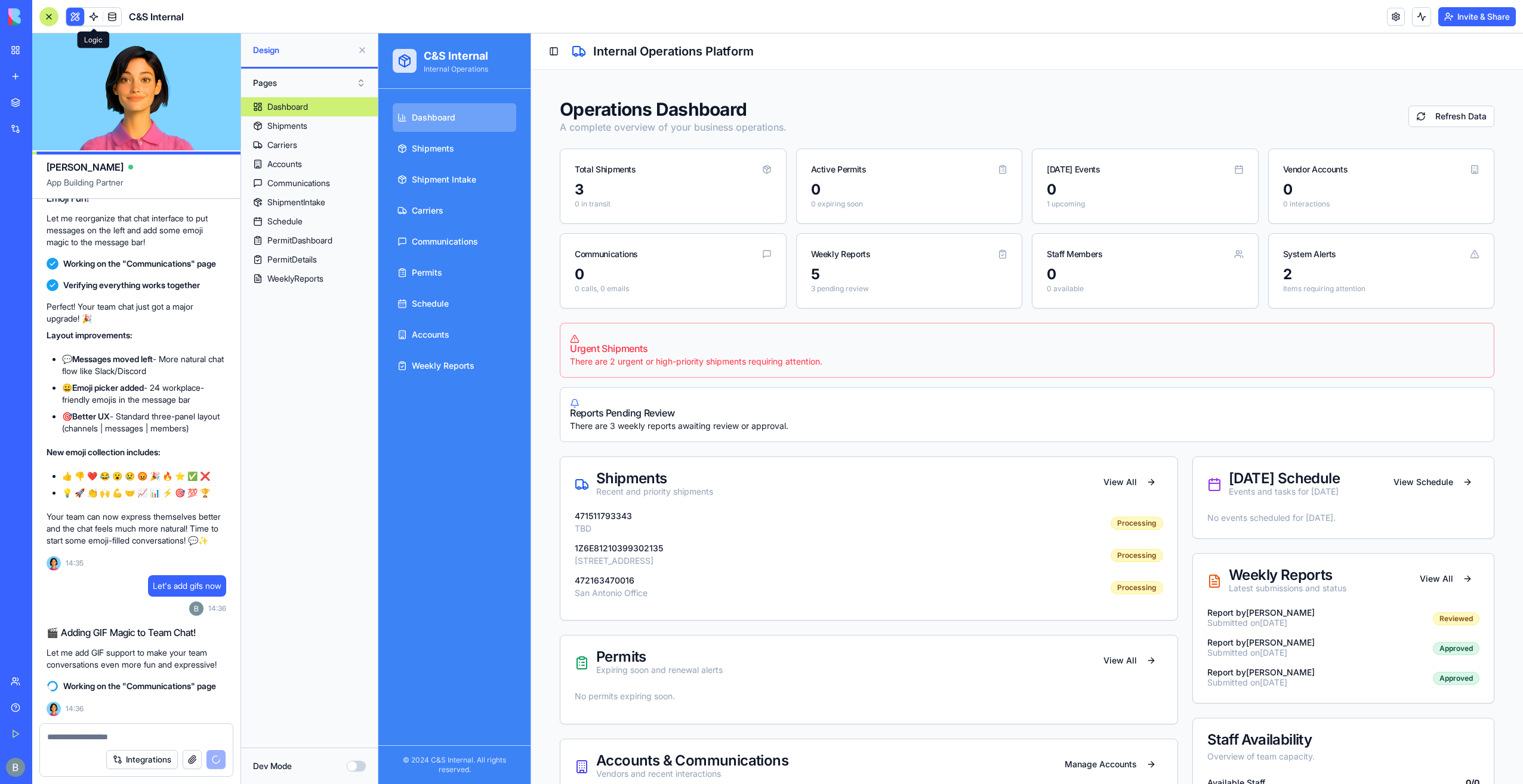
click at [259, 11] on header "C&S Internal Invite & Share" at bounding box center [778, 17] width 1491 height 33
click at [481, 208] on link "Carriers" at bounding box center [454, 211] width 123 height 29
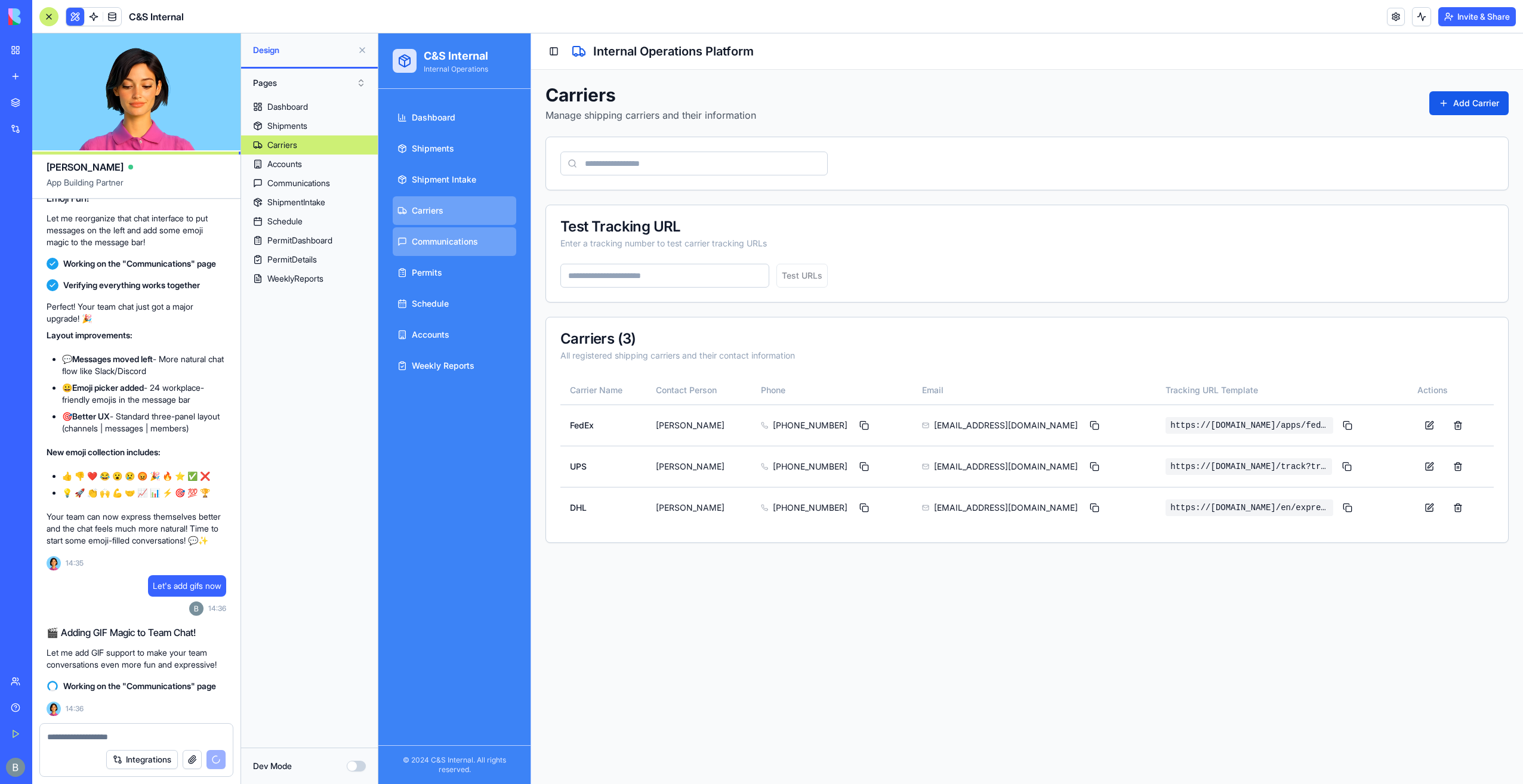
click at [477, 237] on span "Communications" at bounding box center [445, 242] width 66 height 12
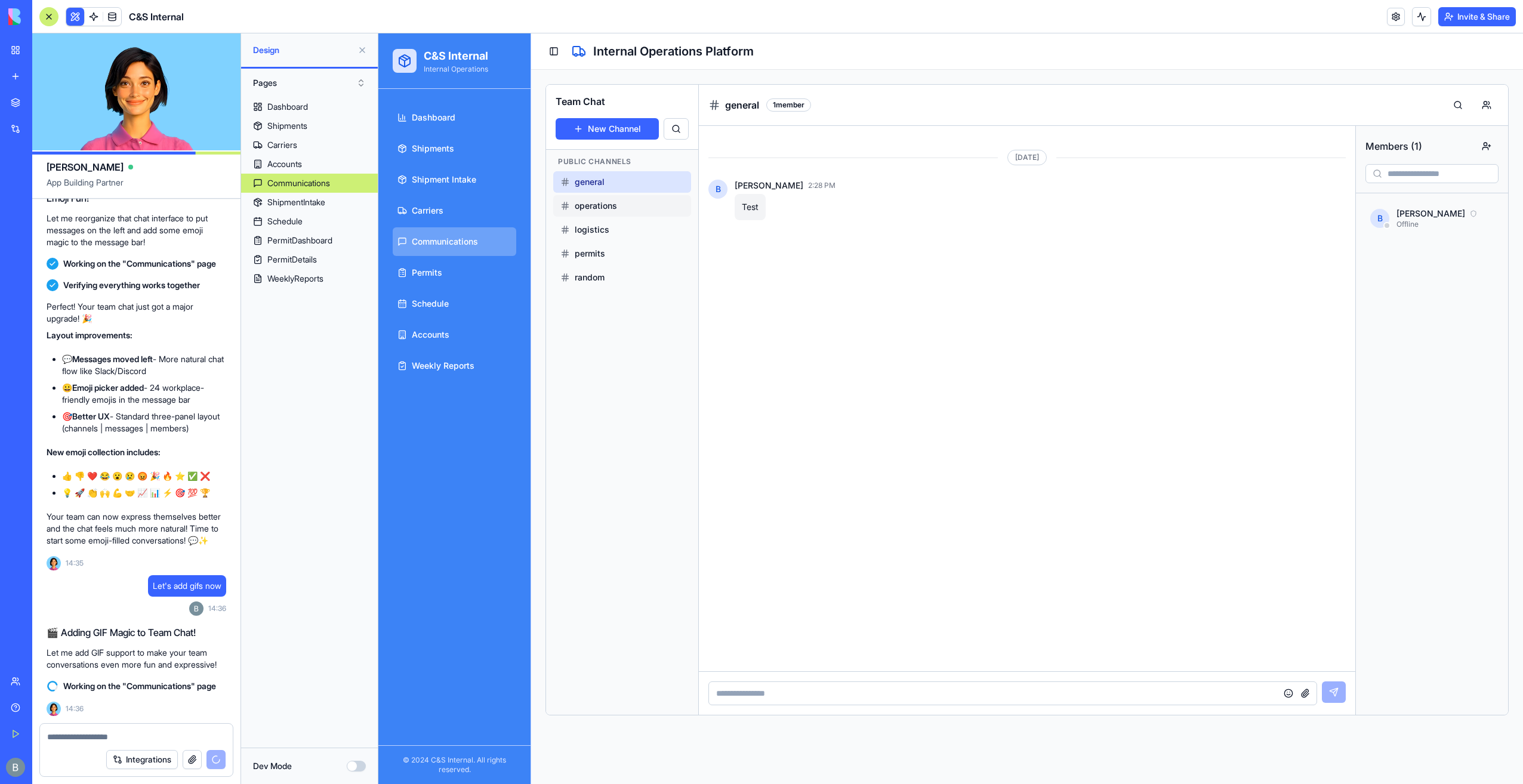
click at [601, 200] on span "operations" at bounding box center [596, 206] width 42 height 12
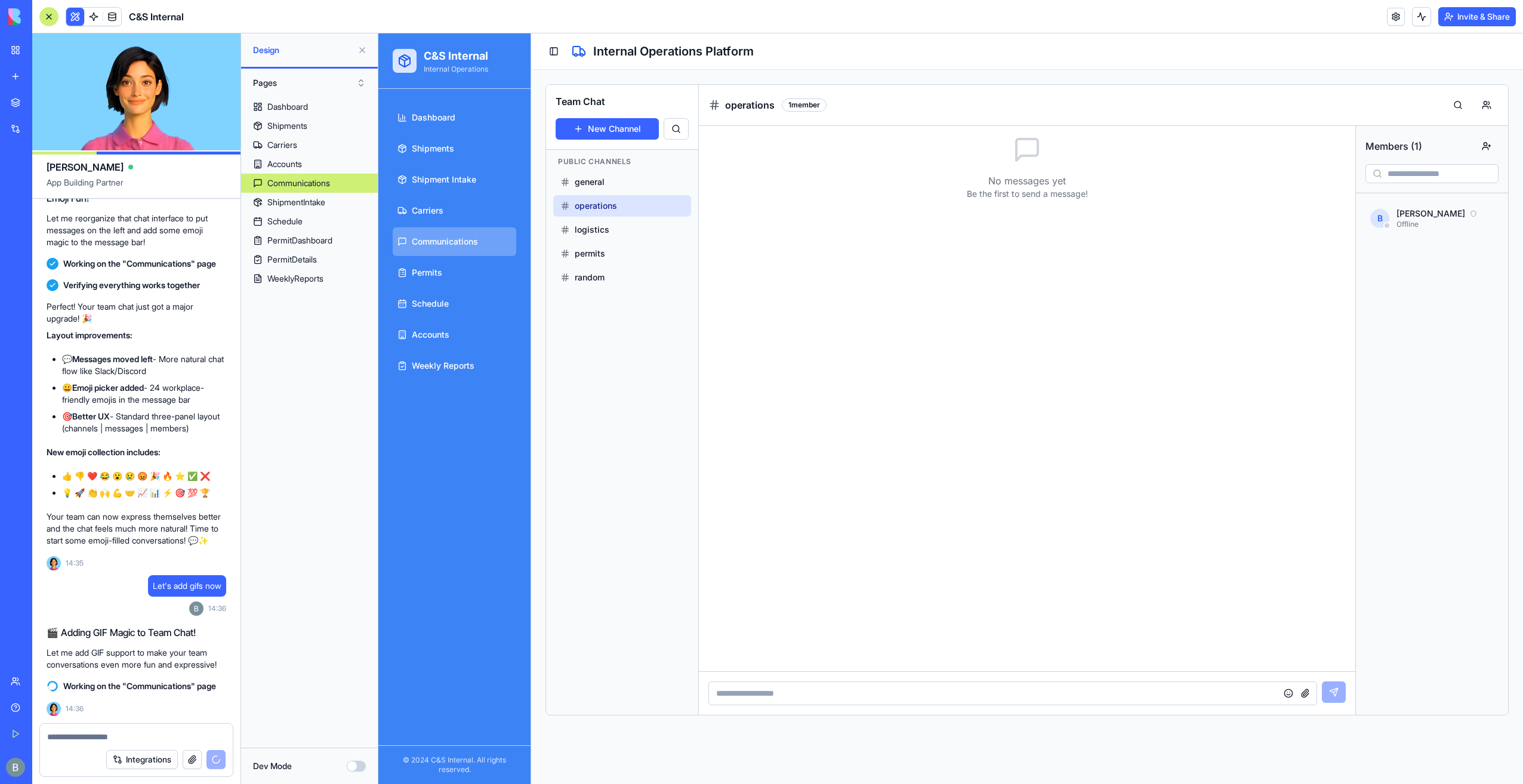
click at [604, 184] on span "general" at bounding box center [589, 182] width 30 height 12
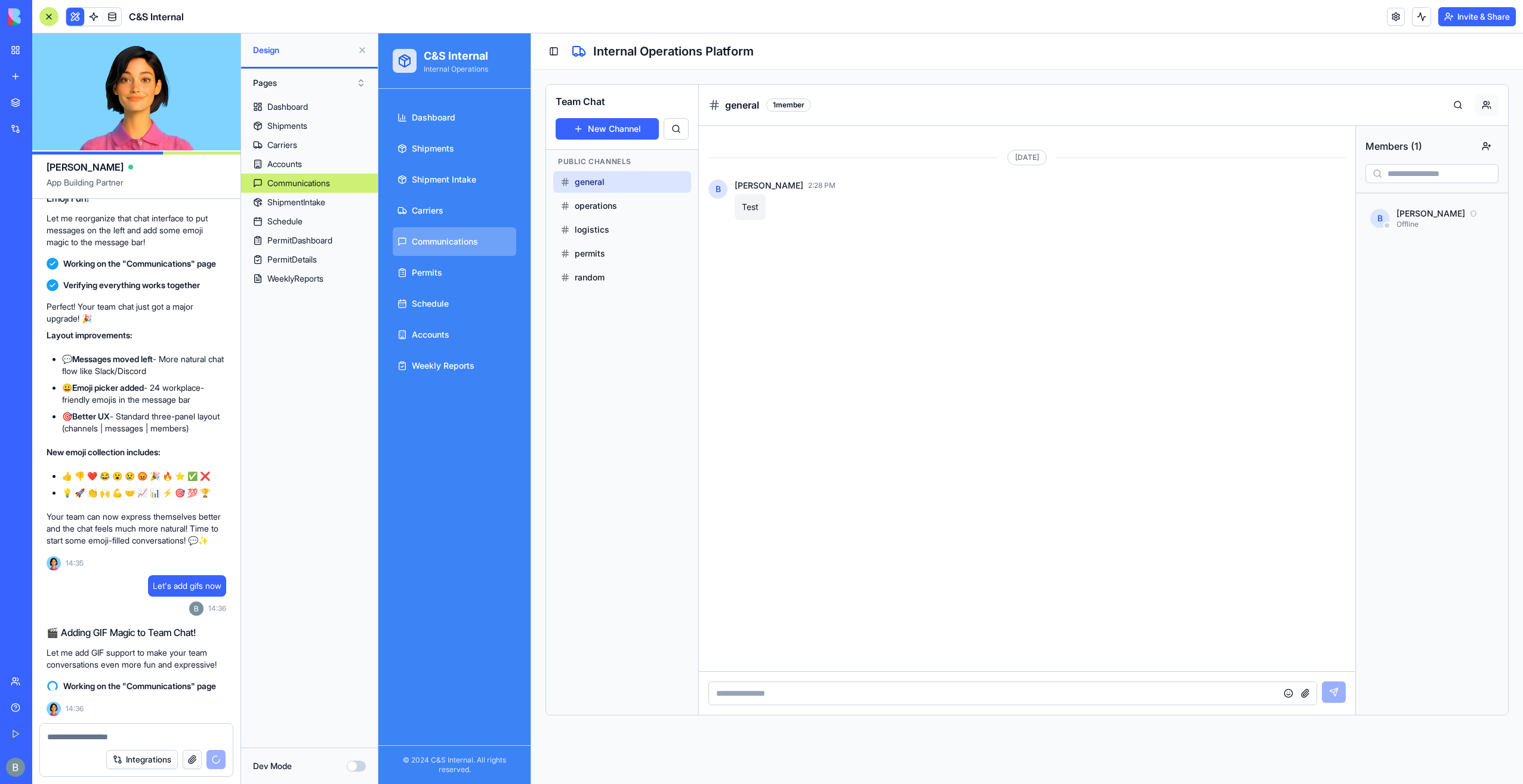
click at [1487, 104] on button at bounding box center [1486, 105] width 24 height 21
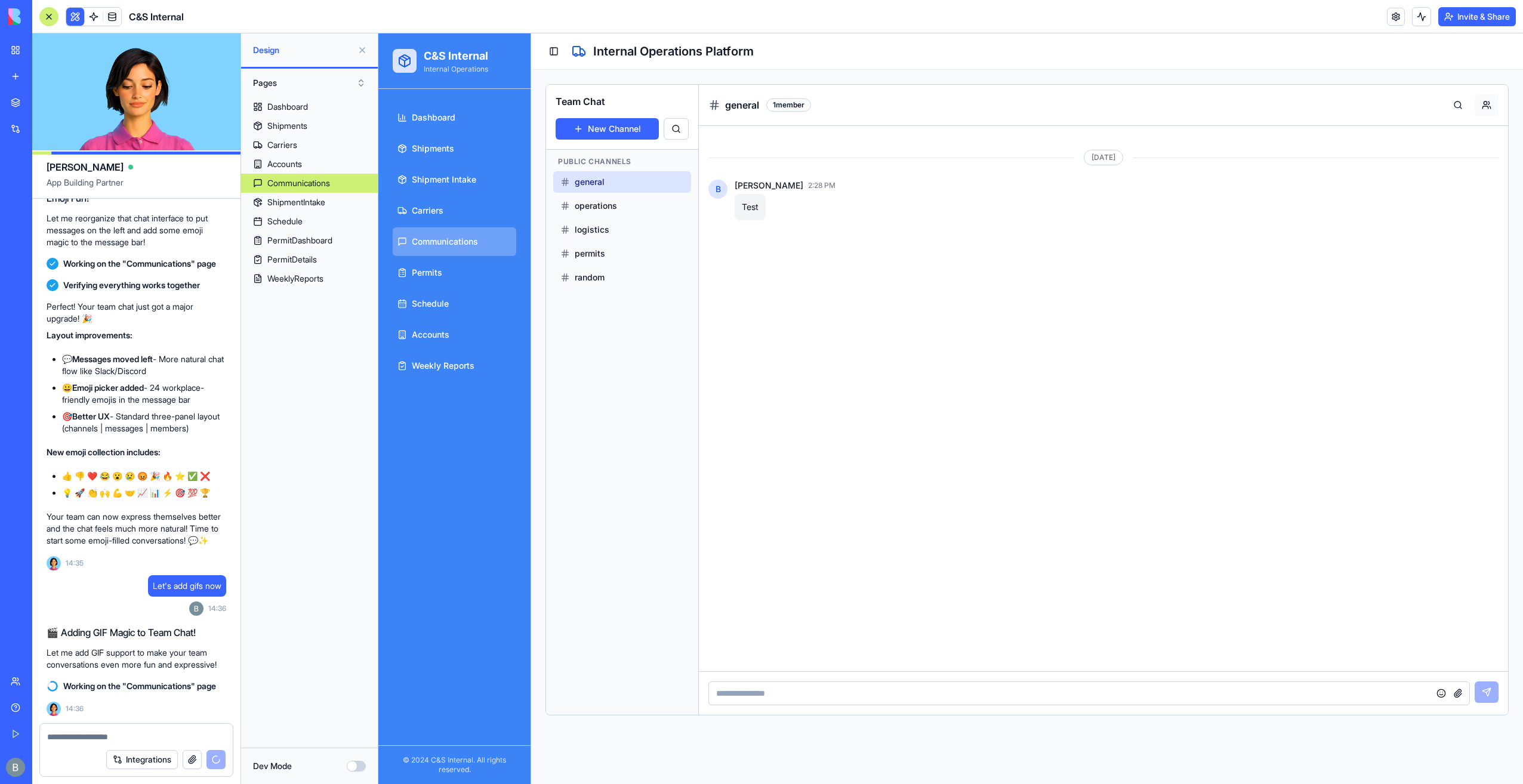
click at [1487, 104] on button at bounding box center [1486, 105] width 24 height 21
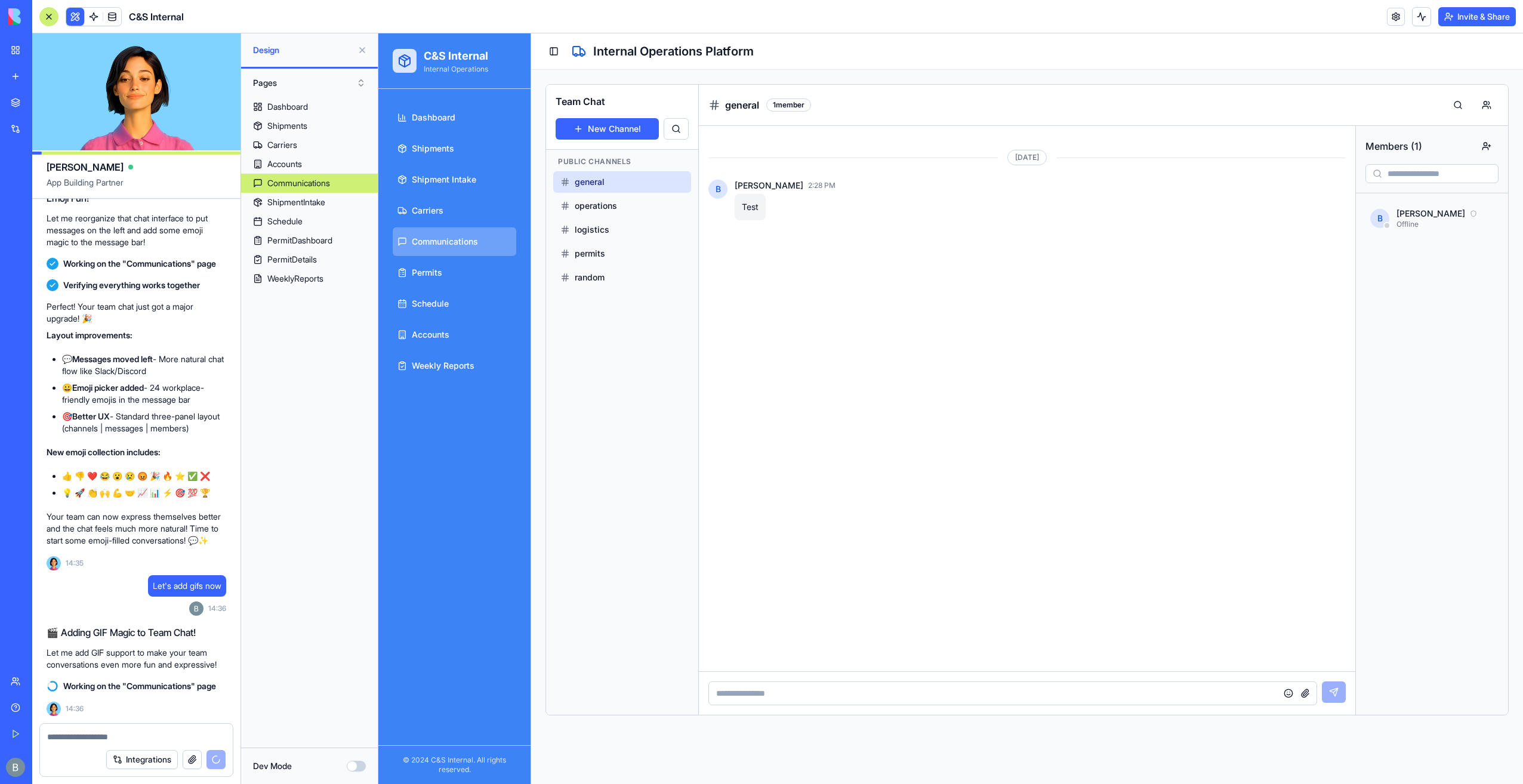
click at [1486, 147] on button "button" at bounding box center [1486, 146] width 24 height 21
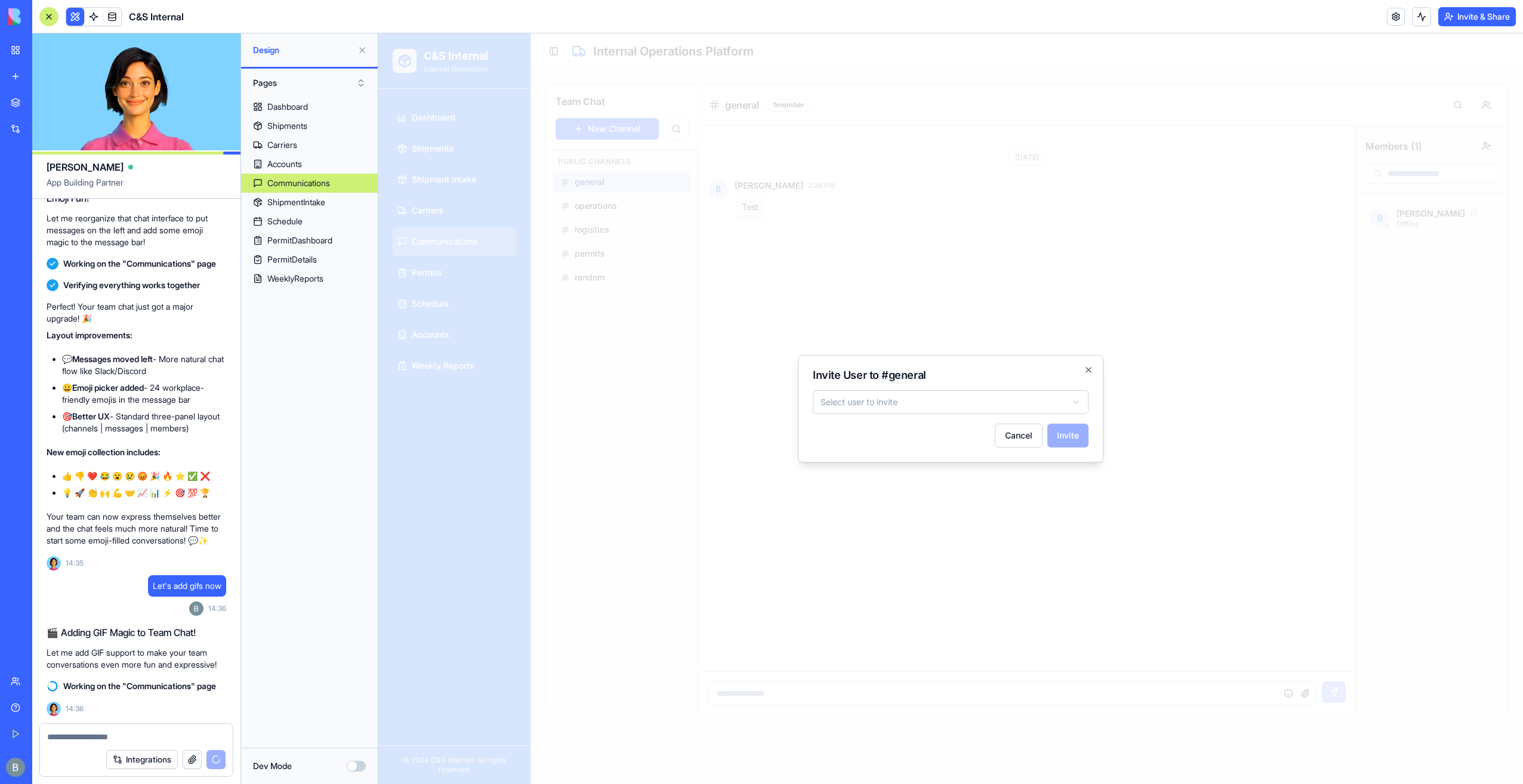
click at [1060, 405] on body "C&S Internal Internal Operations Dashboard Shipments Shipment Intake Carriers C…" at bounding box center [950, 409] width 1144 height 751
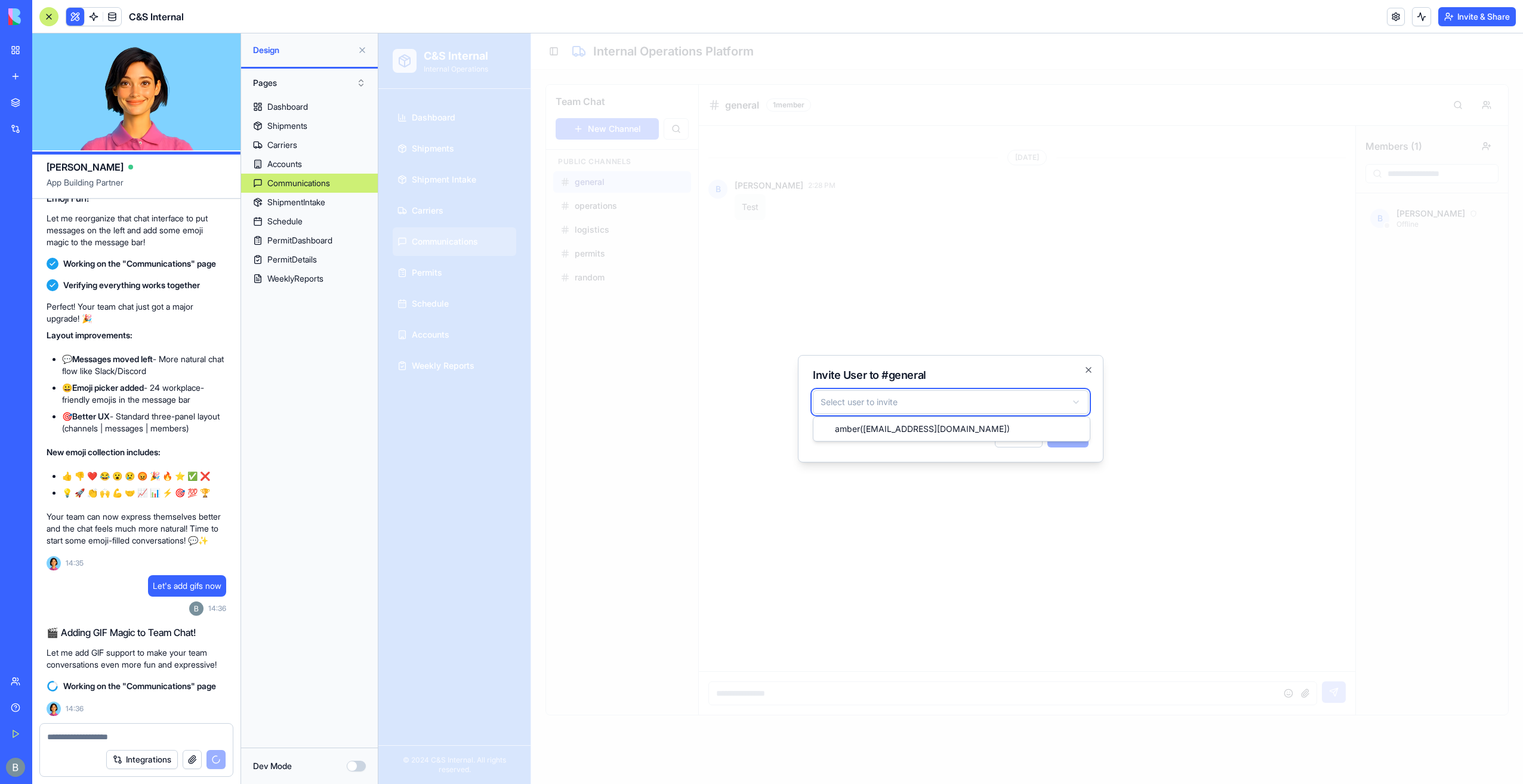
click at [1060, 405] on body "C&S Internal Internal Operations Dashboard Shipments Shipment Intake Carriers C…" at bounding box center [950, 409] width 1144 height 751
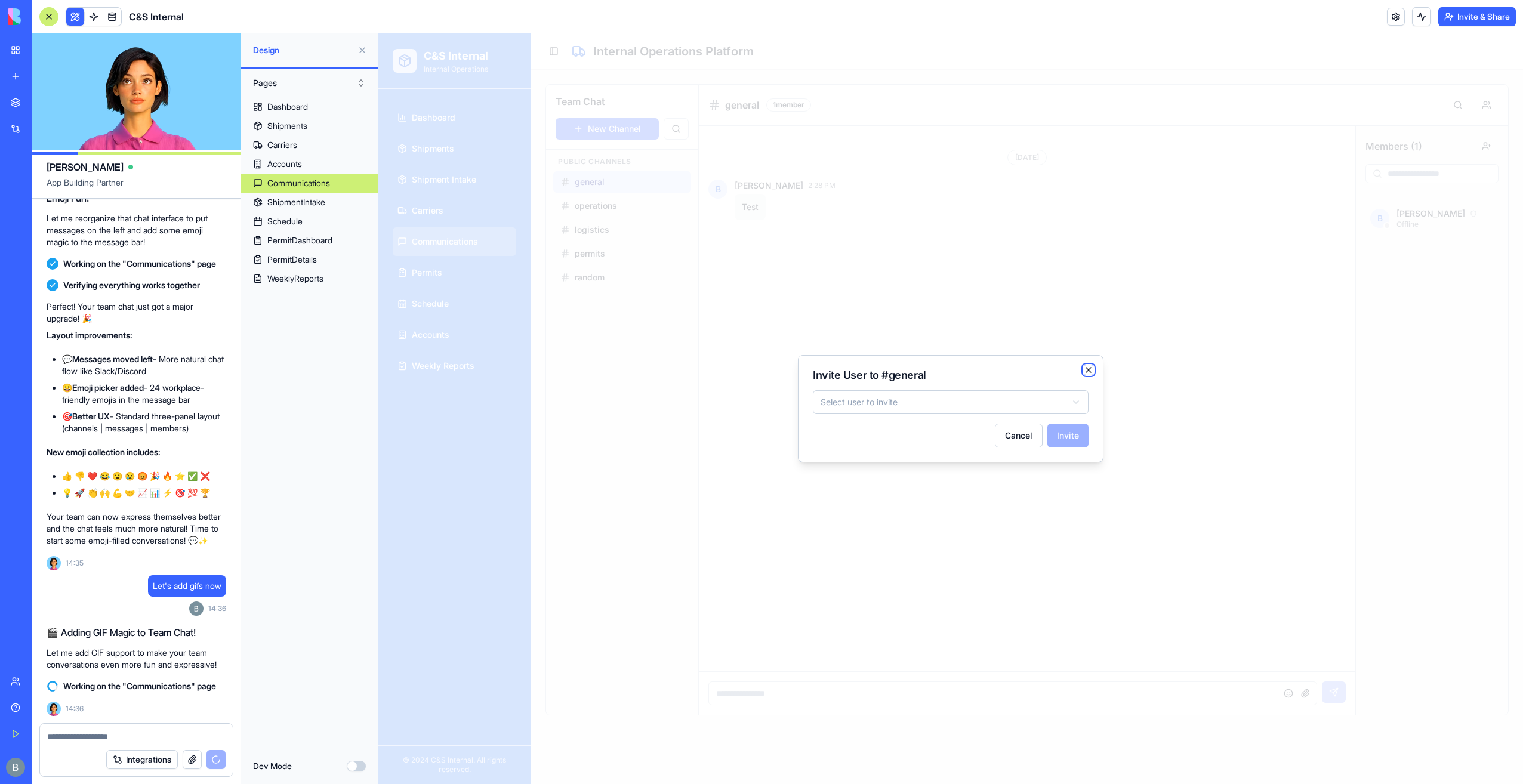
click at [1091, 373] on icon "button" at bounding box center [1088, 370] width 4 height 4
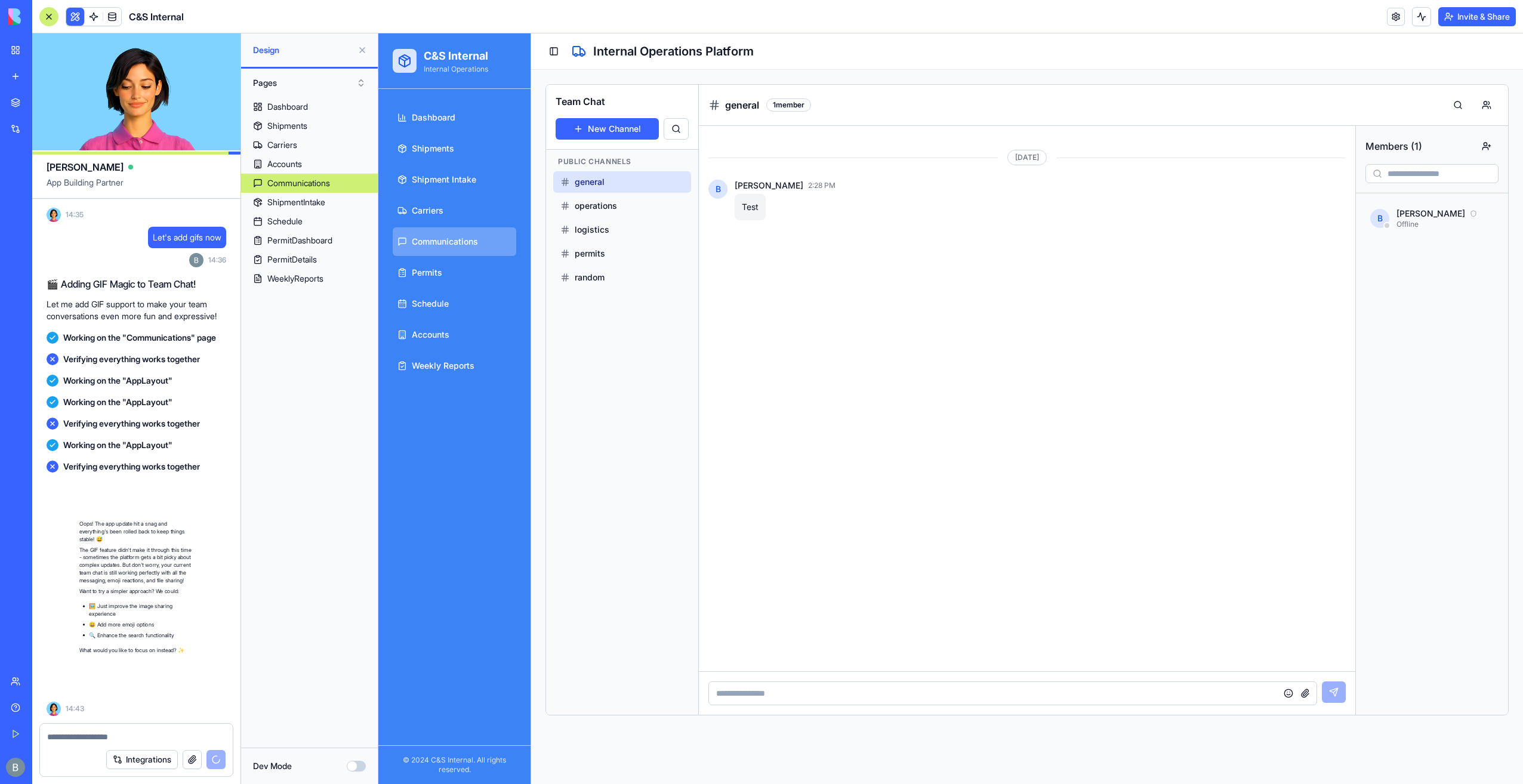
scroll to position [47963, 0]
